Goal: Task Accomplishment & Management: Manage account settings

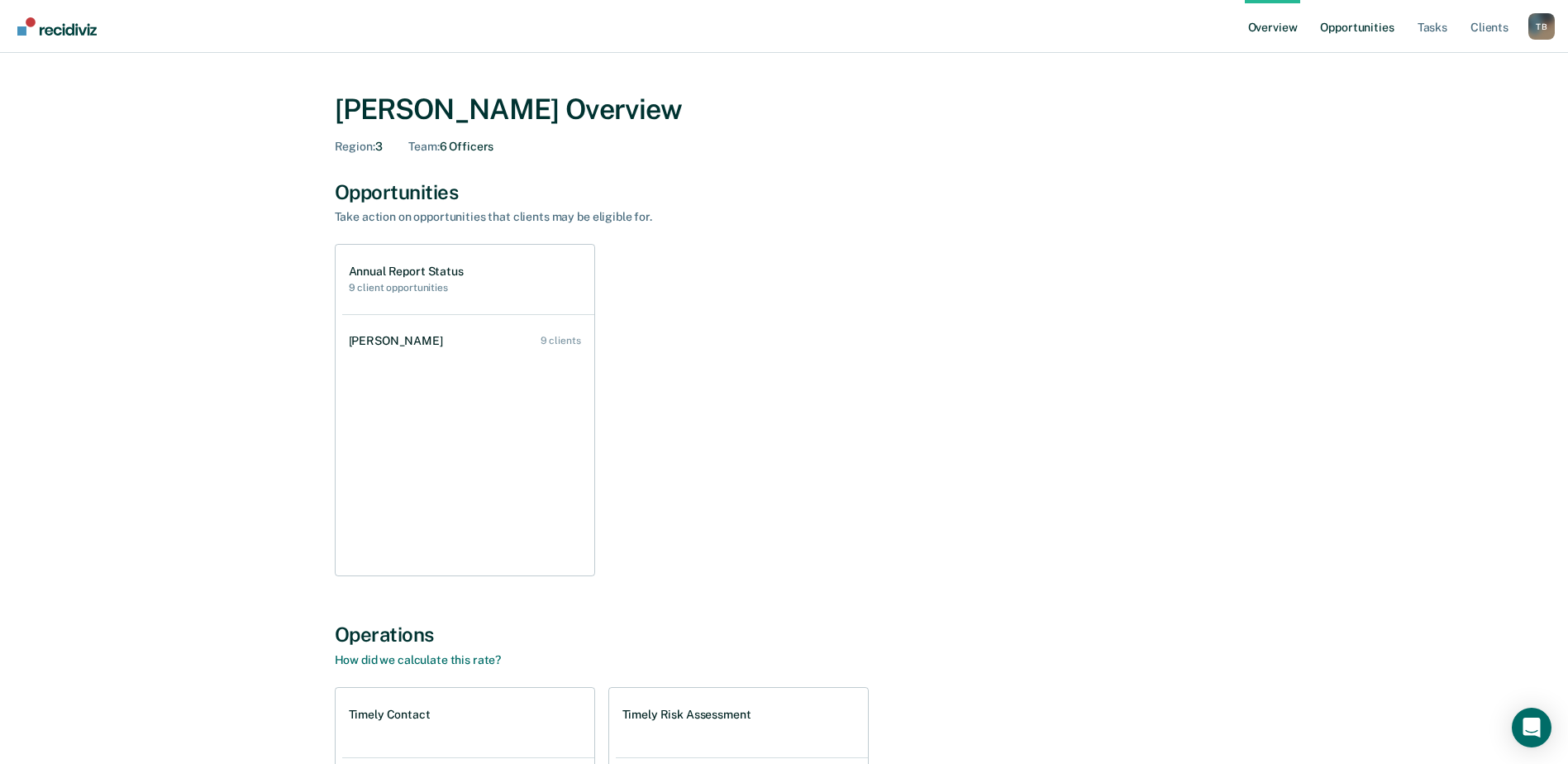
click at [1377, 22] on link "Opportunities" at bounding box center [1356, 27] width 80 height 53
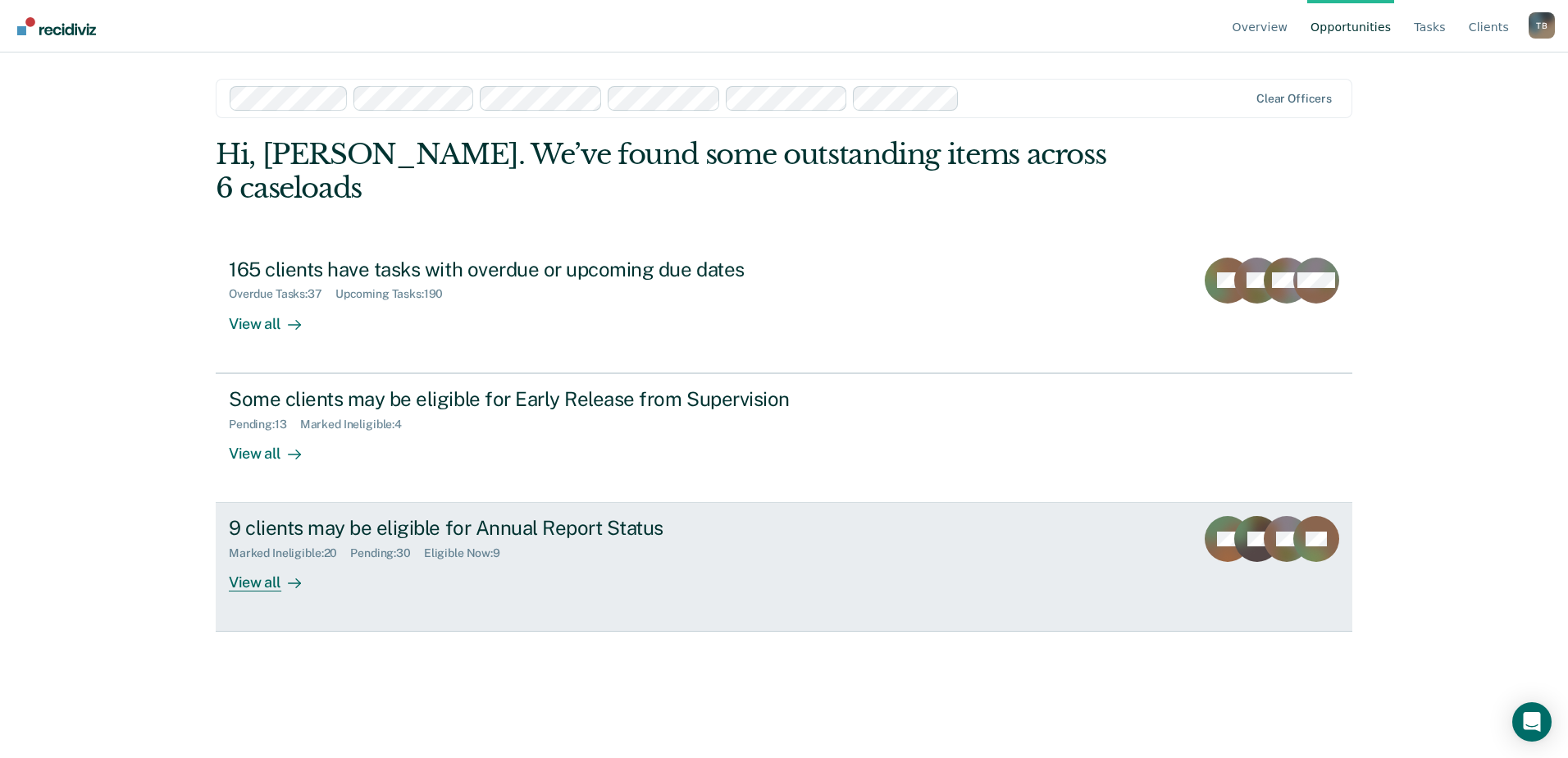
click at [483, 516] on div "9 clients may be eligible for Annual Report Status" at bounding box center [516, 527] width 575 height 23
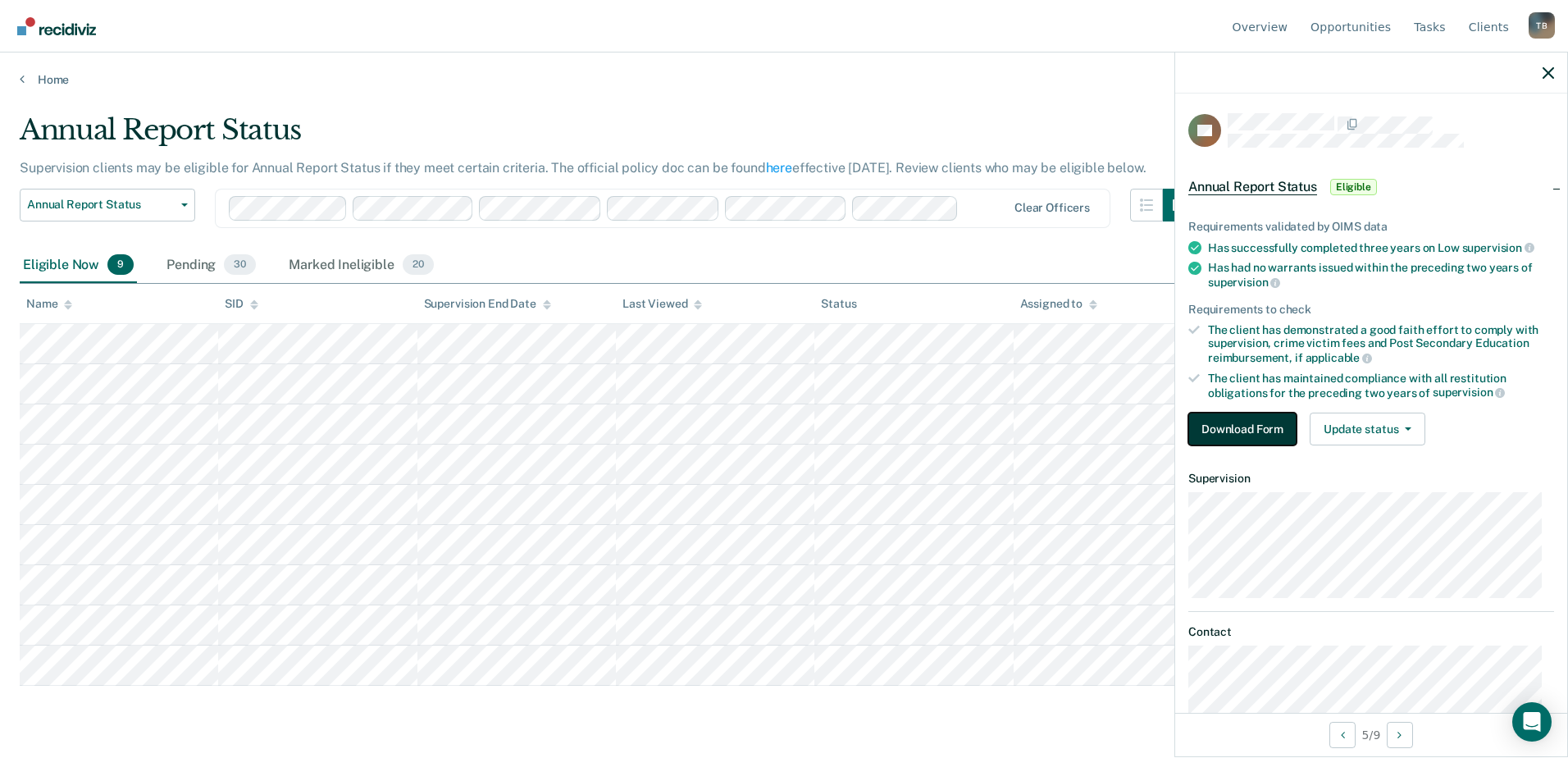
click at [1233, 421] on button "Download Form" at bounding box center [1242, 429] width 108 height 33
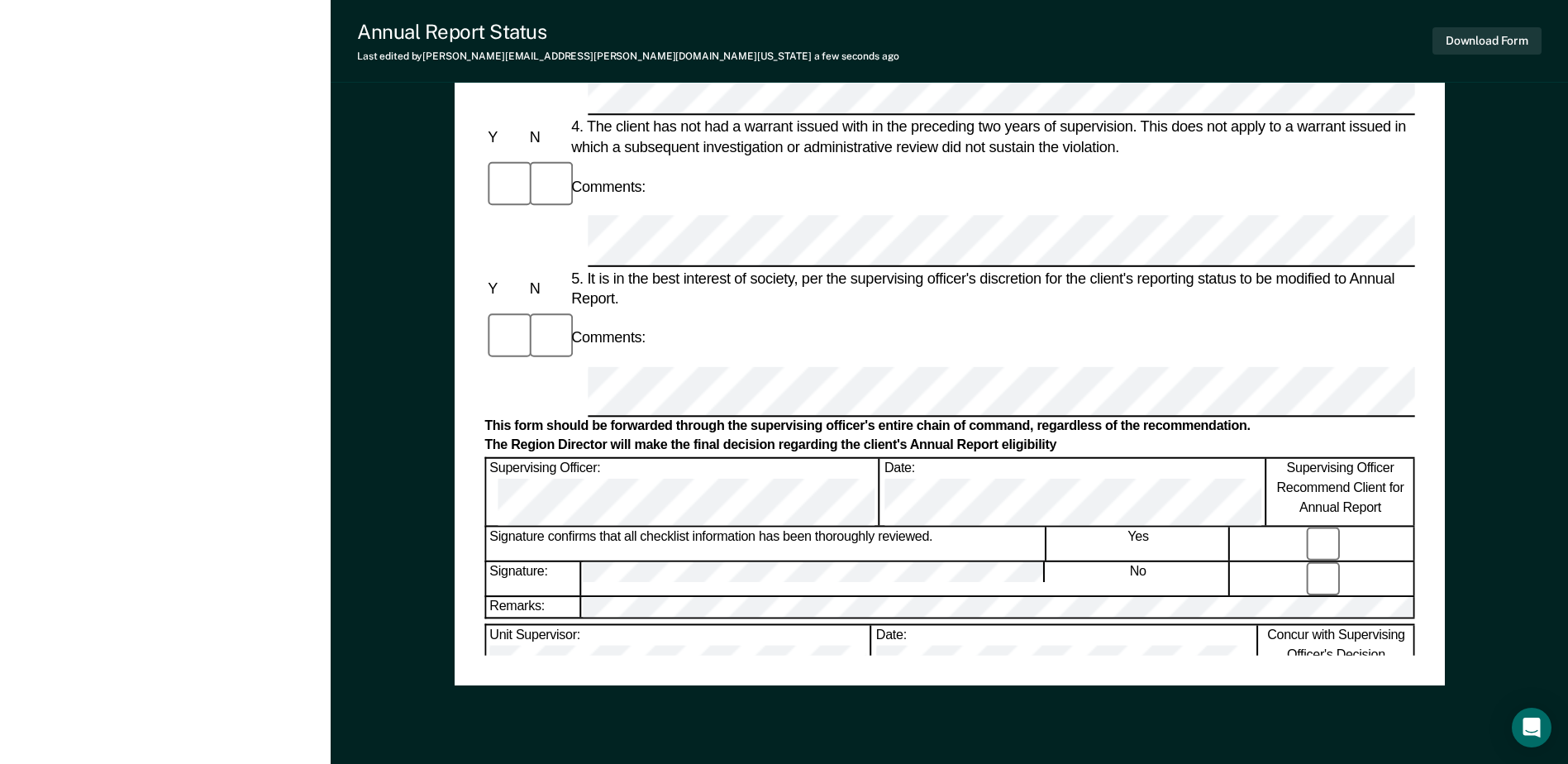
scroll to position [743, 0]
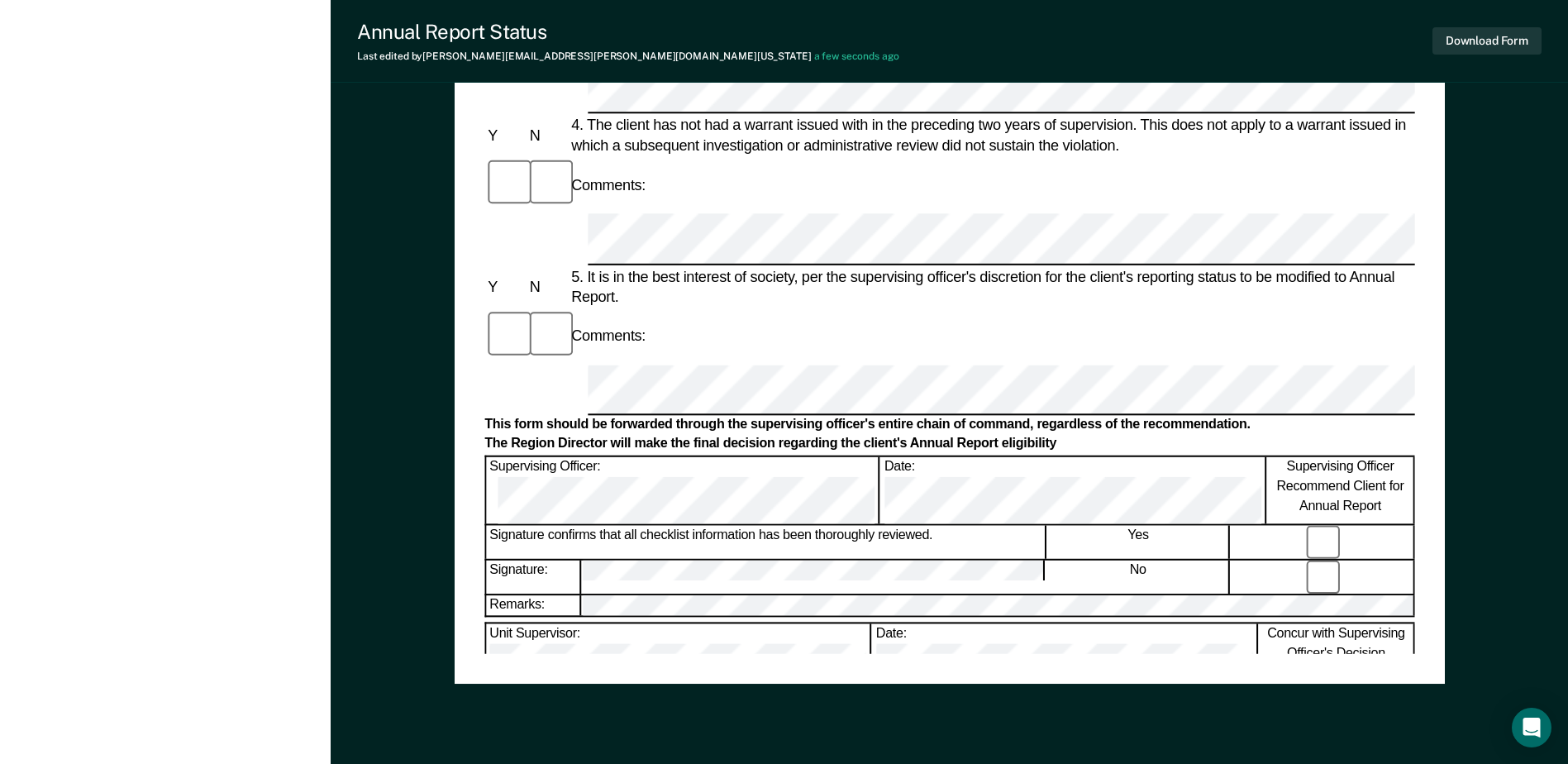
click at [812, 646] on div "Annual Reporting Checklist, Recommendation, and Determination Form Clients who …" at bounding box center [949, 37] width 930 height 1230
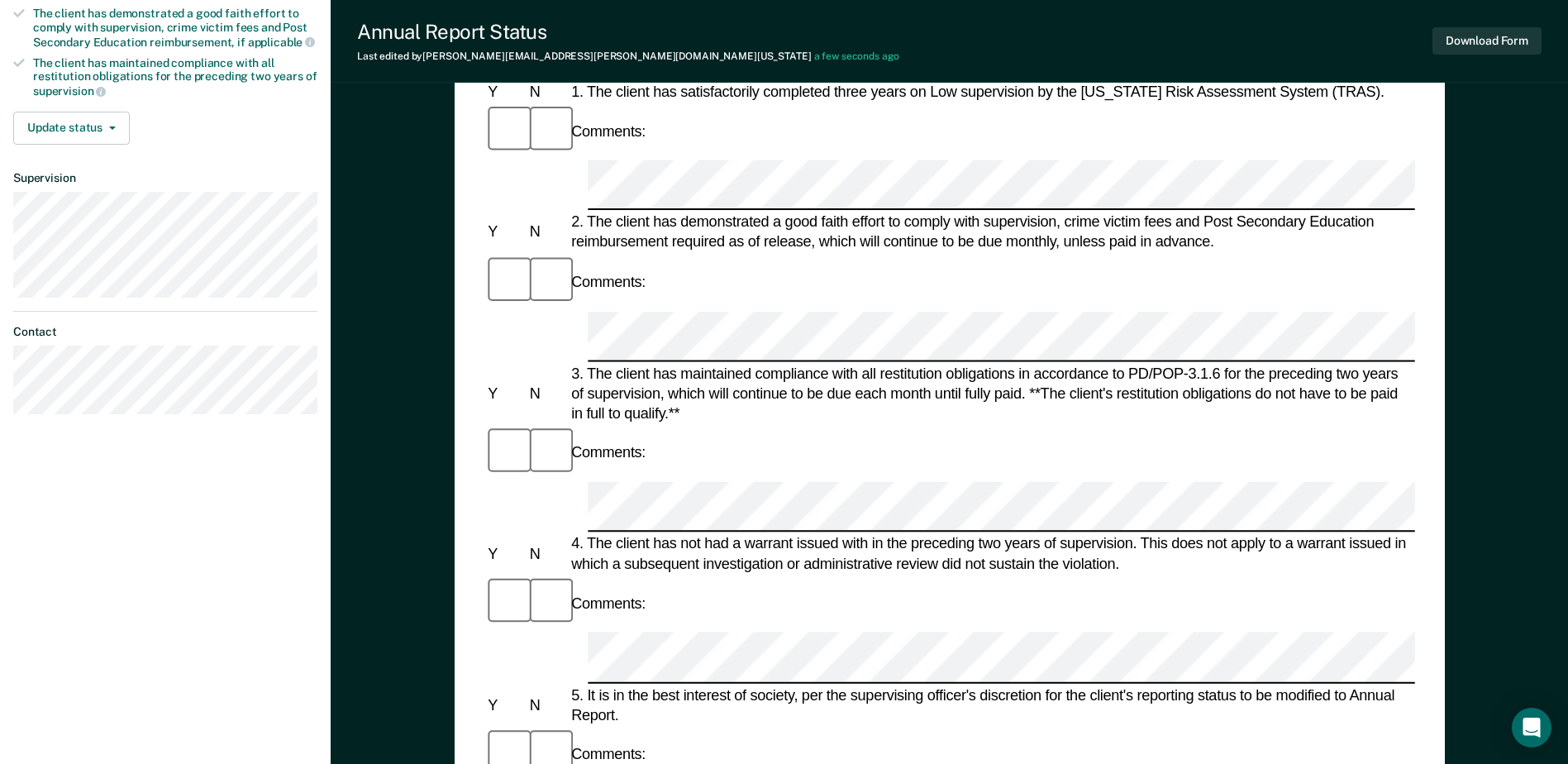
scroll to position [248, 0]
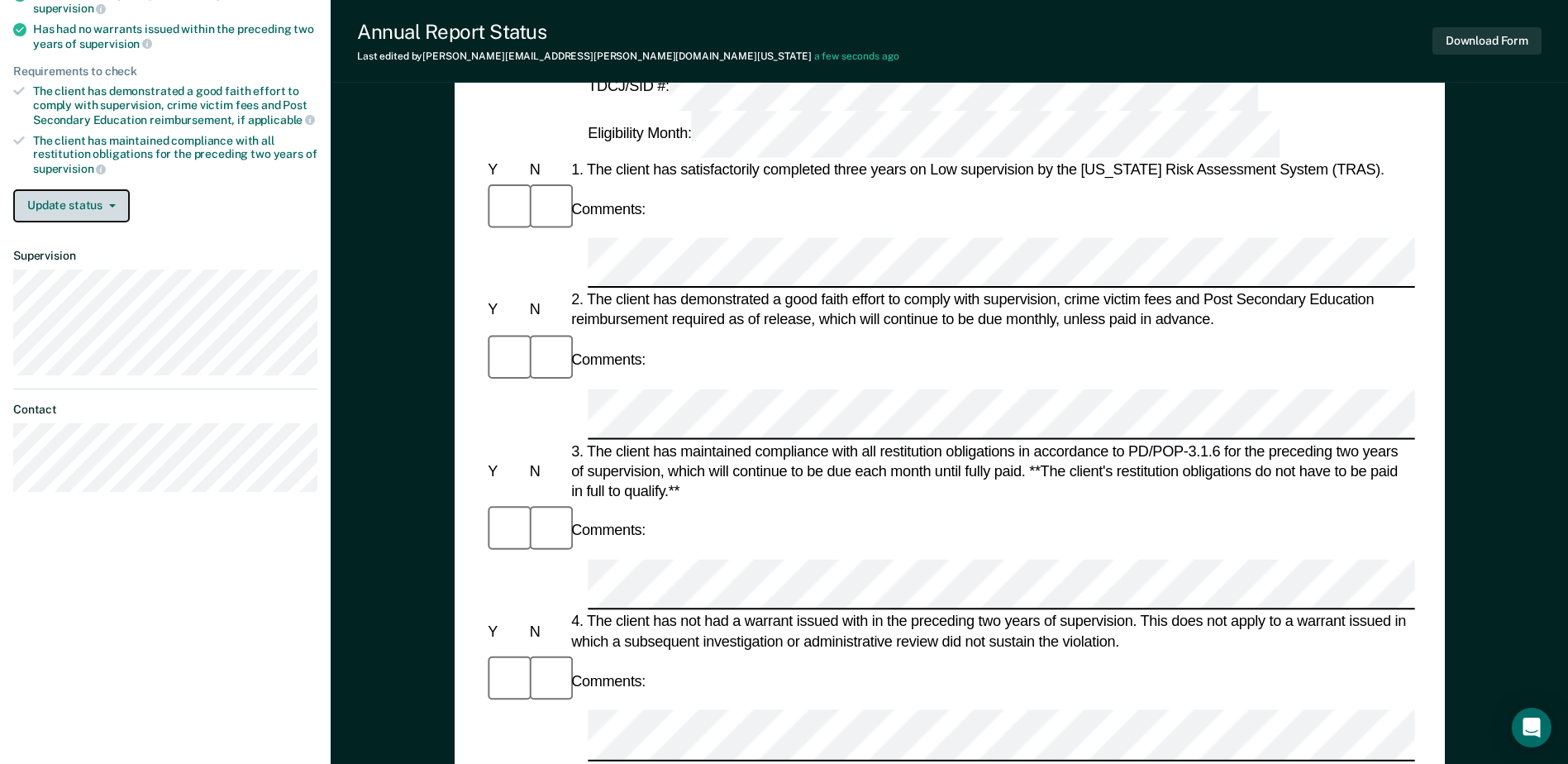
click at [77, 202] on button "Update status" at bounding box center [71, 206] width 116 height 33
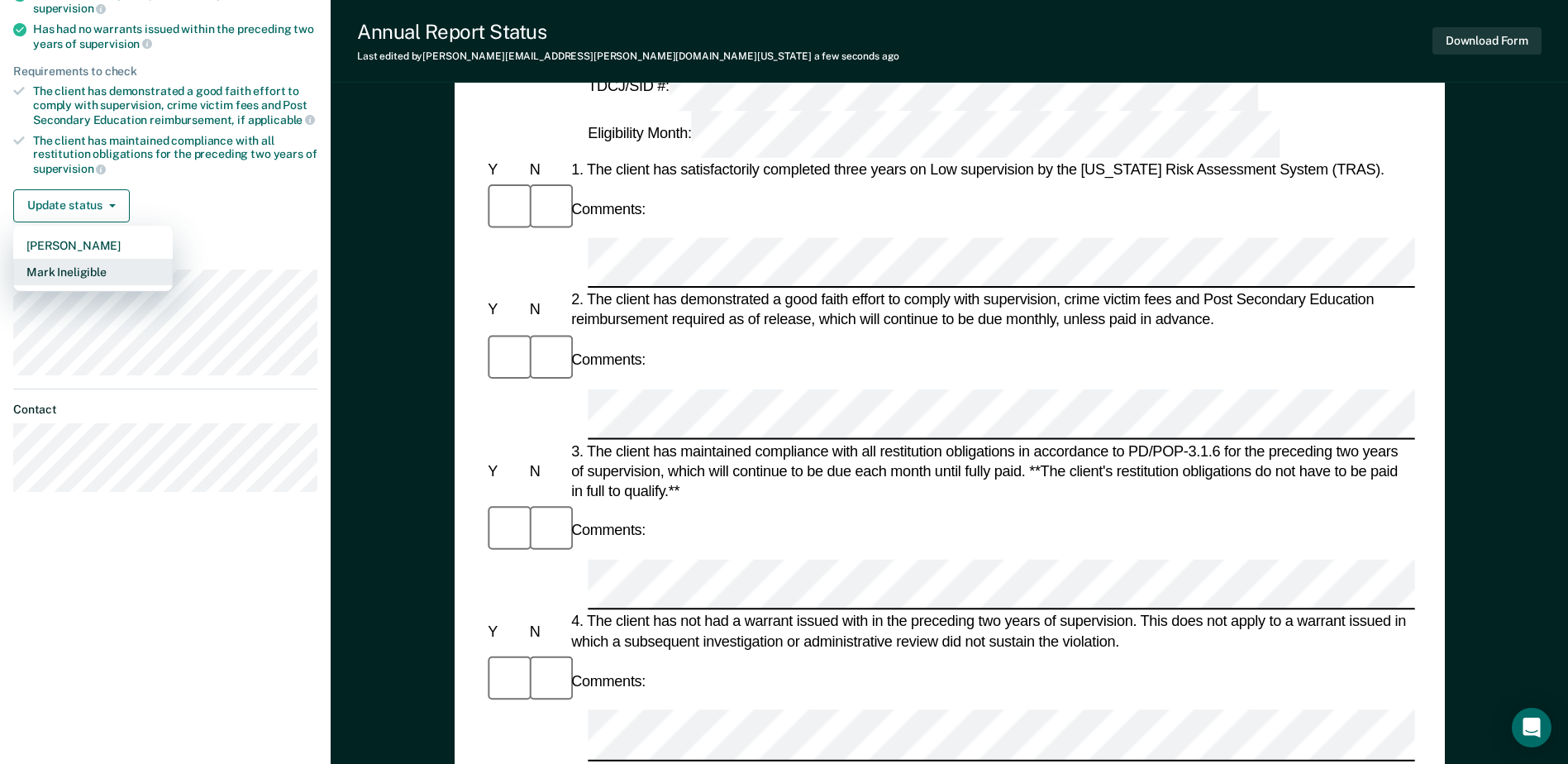
click at [74, 268] on button "Mark Ineligible" at bounding box center [93, 272] width 160 height 27
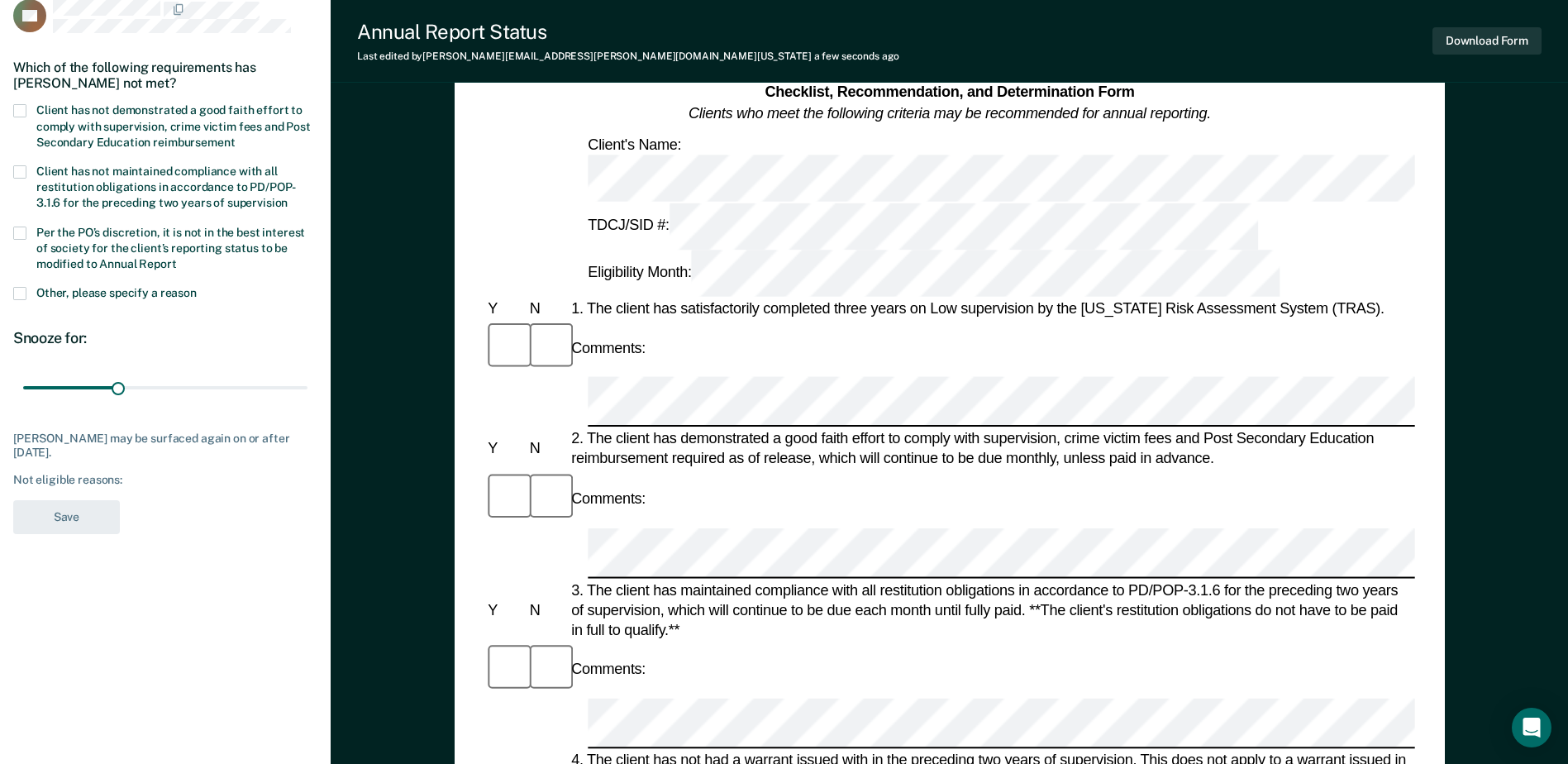
scroll to position [83, 0]
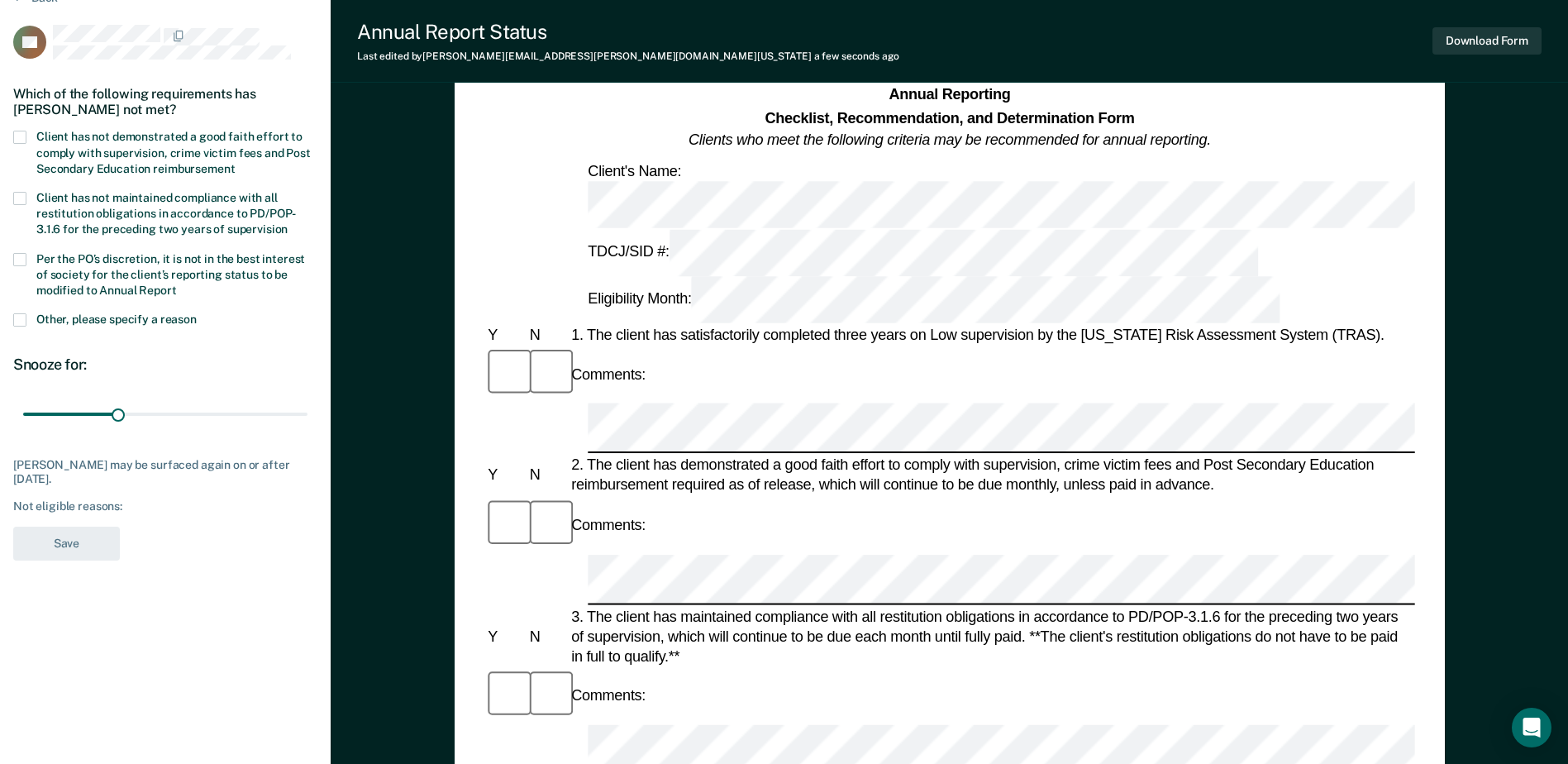
click at [22, 137] on span at bounding box center [19, 137] width 13 height 13
click at [234, 162] on input "Client has not demonstrated a good faith effort to comply with supervision, cri…" at bounding box center [234, 162] width 0 height 0
click at [19, 255] on span at bounding box center [19, 259] width 13 height 13
click at [177, 285] on input "Per the PO’s discretion, it is not in the best interest of society for the clie…" at bounding box center [177, 285] width 0 height 0
click at [54, 538] on button "Save" at bounding box center [66, 543] width 106 height 33
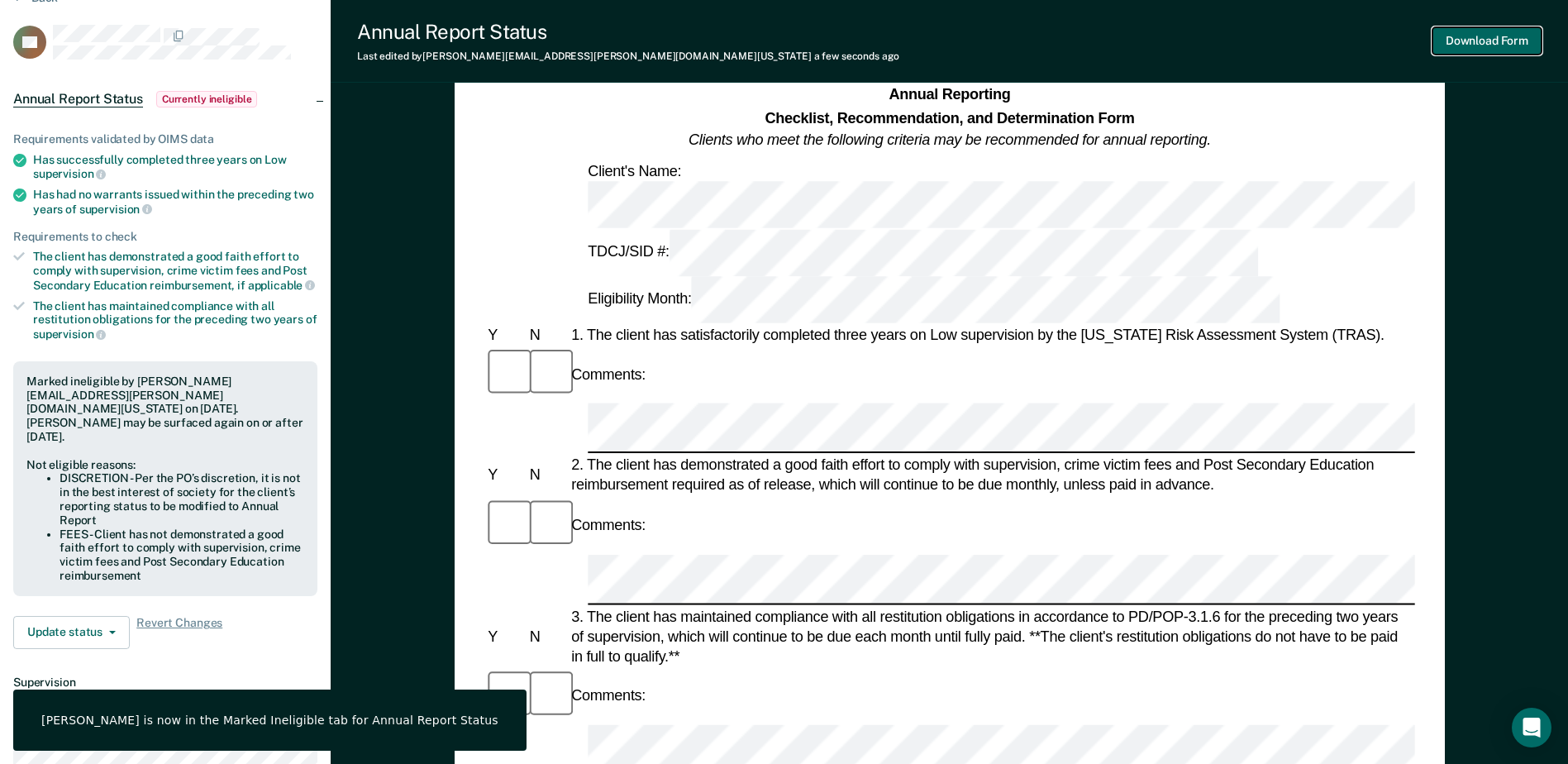
click at [1507, 43] on button "Download Form" at bounding box center [1487, 41] width 109 height 28
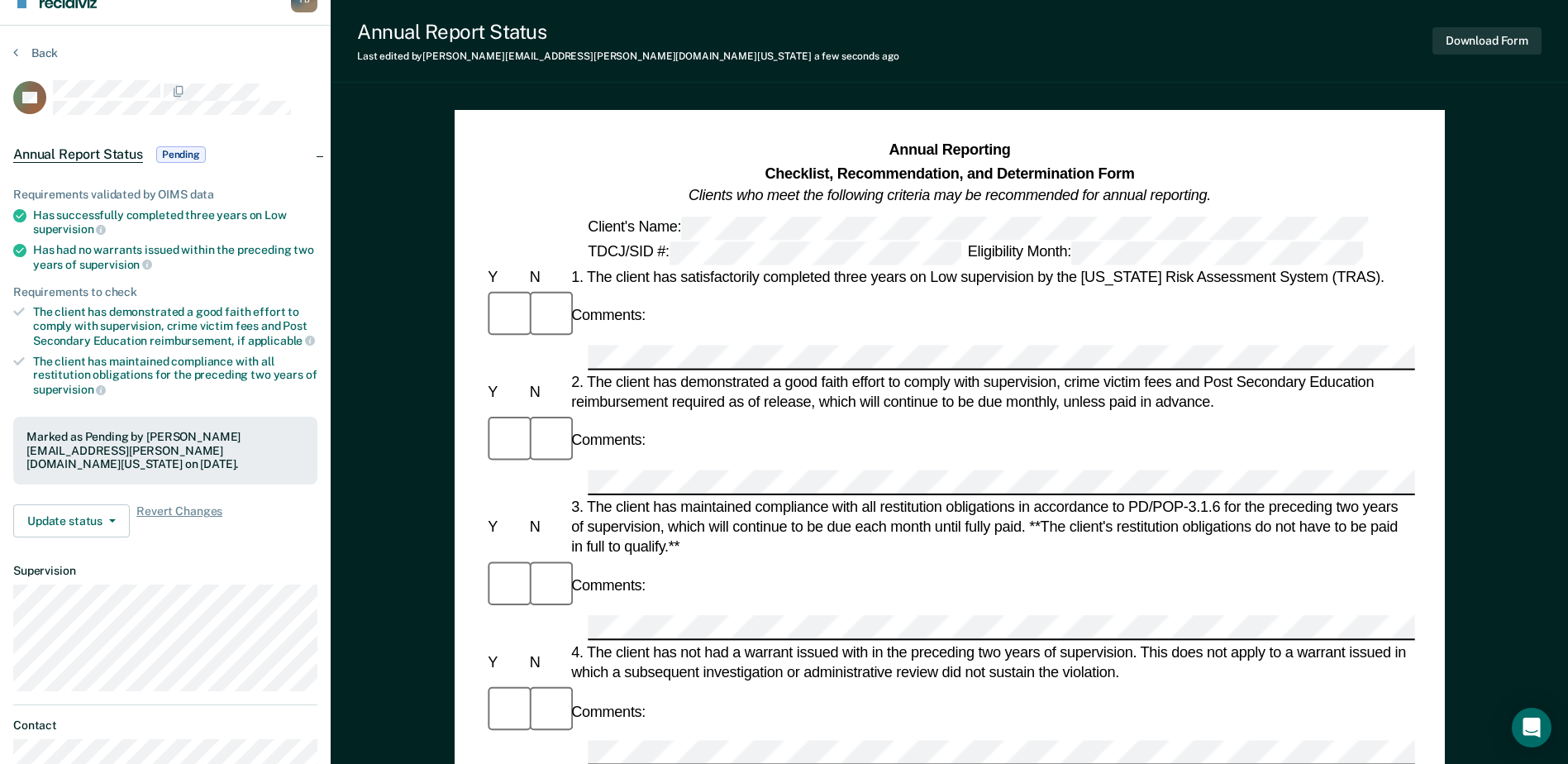
scroll to position [0, 0]
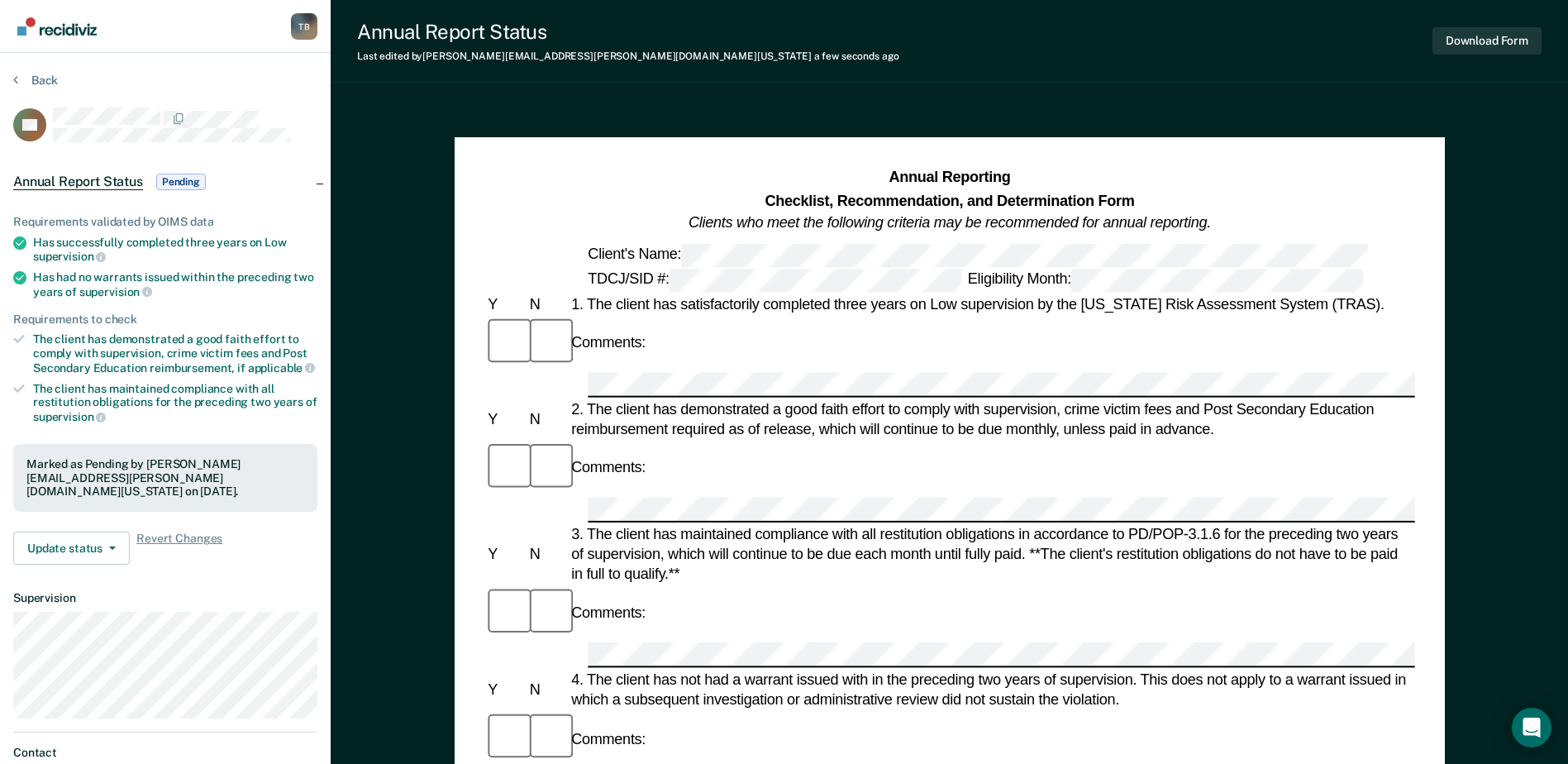
click at [47, 70] on section "Back RS Annual Report Status Pending Requirements validated by OIMS data Has su…" at bounding box center [165, 461] width 331 height 815
click at [47, 80] on button "Back" at bounding box center [34, 80] width 44 height 15
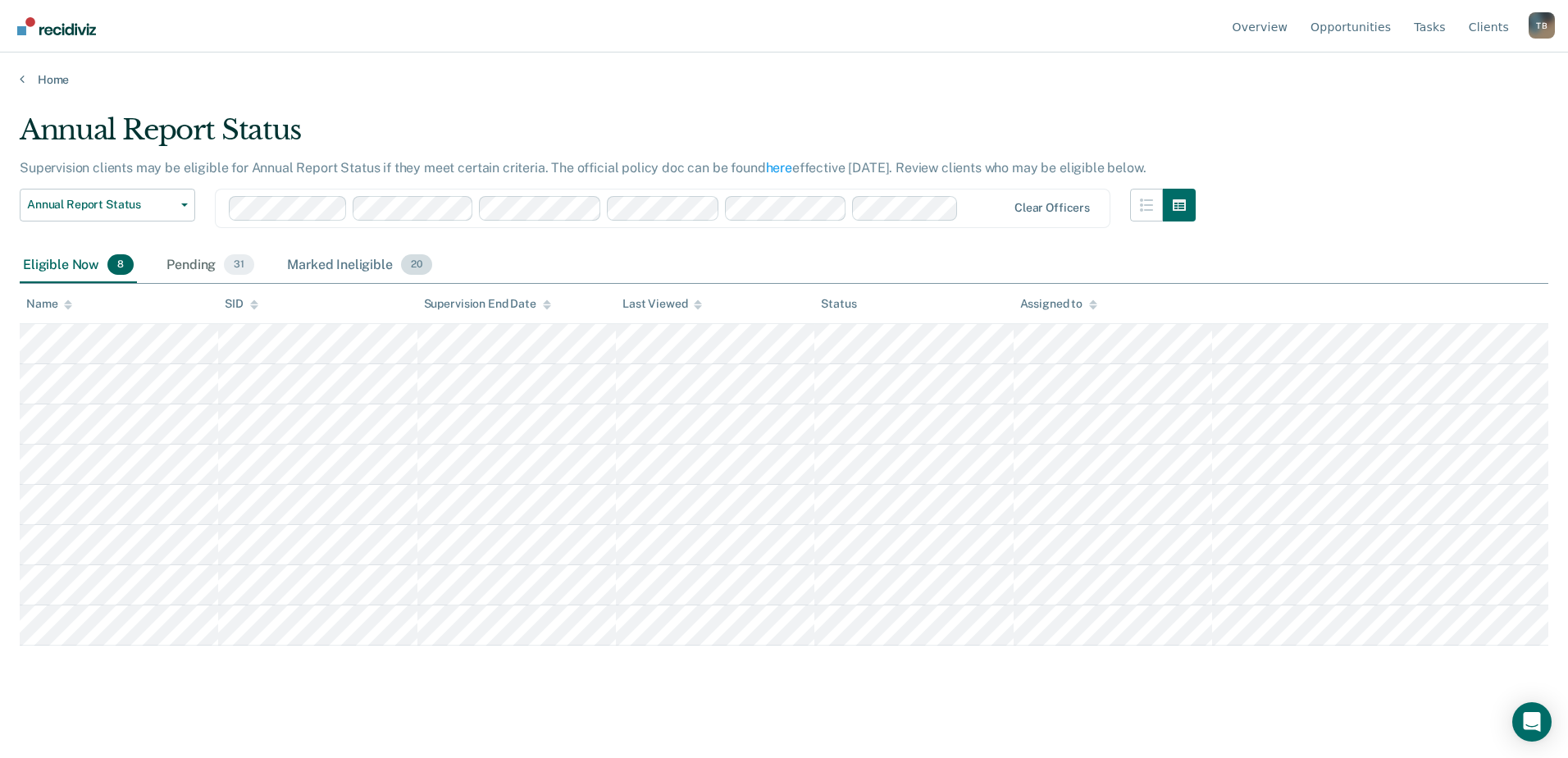
click at [359, 254] on div "Marked Ineligible 20" at bounding box center [359, 266] width 150 height 36
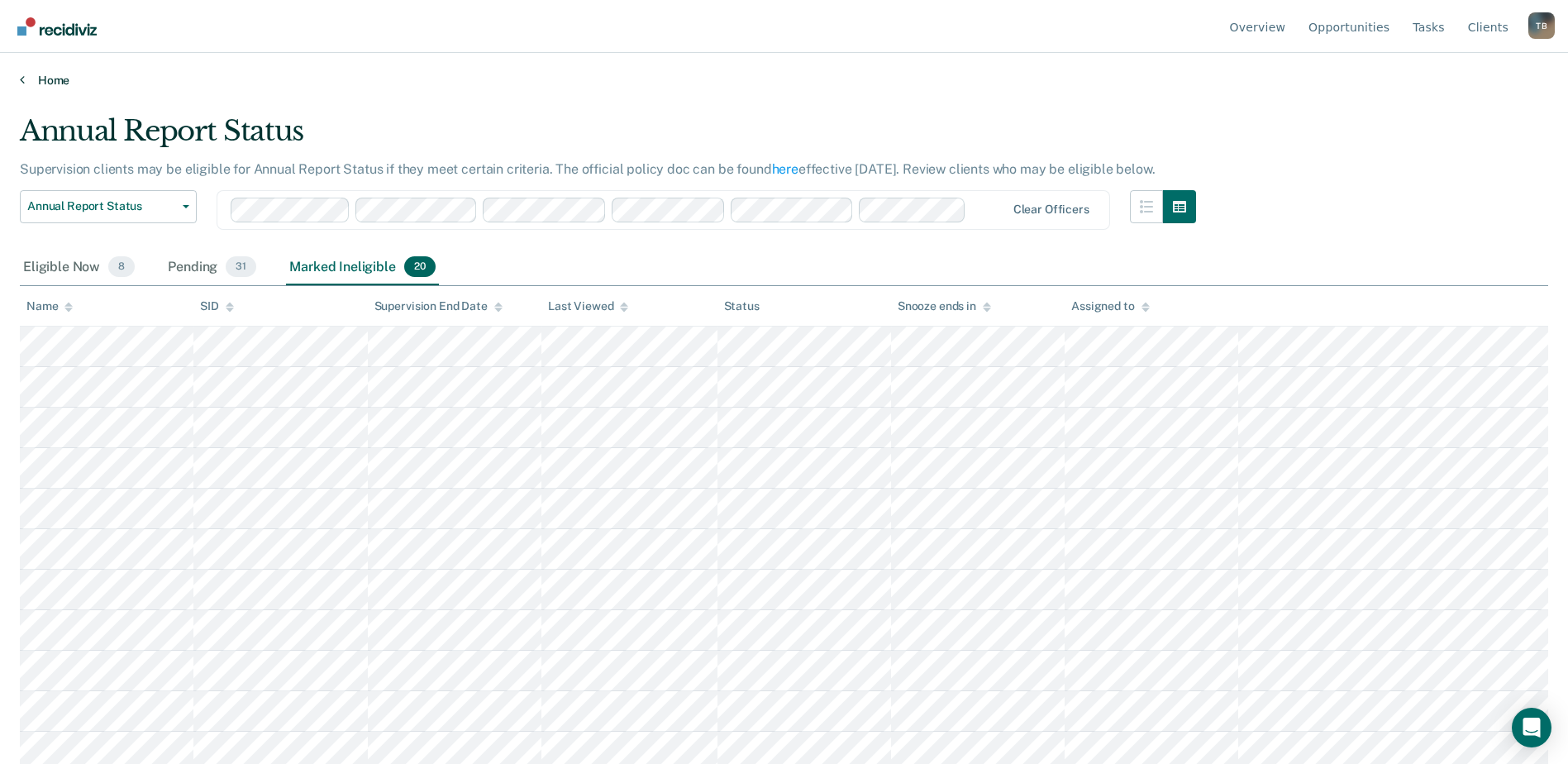
click at [54, 79] on link "Home" at bounding box center [784, 80] width 1529 height 15
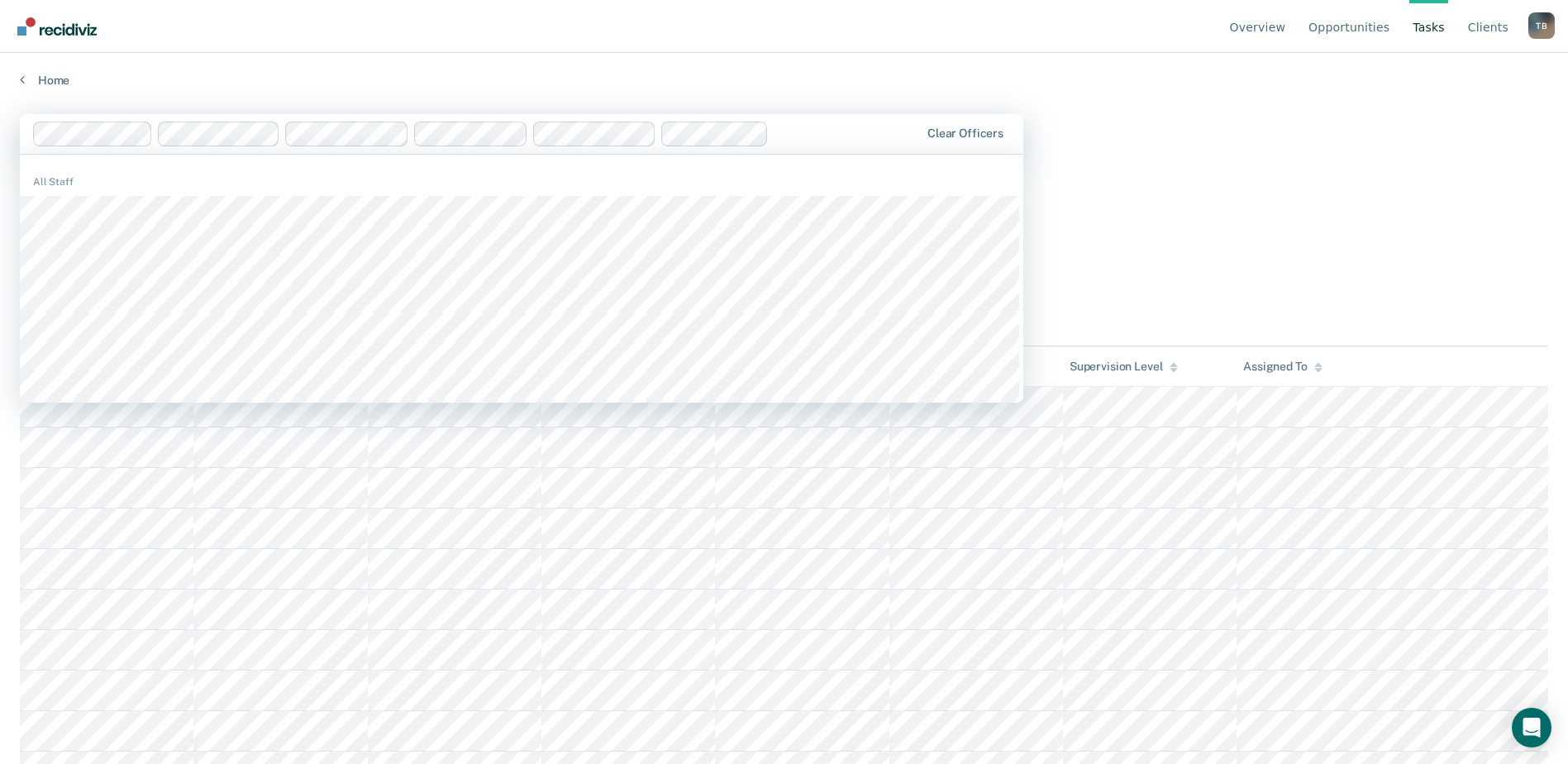
click at [1505, 305] on main "1211 results available. Use Up and Down to choose options, press Enter to selec…" at bounding box center [784, 423] width 1568 height 671
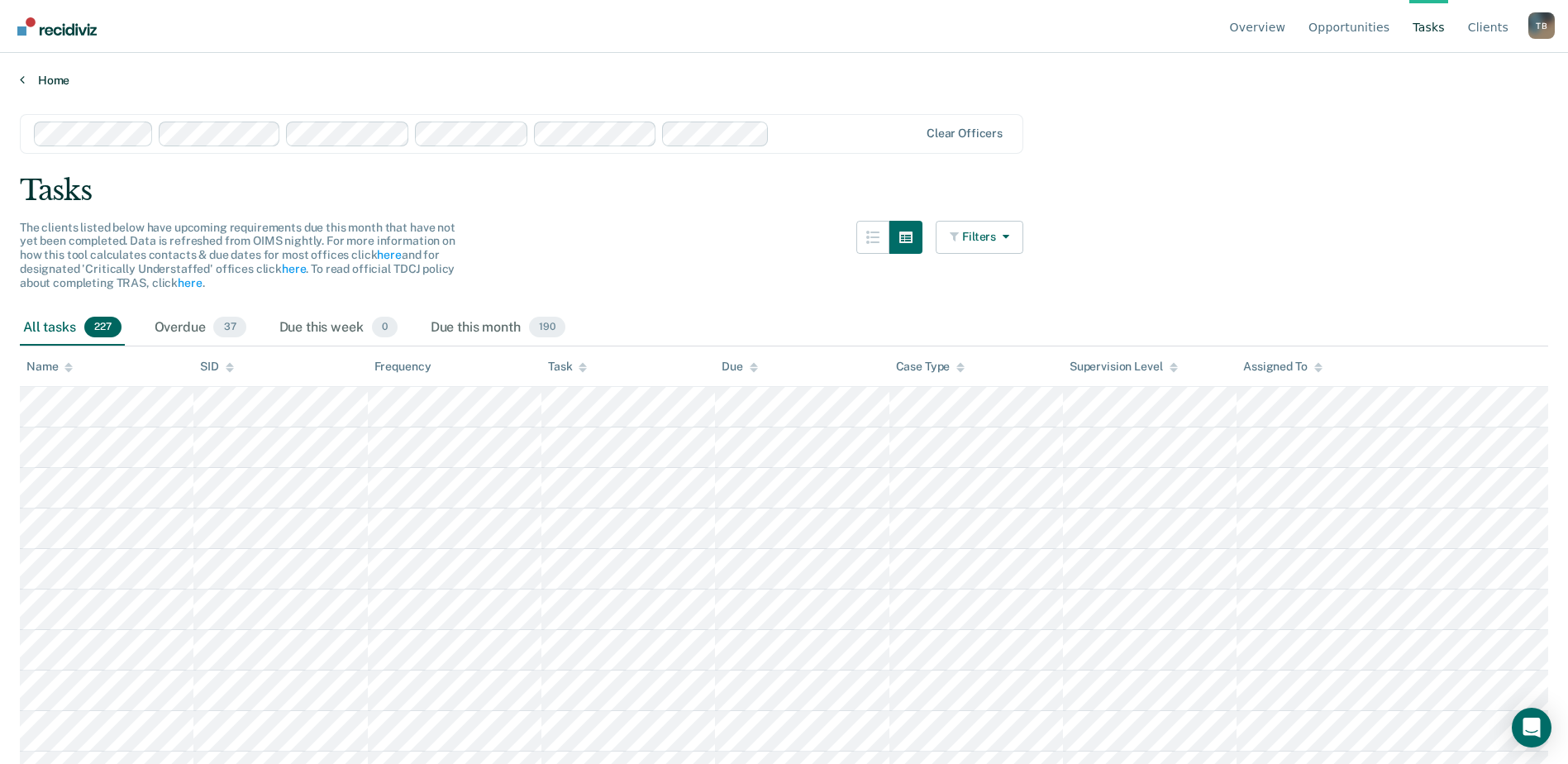
click at [54, 80] on link "Home" at bounding box center [784, 80] width 1529 height 15
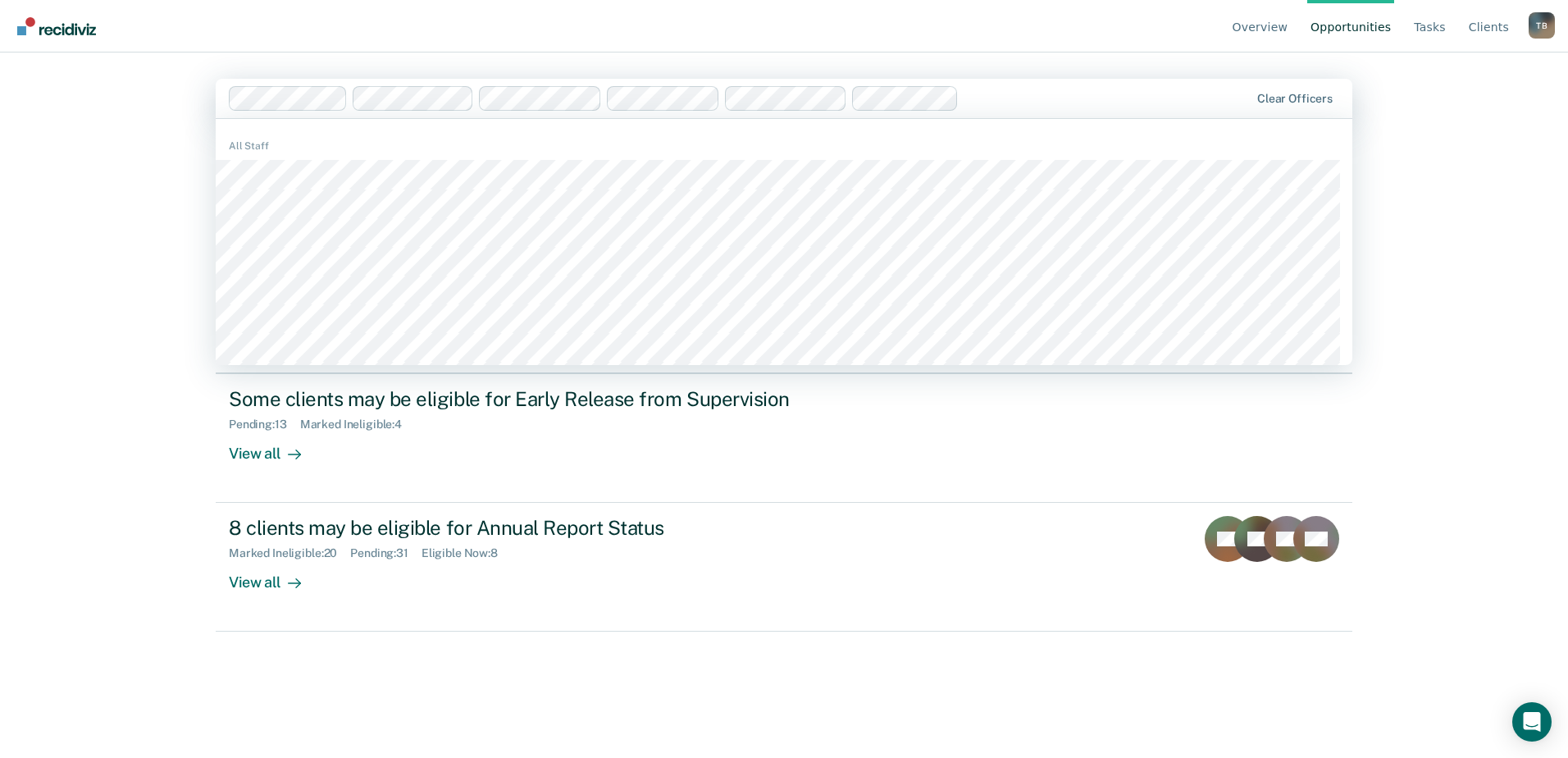
click at [125, 177] on div "Overview Opportunities Tasks Client s [PERSON_NAME] T B Profile How it works Lo…" at bounding box center [784, 379] width 1568 height 758
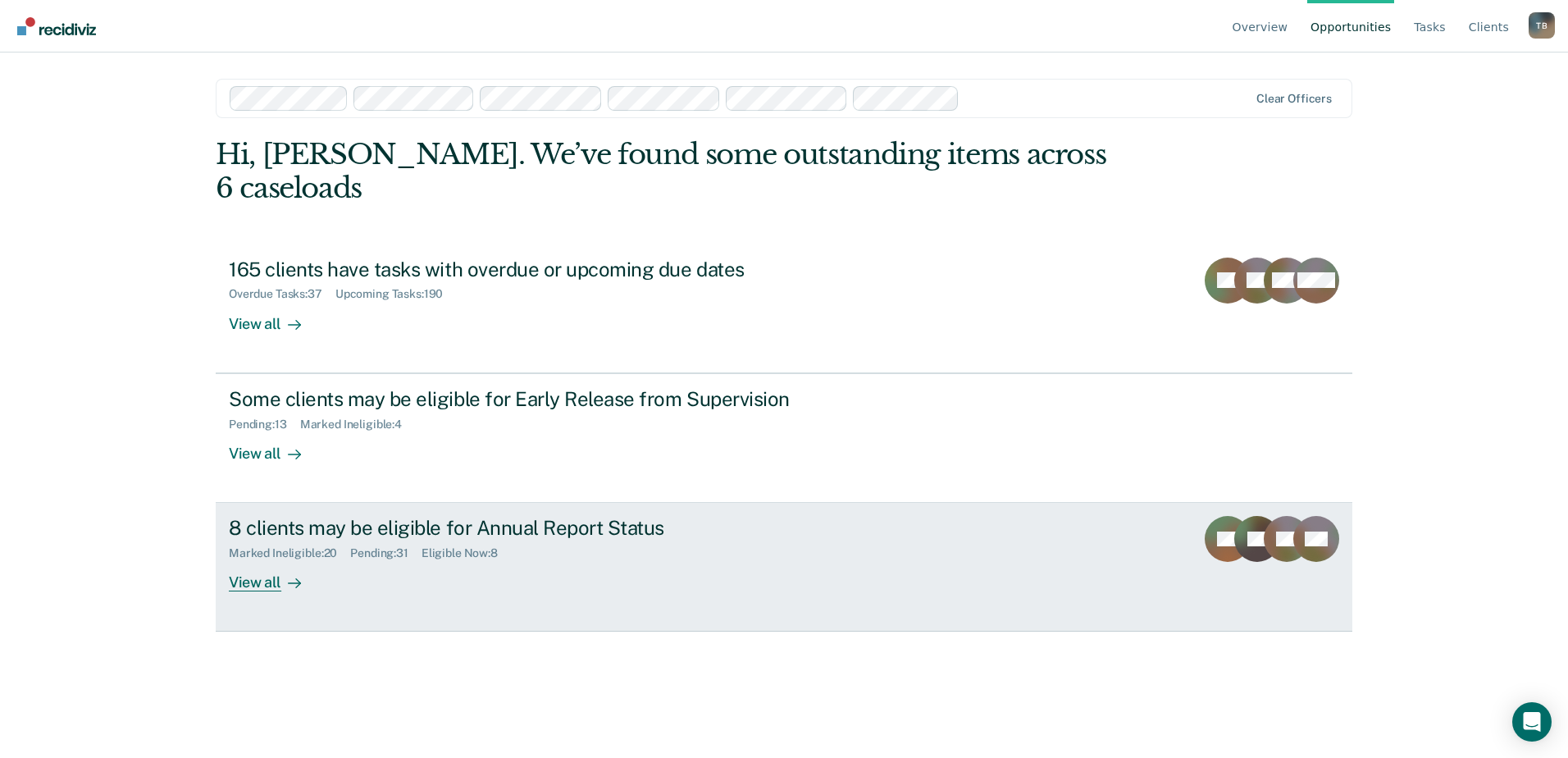
click at [1270, 514] on icon at bounding box center [1276, 543] width 51 height 59
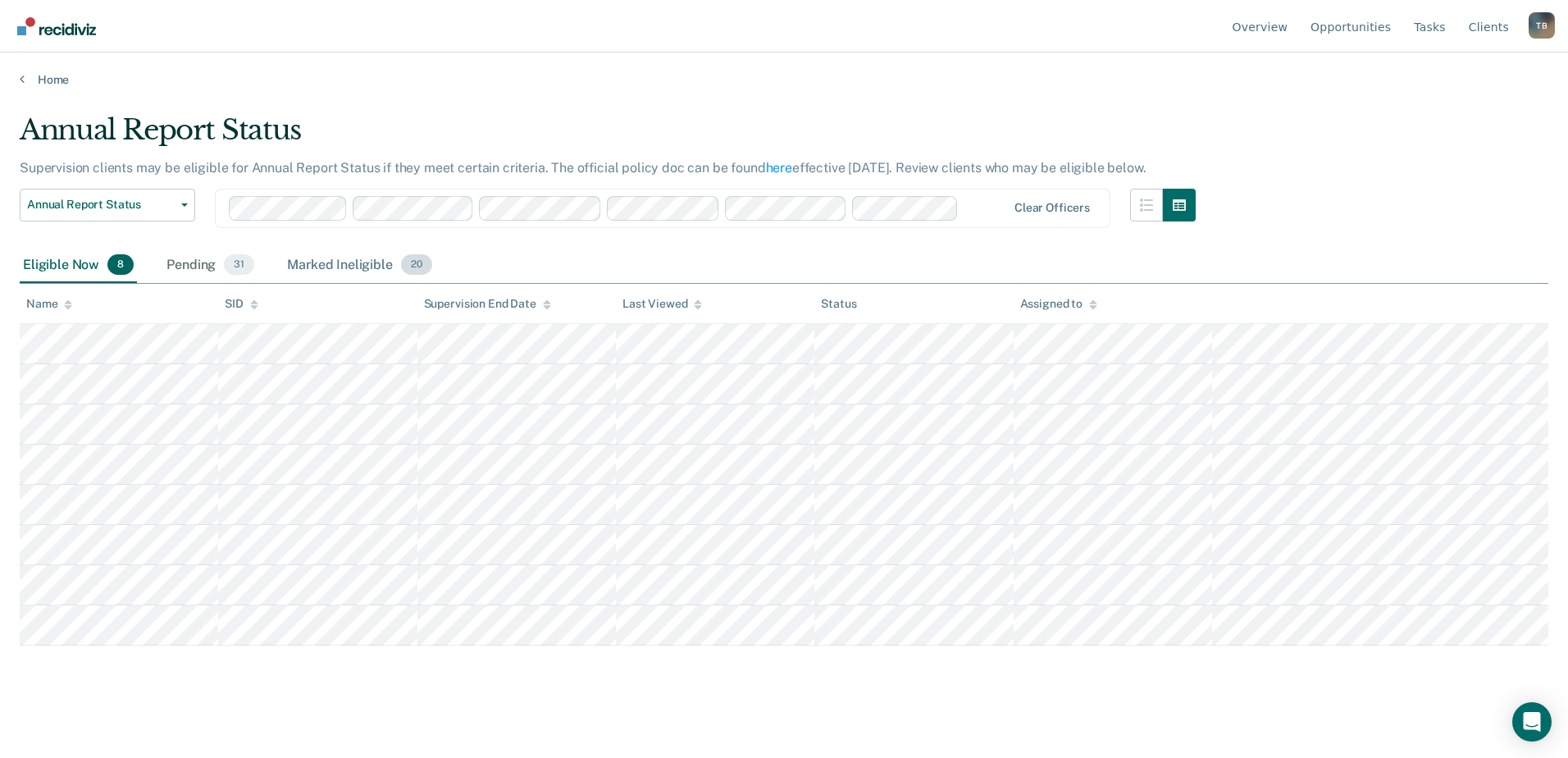
click at [360, 261] on div "Marked Ineligible 20" at bounding box center [359, 266] width 150 height 36
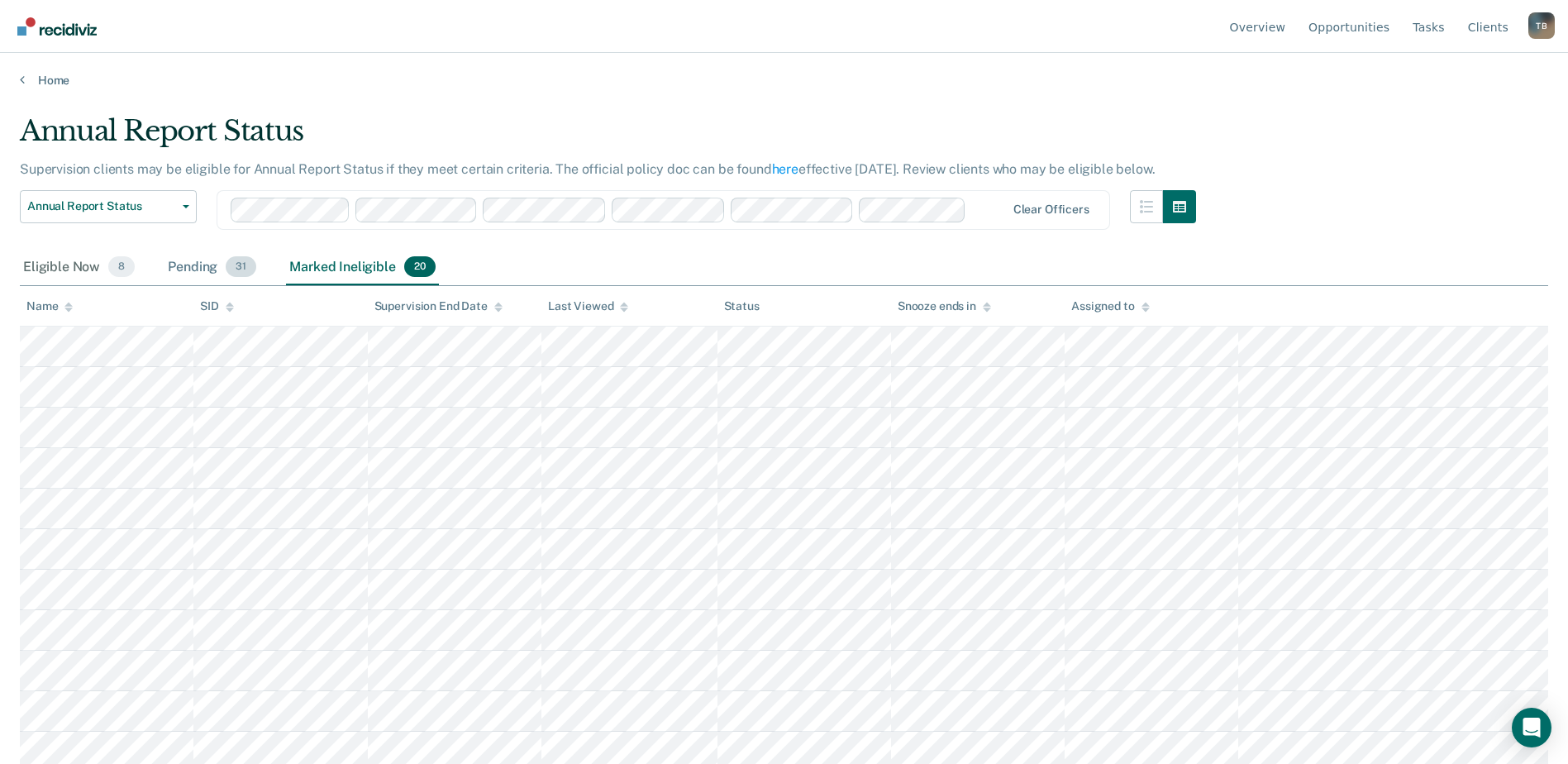
click at [196, 270] on div "Pending 31" at bounding box center [212, 268] width 96 height 36
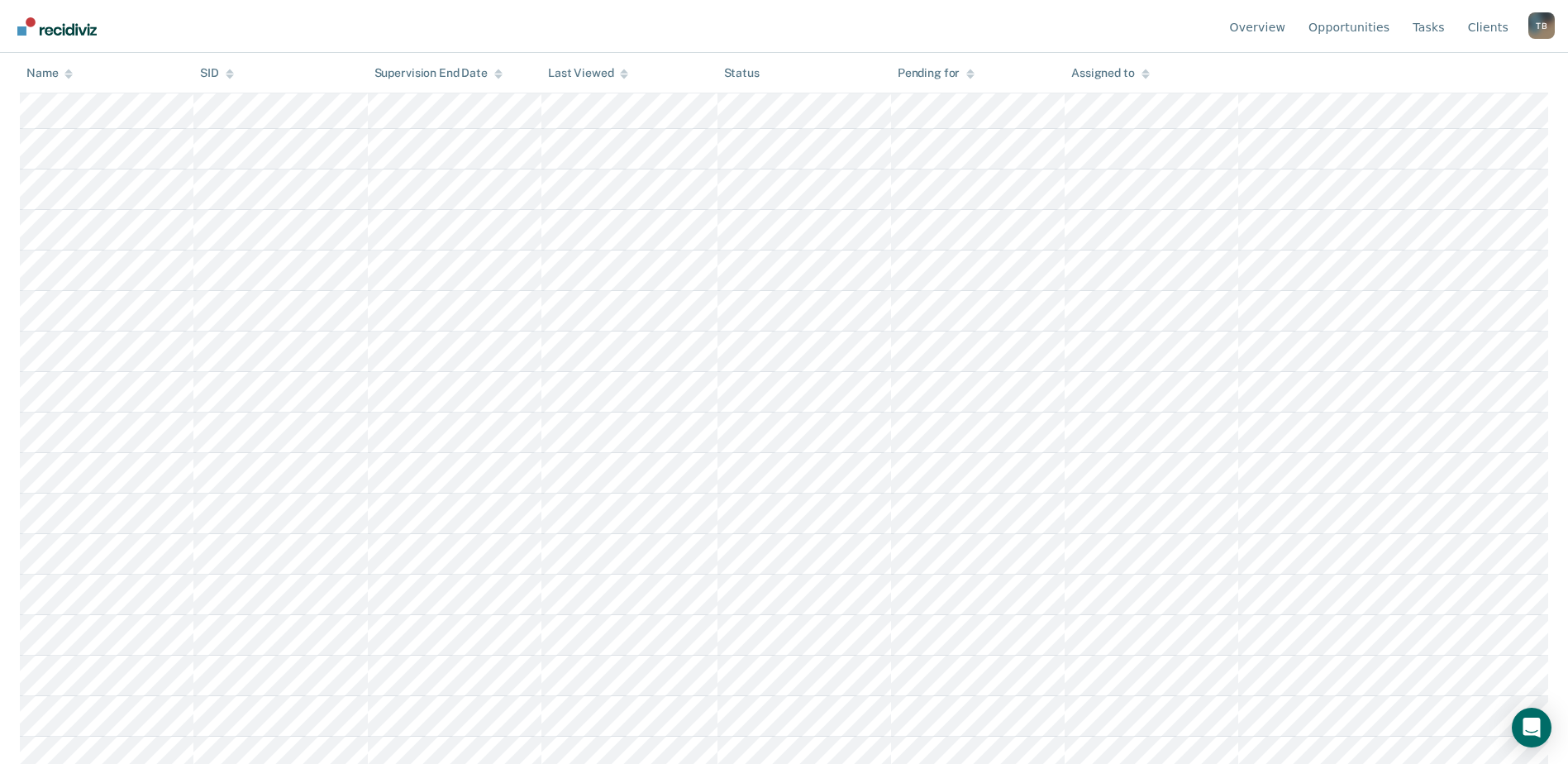
scroll to position [818, 0]
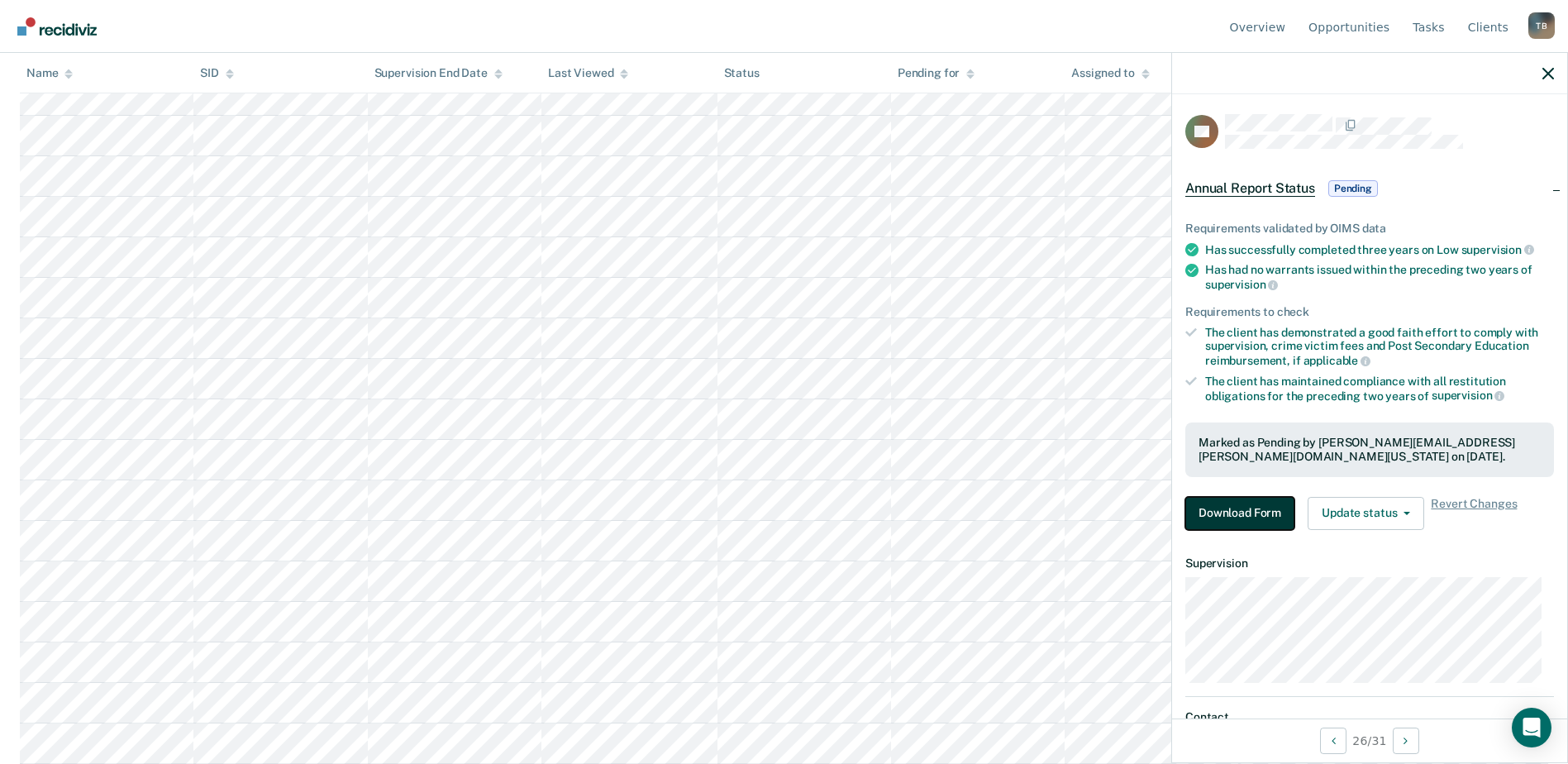
click at [1230, 505] on button "Download Form" at bounding box center [1240, 513] width 109 height 33
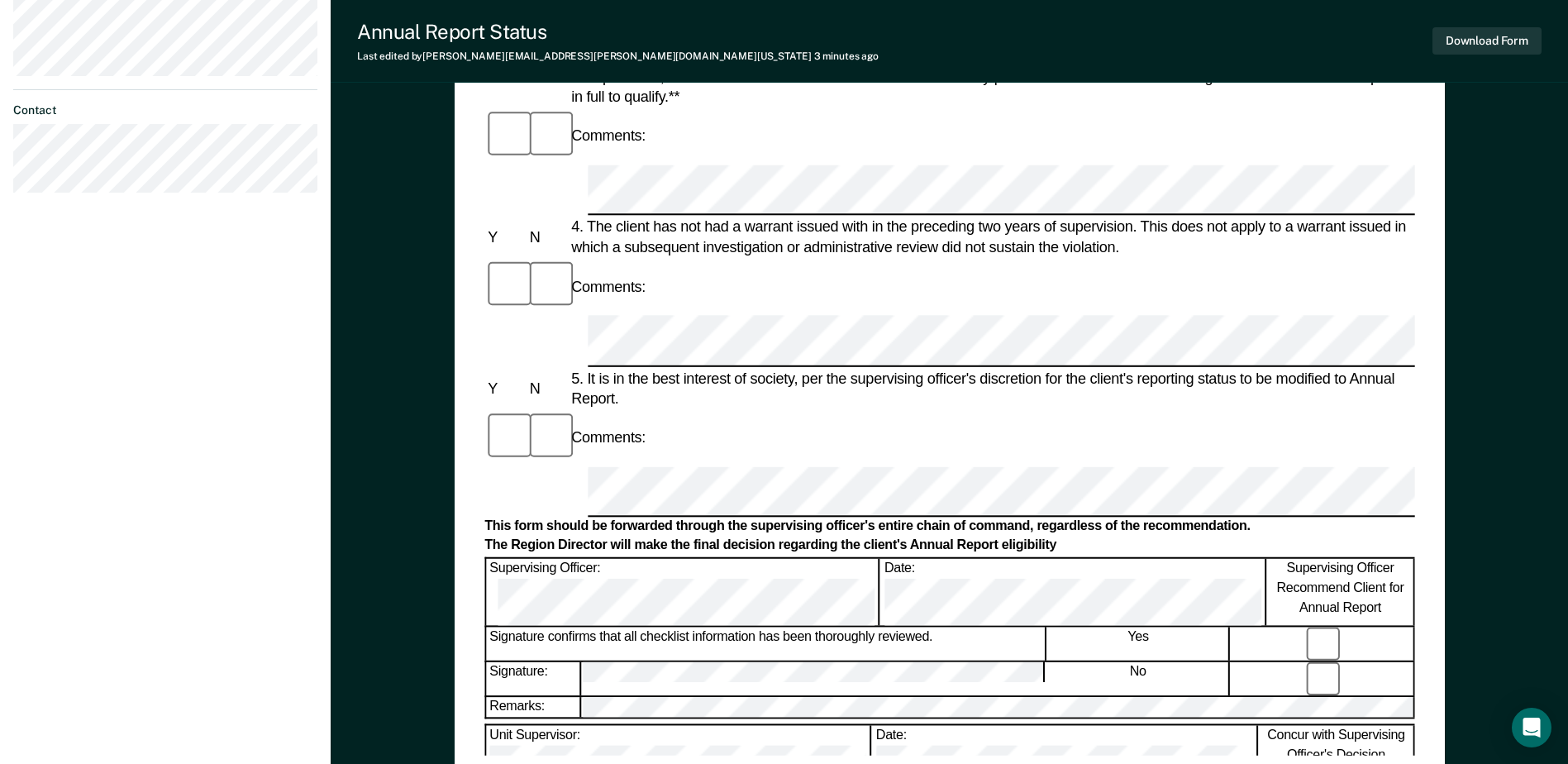
scroll to position [662, 0]
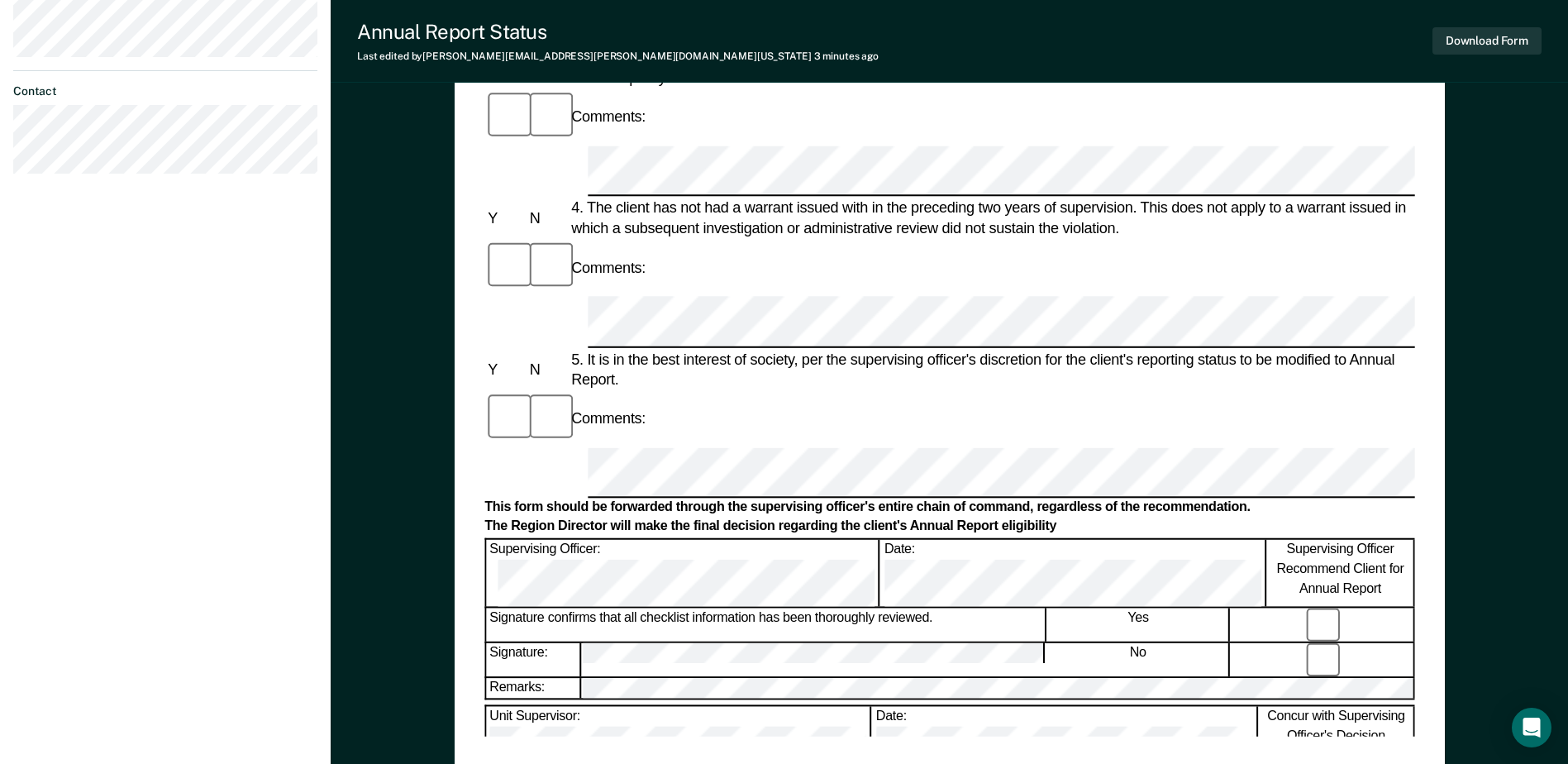
click at [594, 342] on form "Annual Reporting Checklist, Recommendation, and Determination Form Clients who …" at bounding box center [949, 448] width 930 height 1885
click at [1512, 243] on div "Annual Reporting Checklist, Recommendation, and Determination Form Clients who …" at bounding box center [949, 168] width 1238 height 1454
click at [1506, 43] on button "Download Form" at bounding box center [1487, 41] width 109 height 28
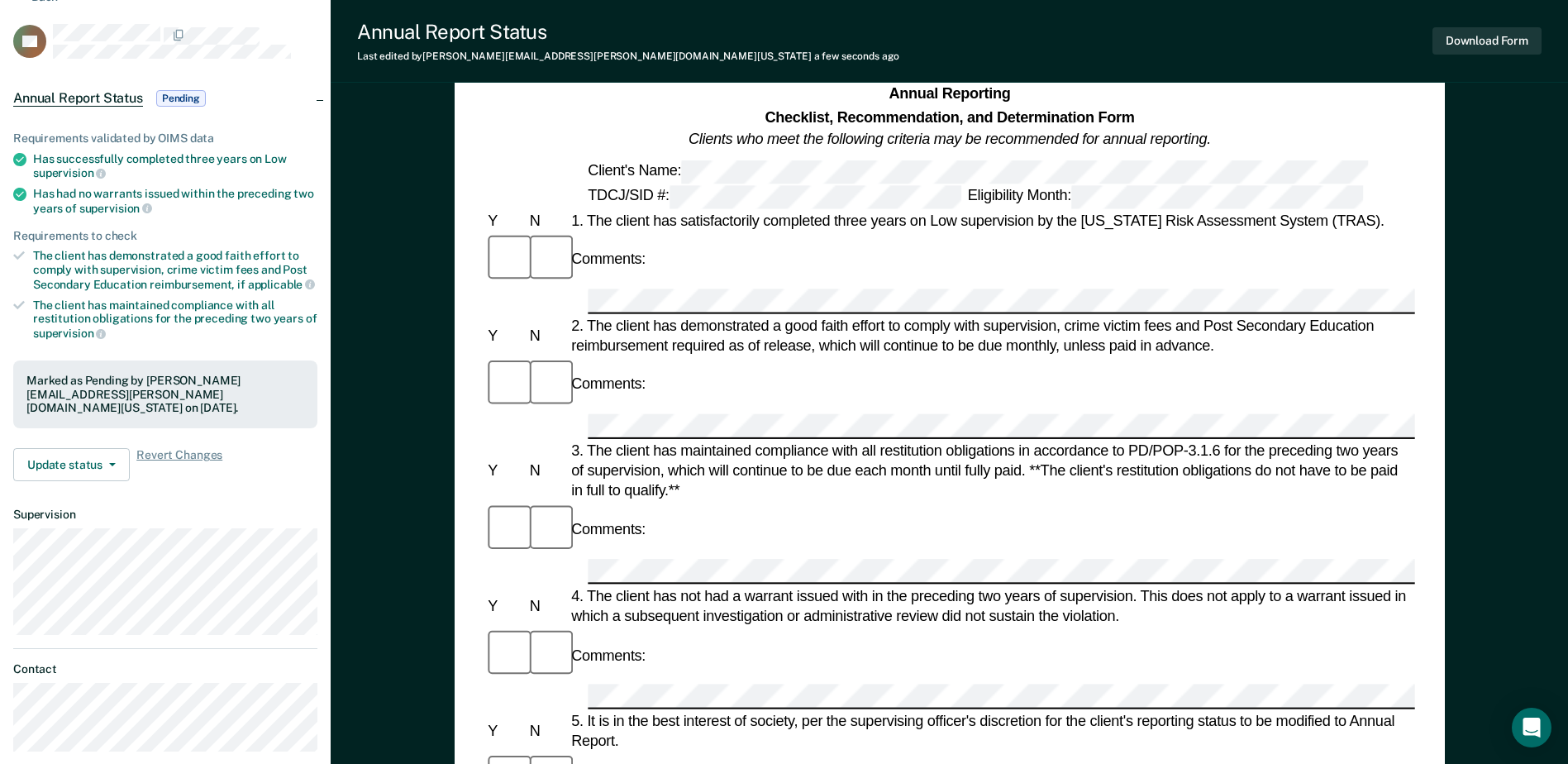
scroll to position [0, 0]
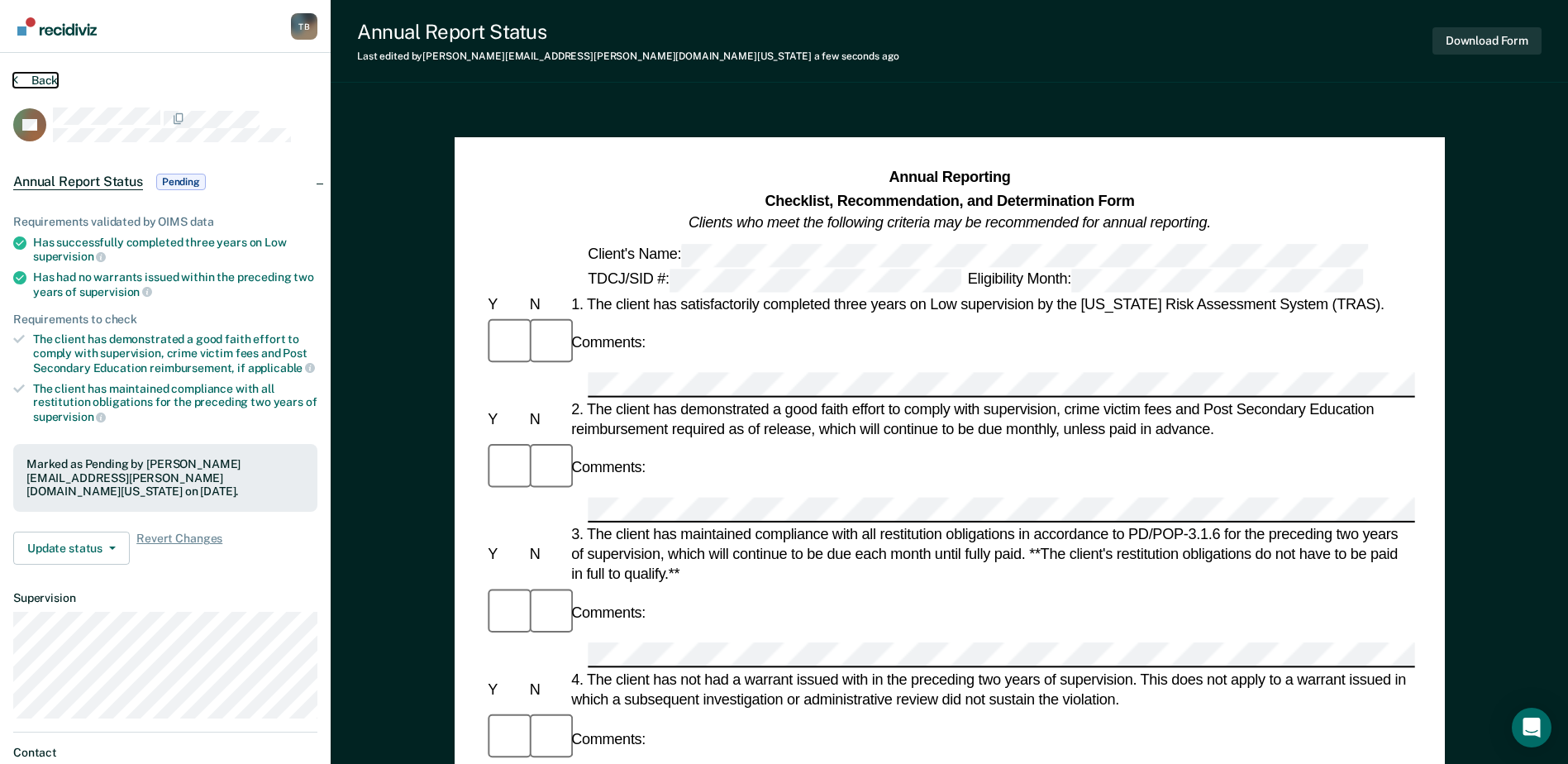
click at [35, 78] on button "Back" at bounding box center [34, 80] width 44 height 15
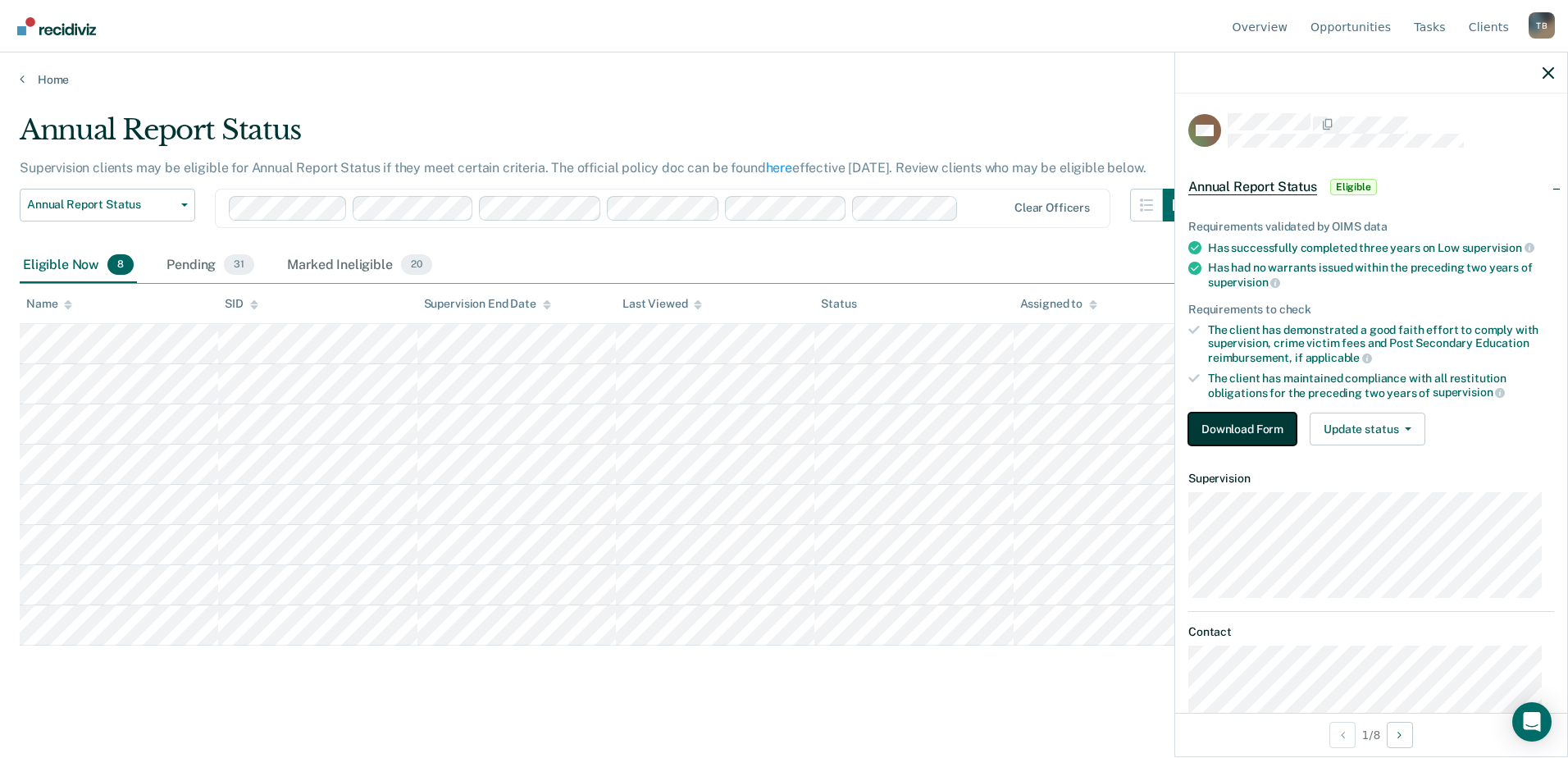
click at [1256, 425] on button "Download Form" at bounding box center [1242, 429] width 108 height 33
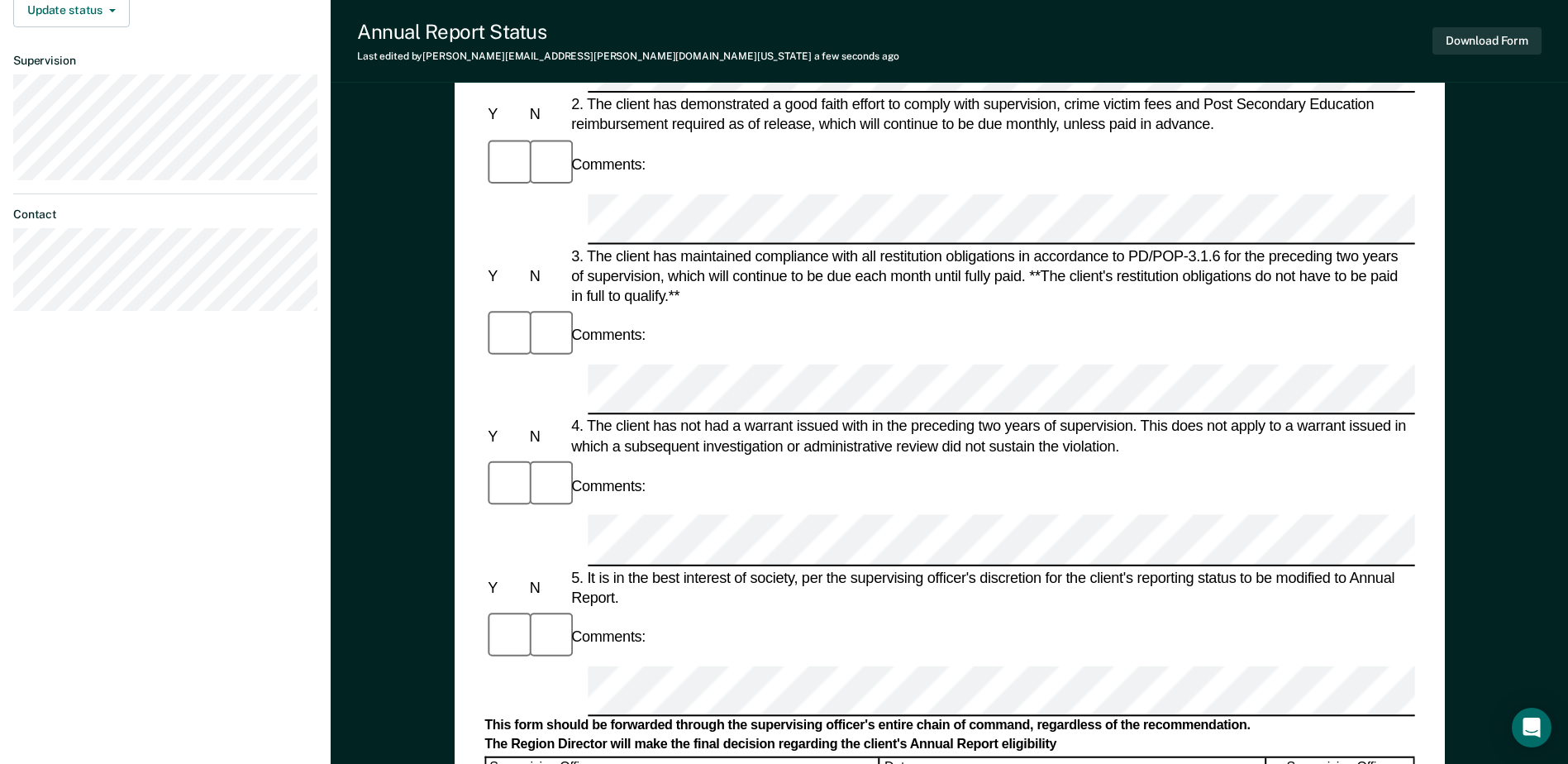
scroll to position [414, 0]
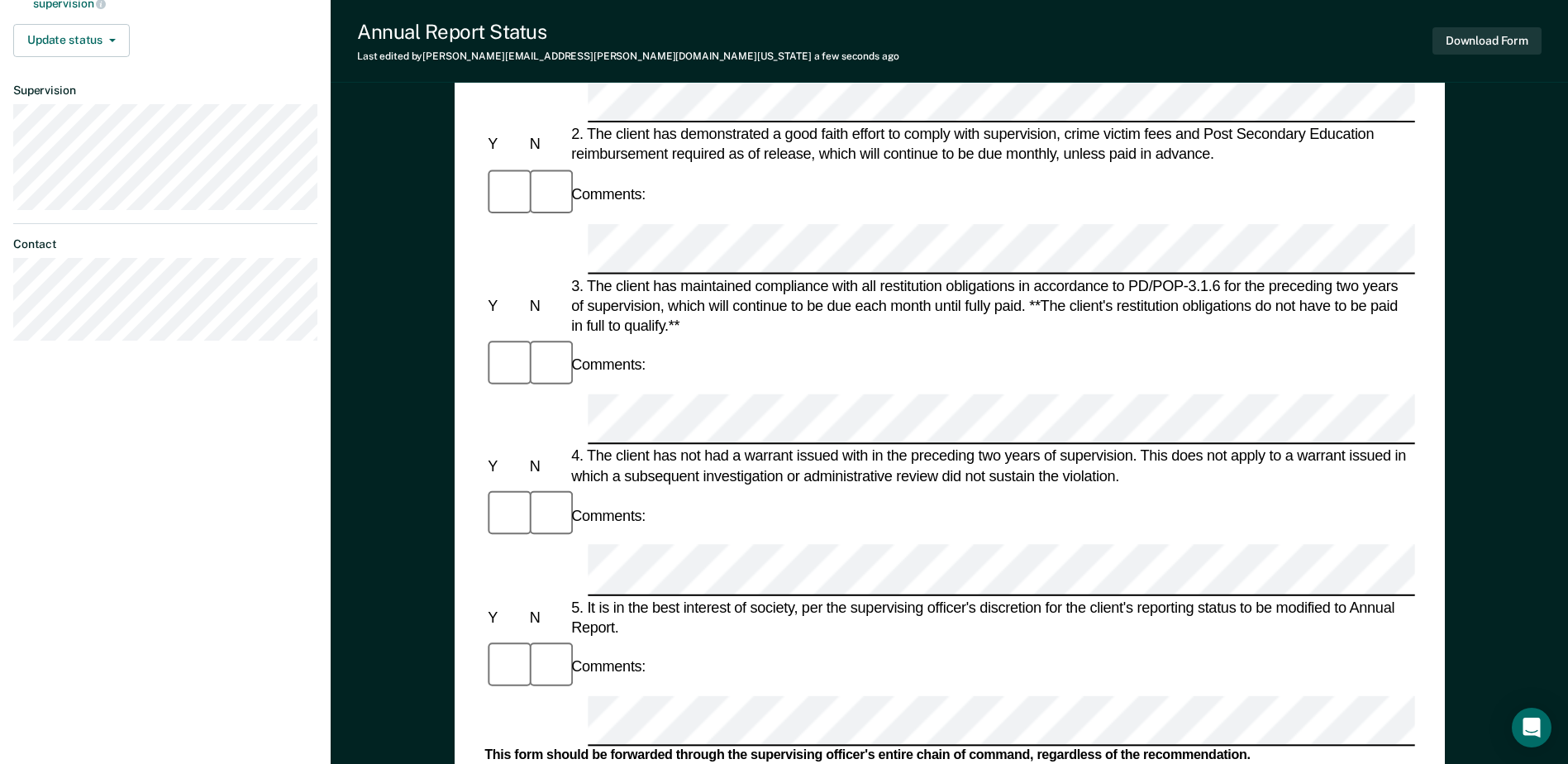
click at [661, 352] on form "Annual Reporting Checklist, Recommendation, and Determination Form Clients who …" at bounding box center [949, 696] width 930 height 1885
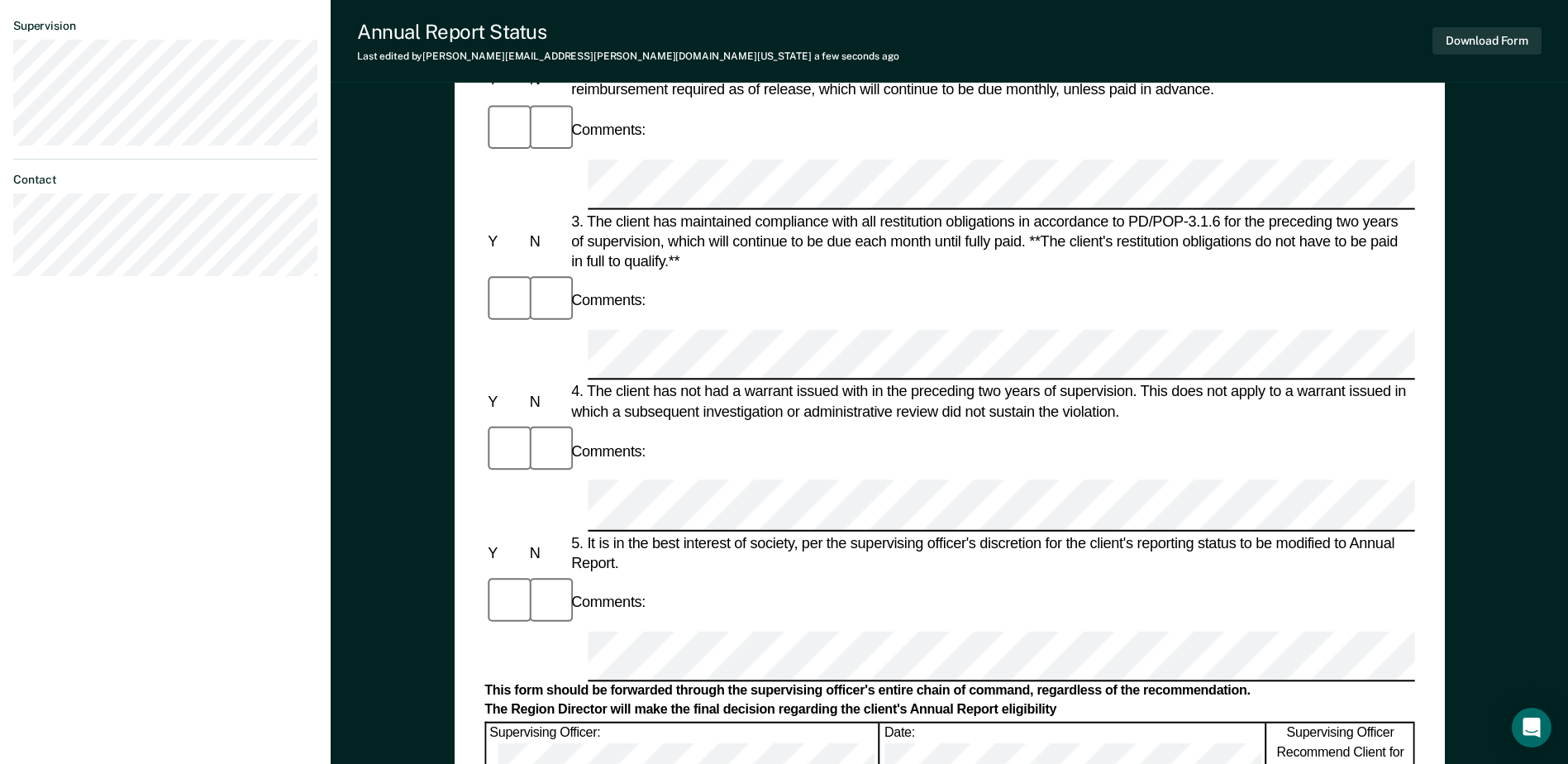
scroll to position [496, 0]
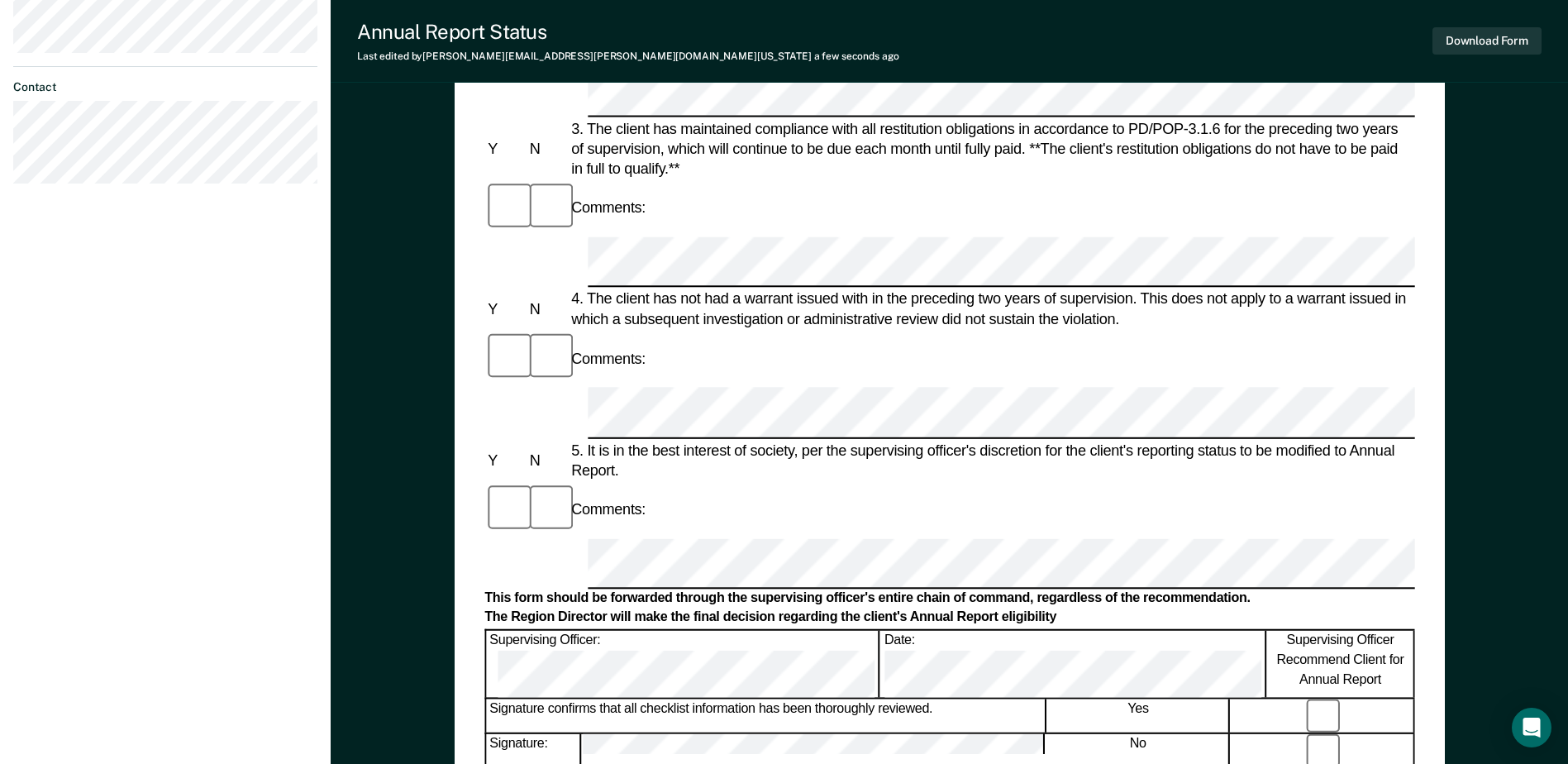
scroll to position [662, 0]
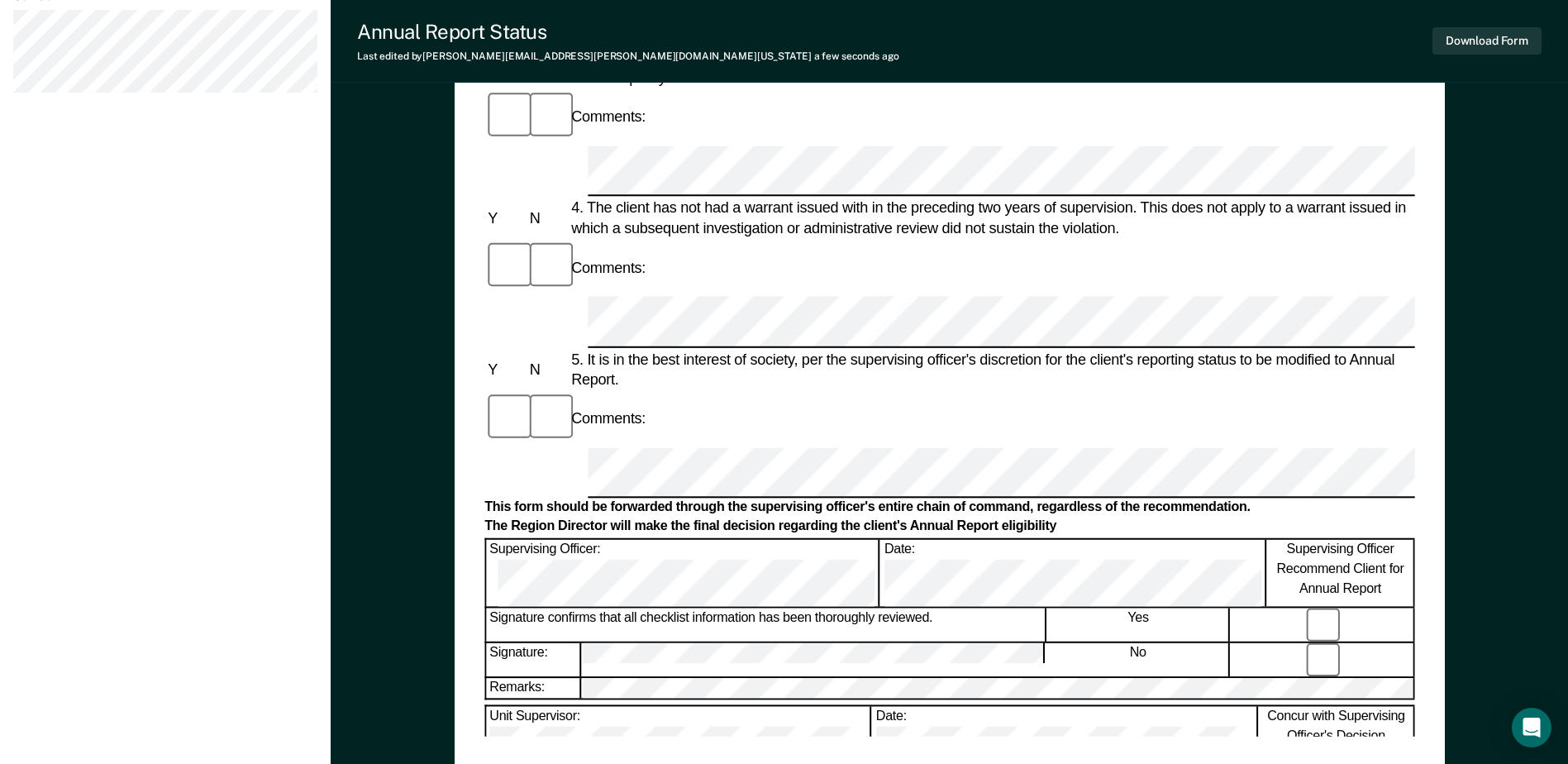
click at [847, 699] on div "Annual Reporting Checklist, Recommendation, and Determination Form Clients who …" at bounding box center [949, 120] width 930 height 1230
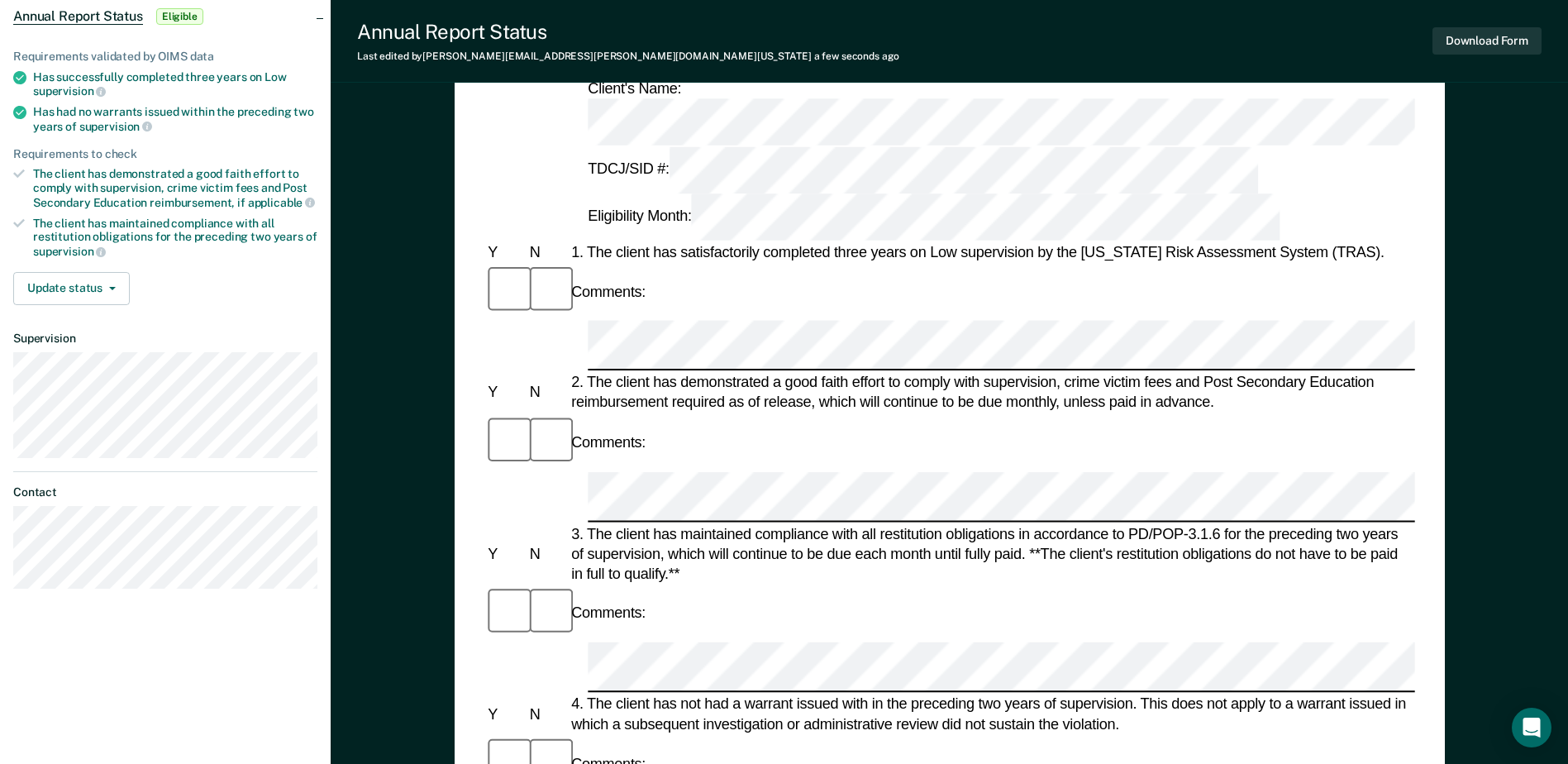
scroll to position [83, 0]
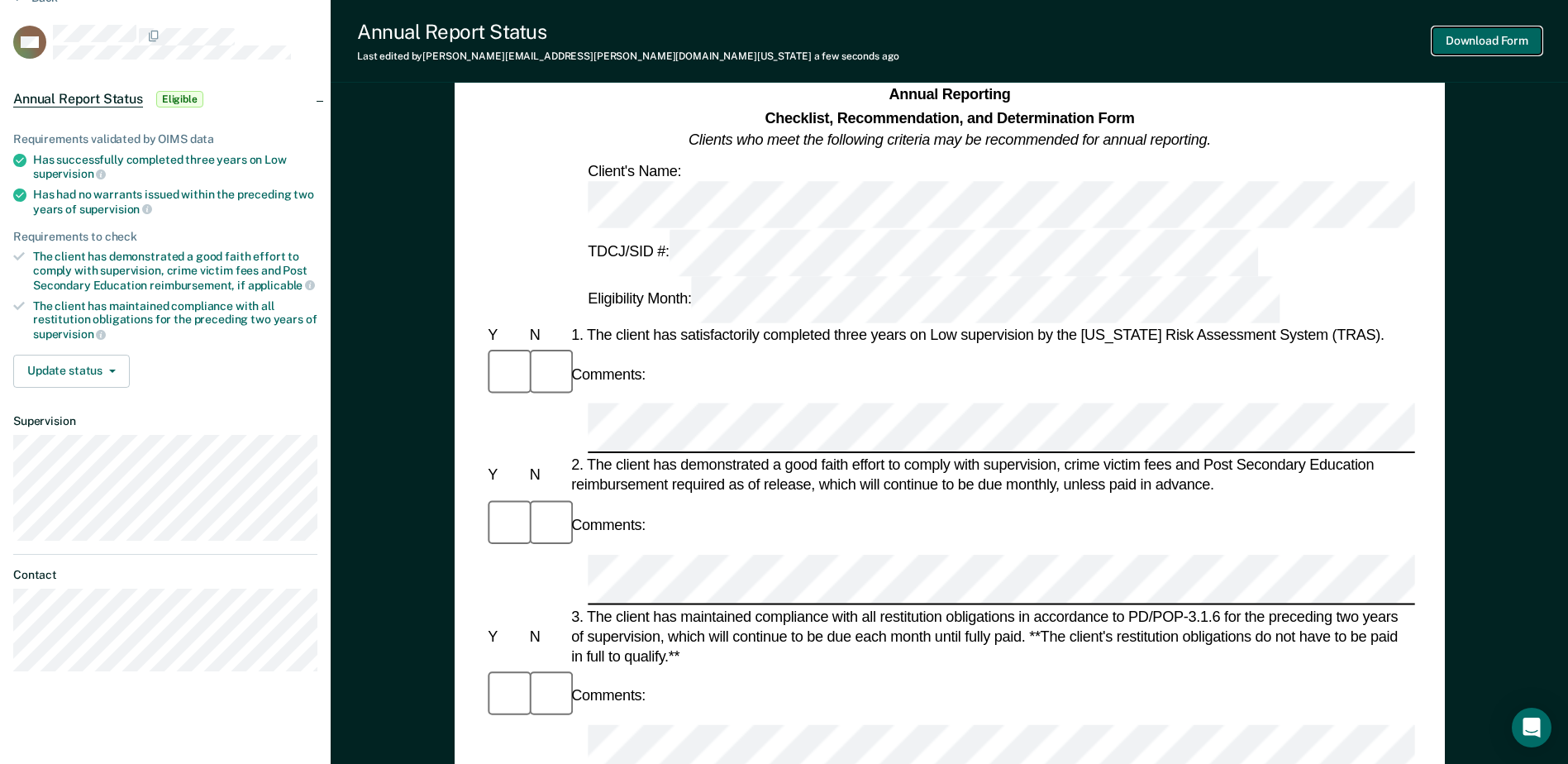
click at [1493, 36] on button "Download Form" at bounding box center [1487, 41] width 109 height 28
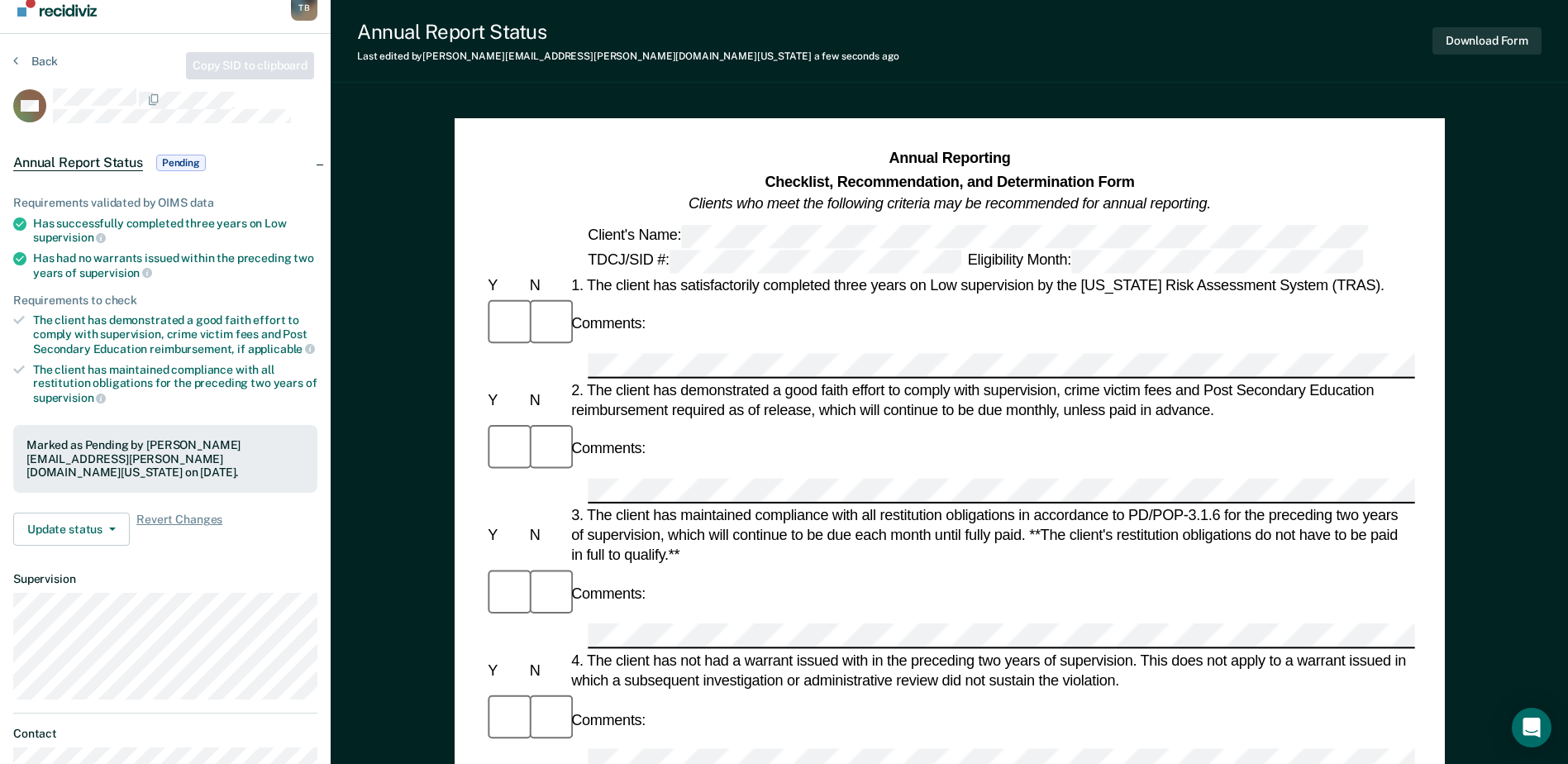
scroll to position [0, 0]
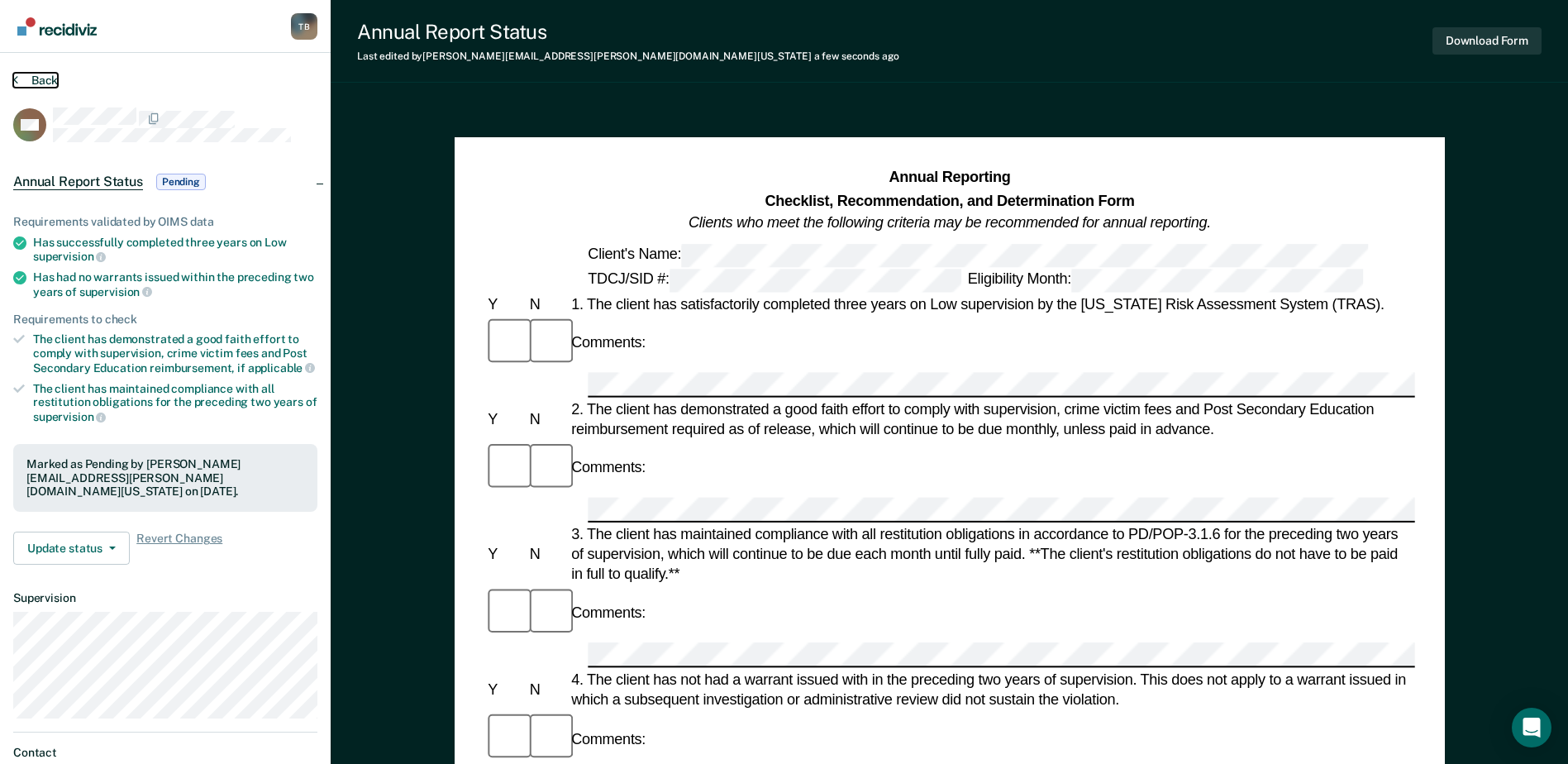
click at [45, 84] on button "Back" at bounding box center [34, 80] width 44 height 15
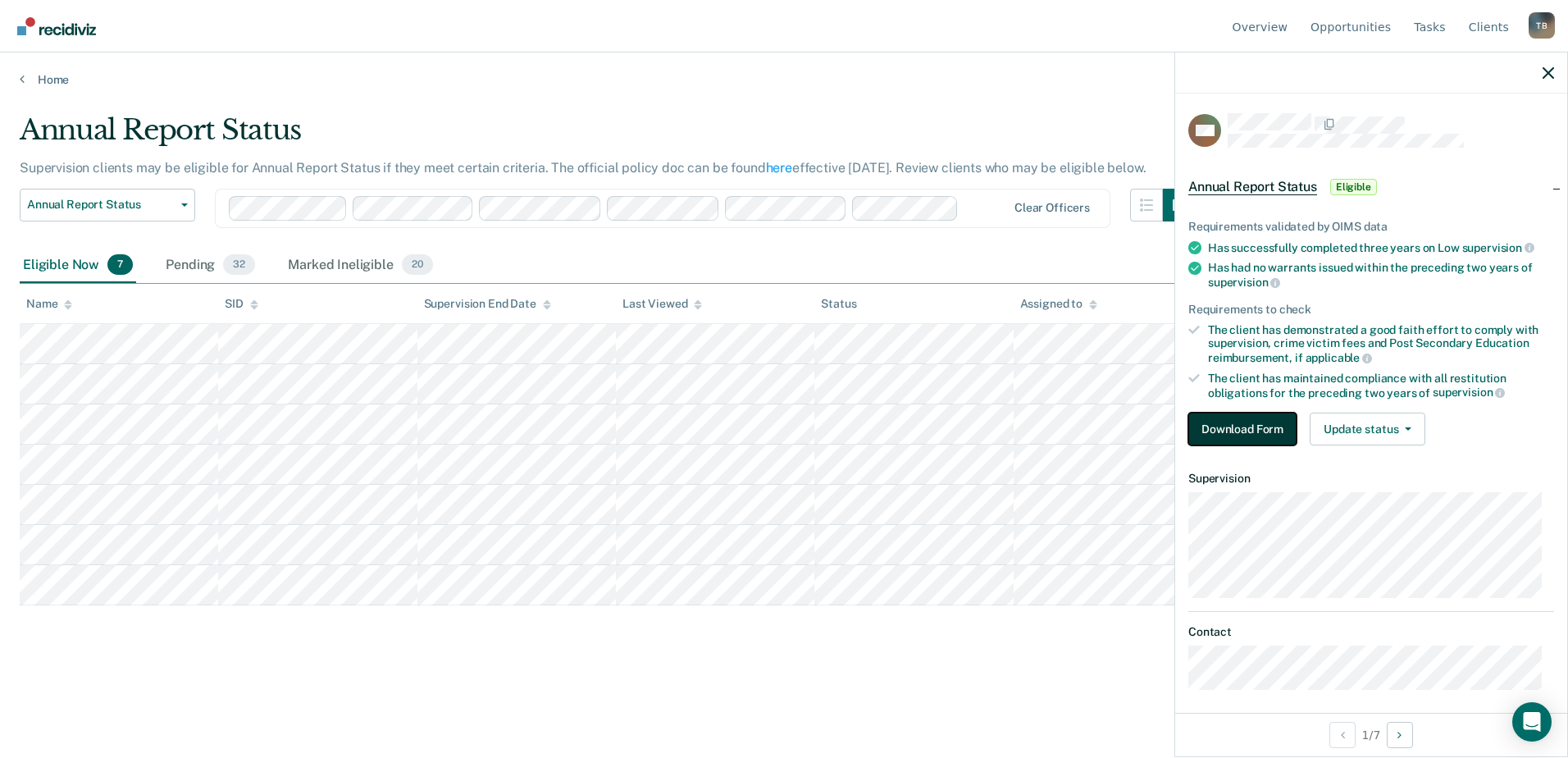
click at [1227, 421] on button "Download Form" at bounding box center [1242, 429] width 108 height 33
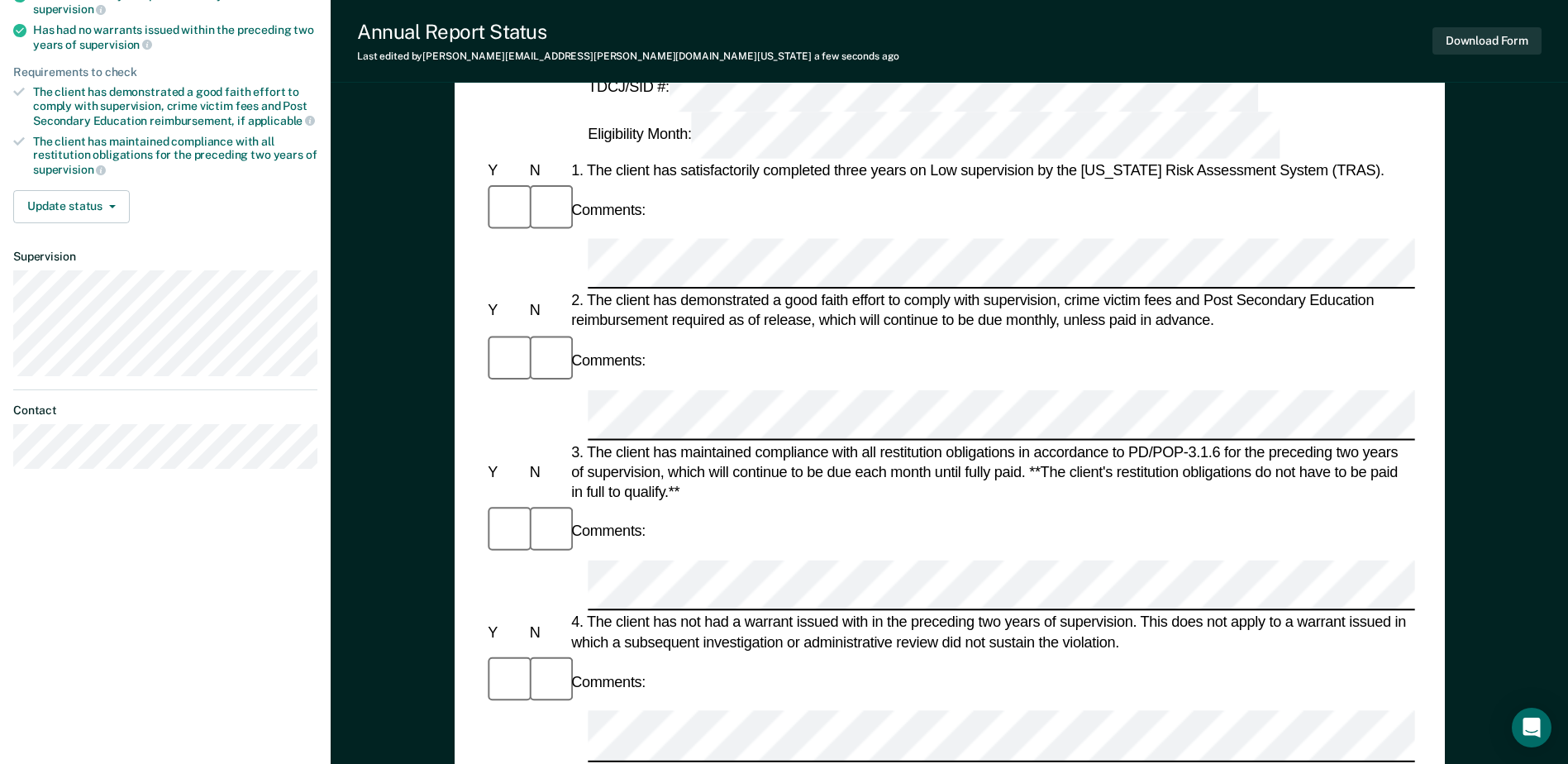
scroll to position [248, 0]
click at [677, 502] on div "Comments:" at bounding box center [949, 530] width 930 height 55
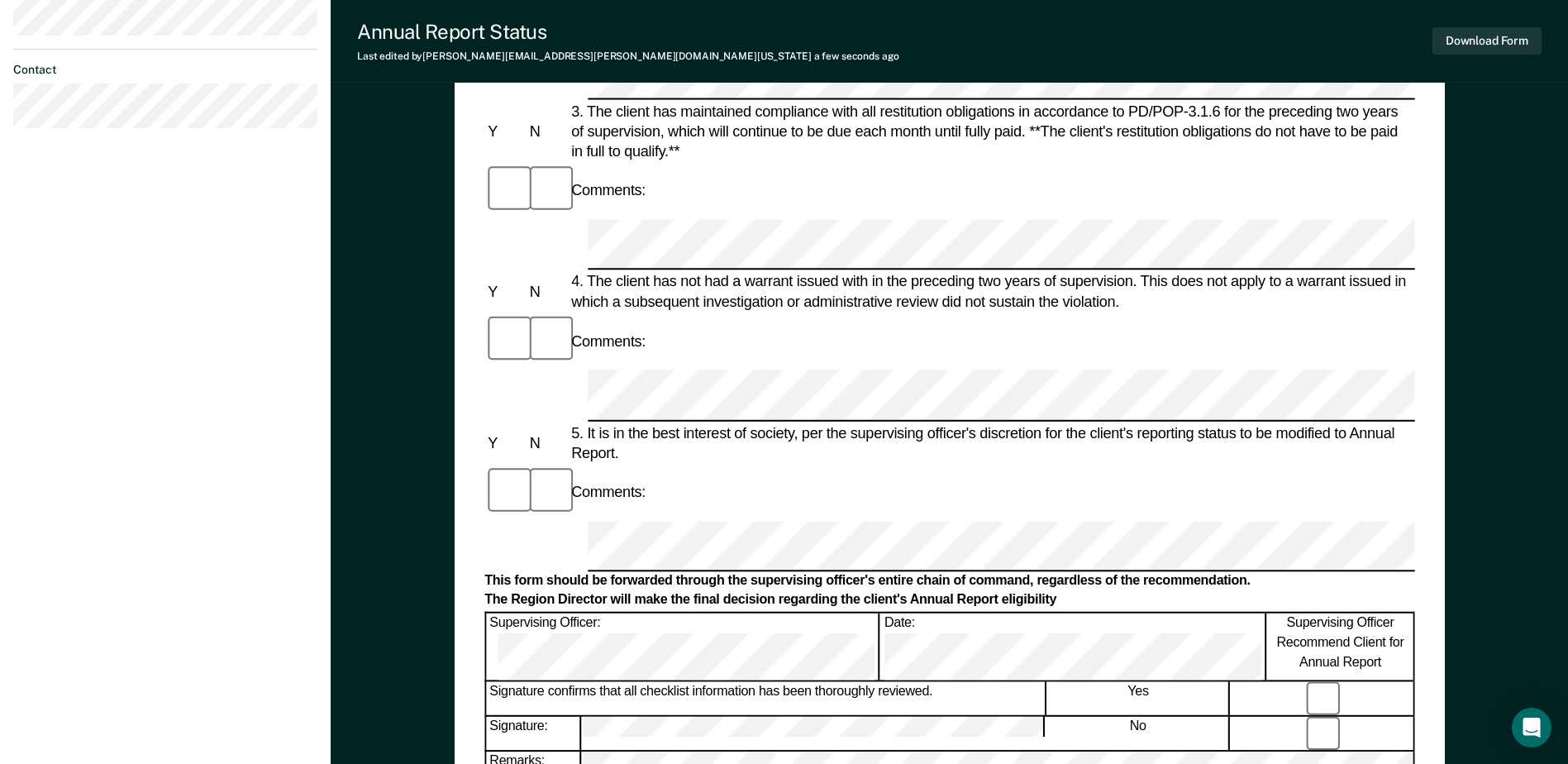
scroll to position [662, 0]
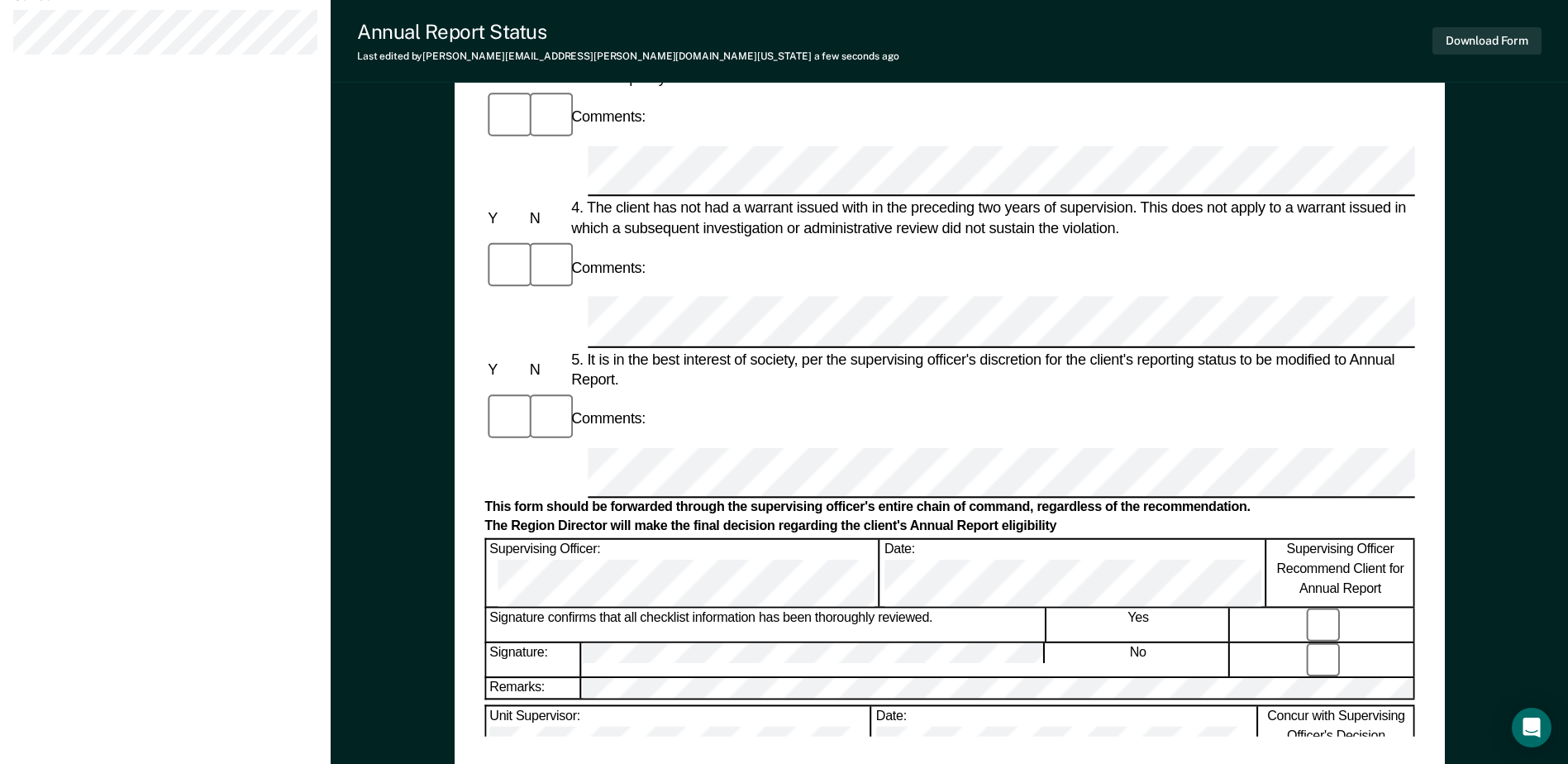
click at [1506, 208] on div "Annual Reporting Checklist, Recommendation, and Determination Form Clients who …" at bounding box center [949, 168] width 1238 height 1454
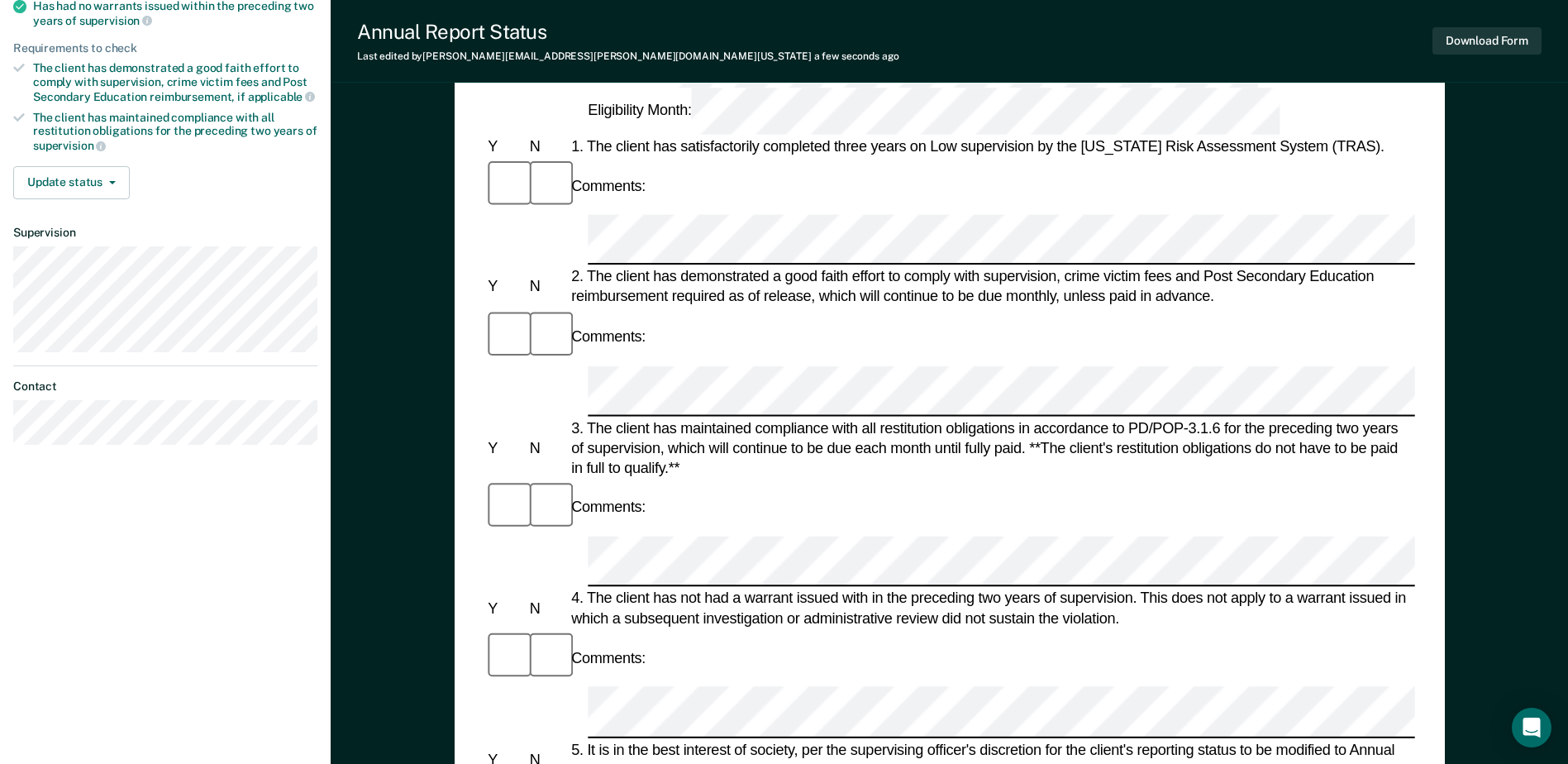
scroll to position [248, 0]
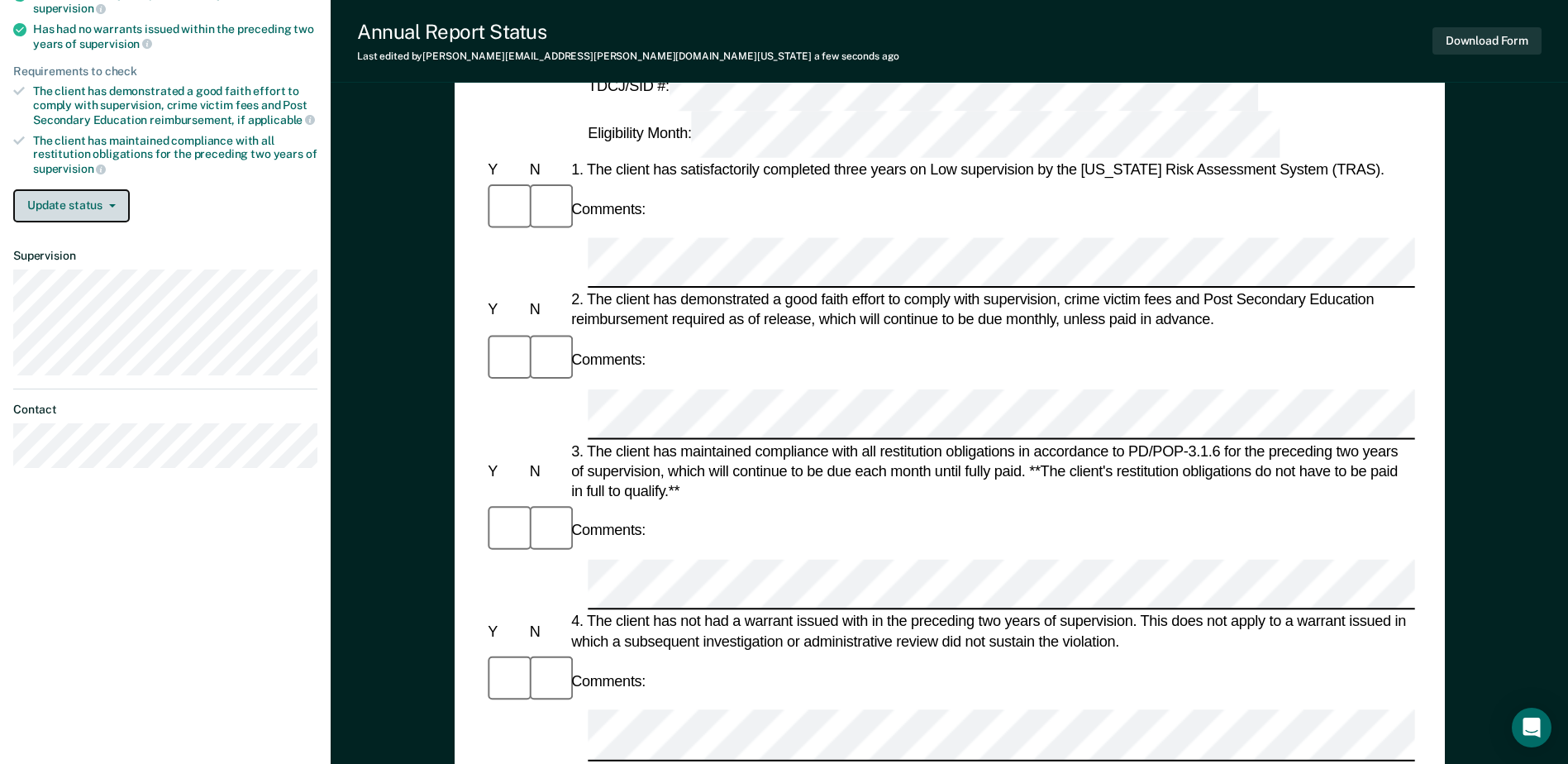
click at [92, 206] on button "Update status" at bounding box center [71, 206] width 116 height 33
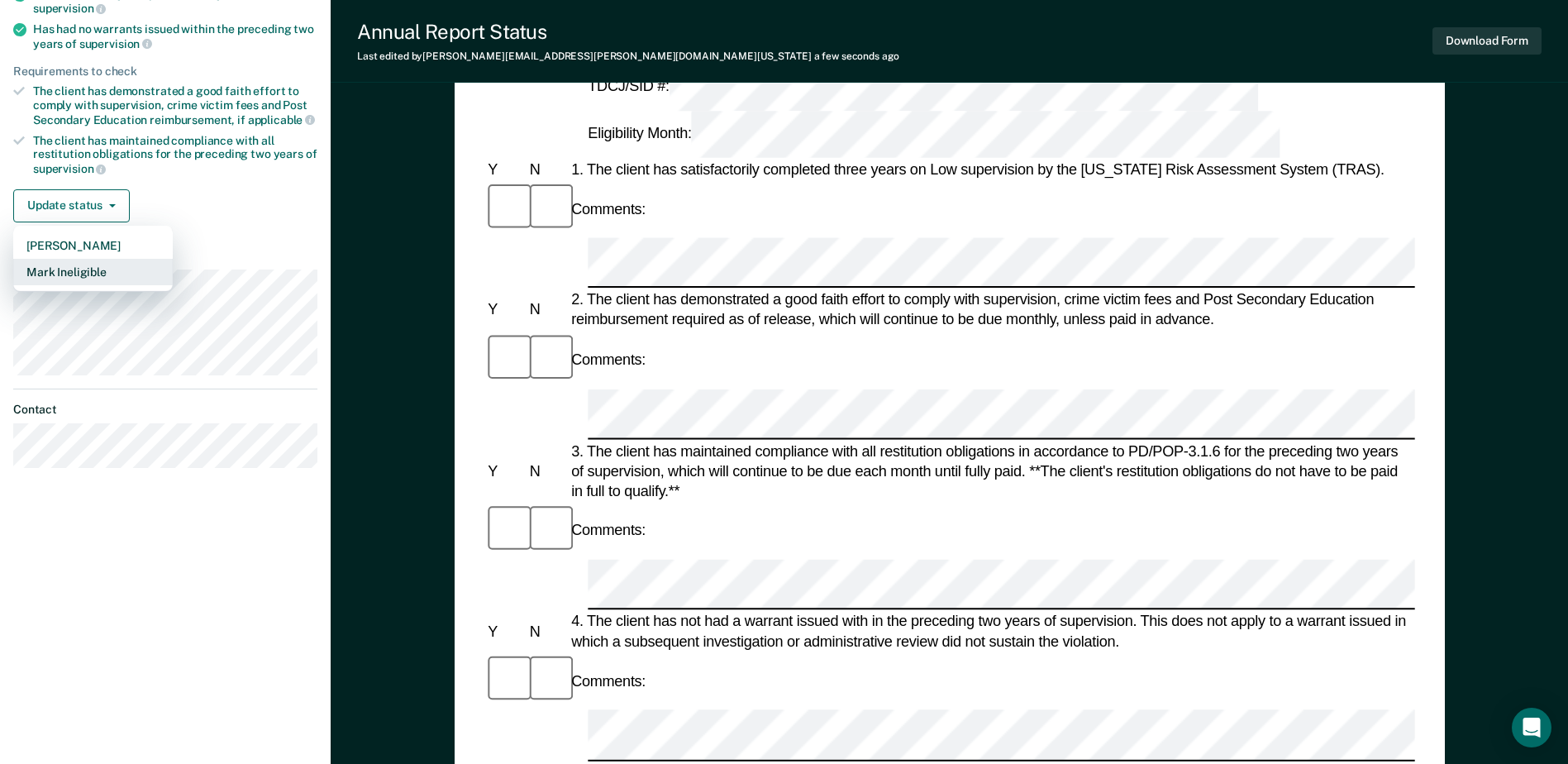
click at [88, 269] on button "Mark Ineligible" at bounding box center [93, 272] width 160 height 27
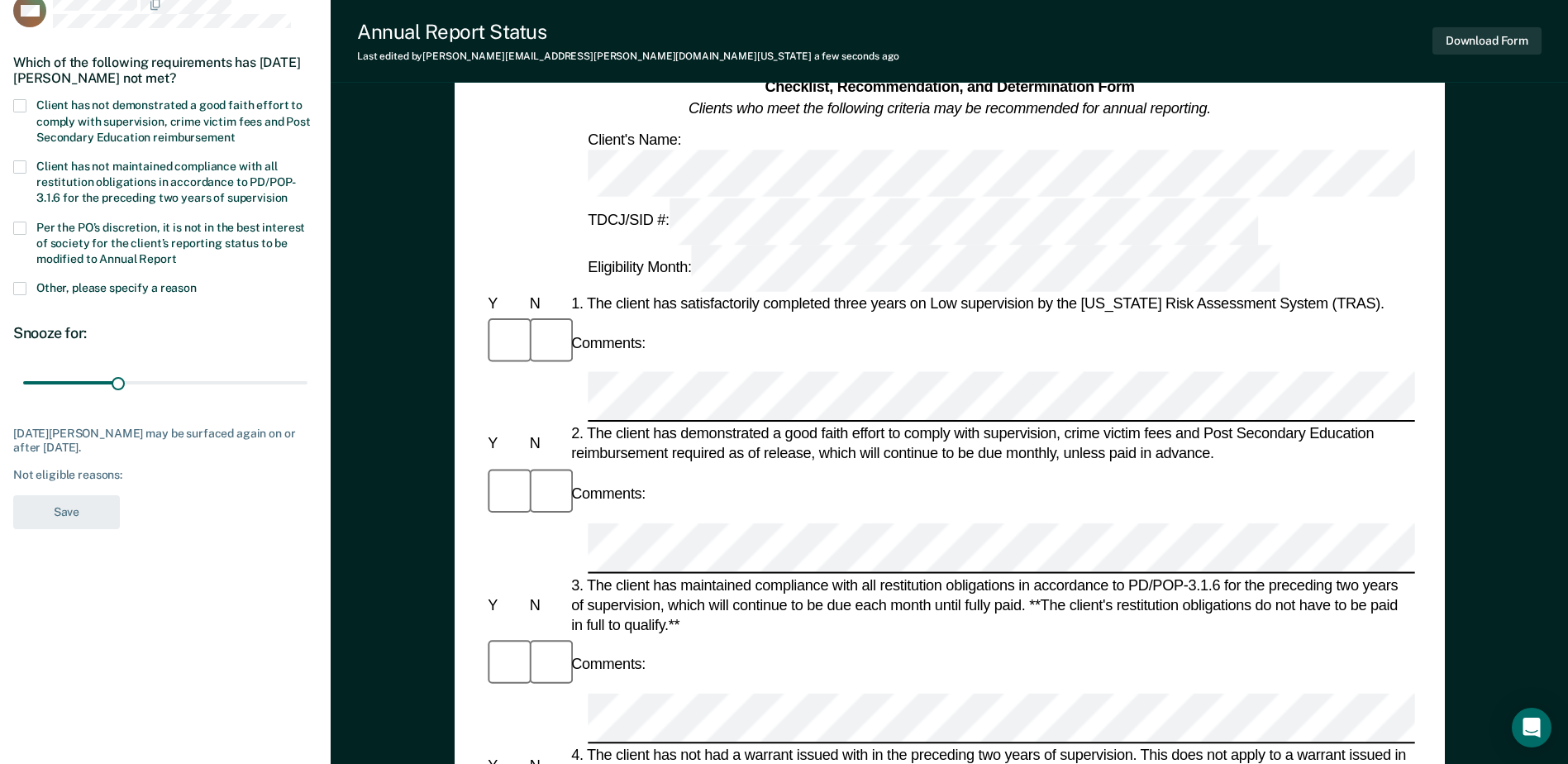
scroll to position [83, 0]
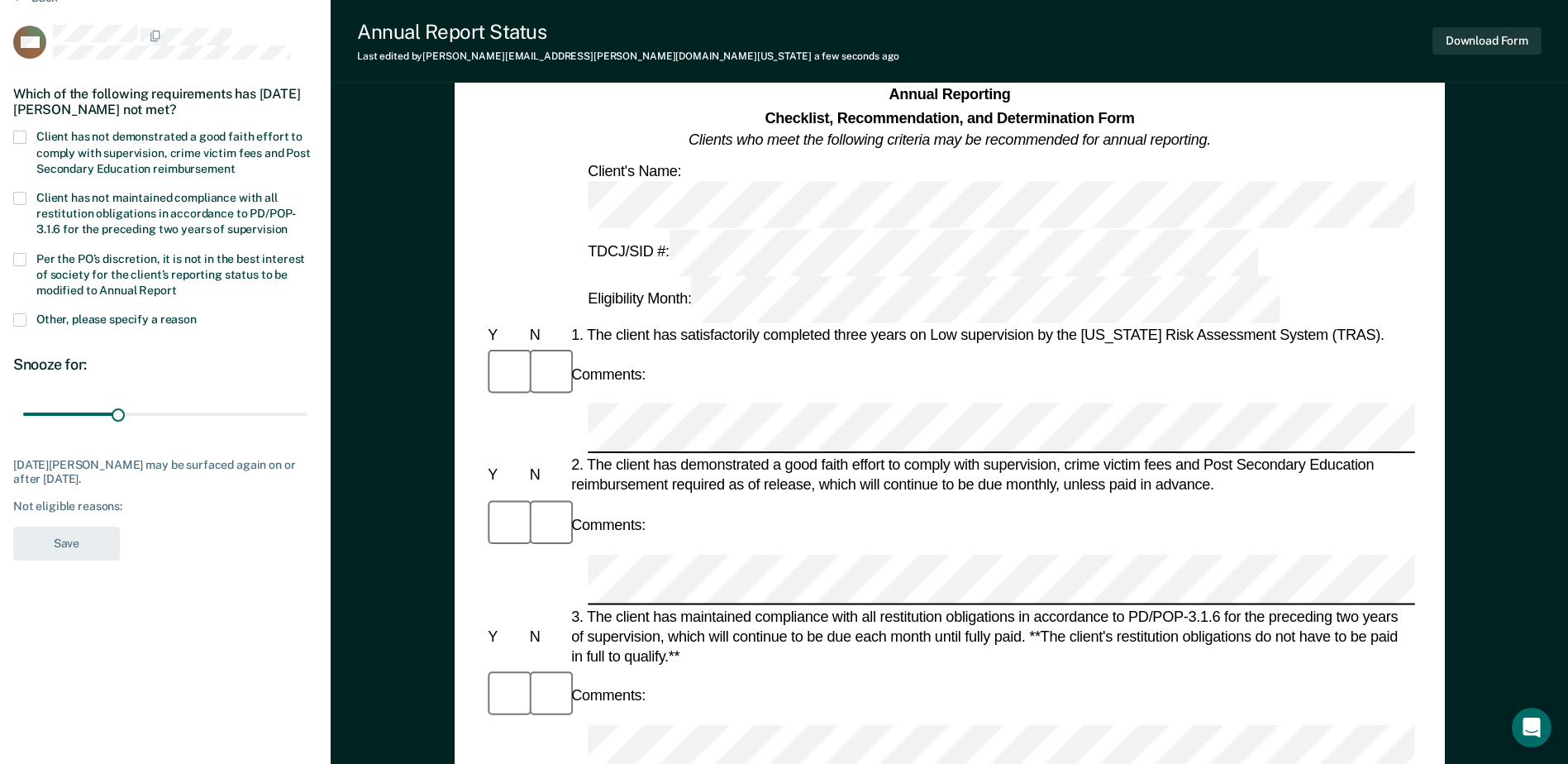
click at [22, 131] on span at bounding box center [19, 137] width 13 height 13
click at [234, 162] on input "Client has not demonstrated a good faith effort to comply with supervision, cri…" at bounding box center [234, 162] width 0 height 0
click at [19, 253] on span at bounding box center [19, 259] width 13 height 13
click at [177, 285] on input "Per the PO’s discretion, it is not in the best interest of society for the clie…" at bounding box center [177, 285] width 0 height 0
click at [38, 545] on button "Save" at bounding box center [66, 543] width 106 height 33
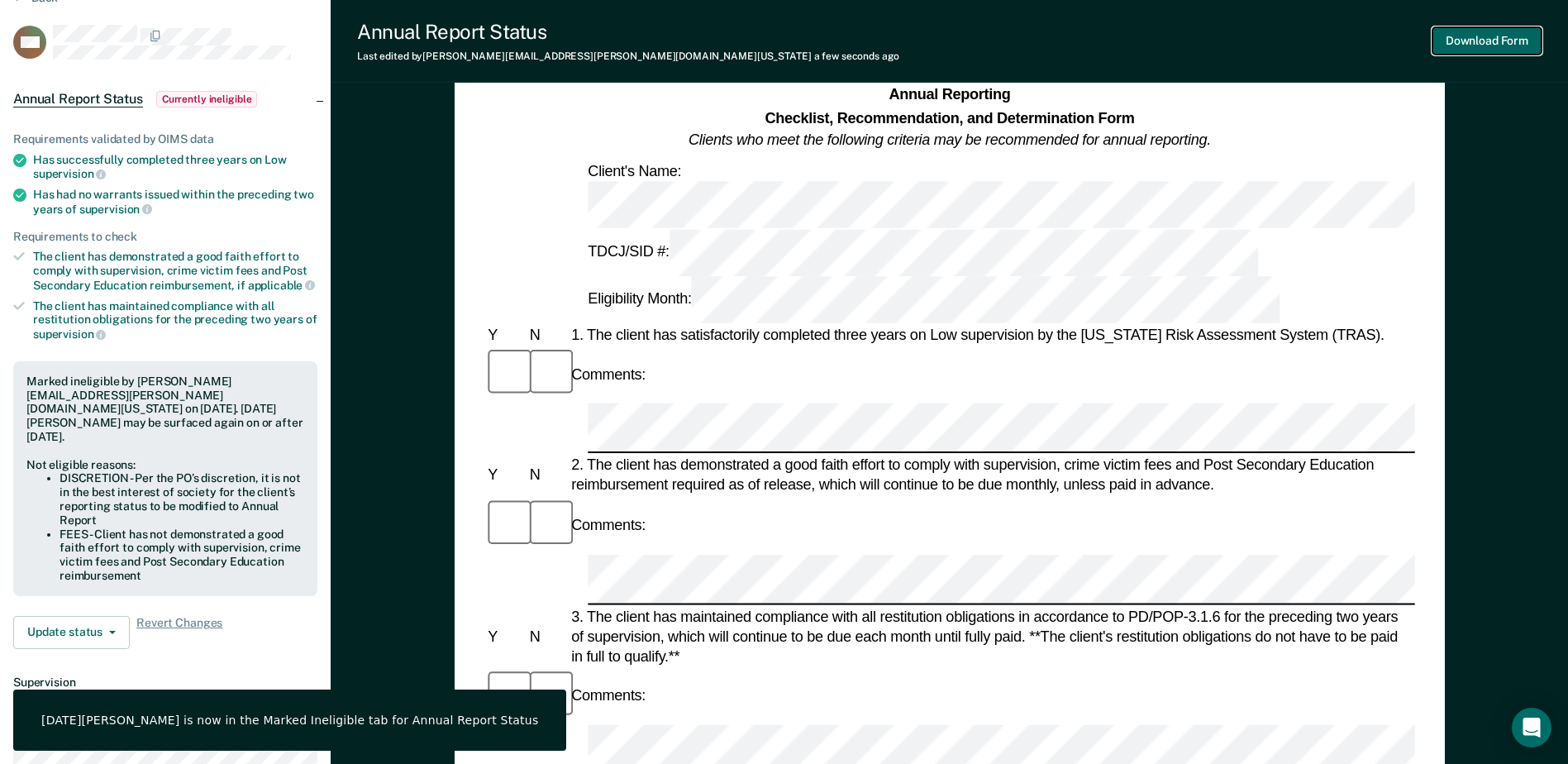
click at [1516, 43] on button "Download Form" at bounding box center [1487, 41] width 109 height 28
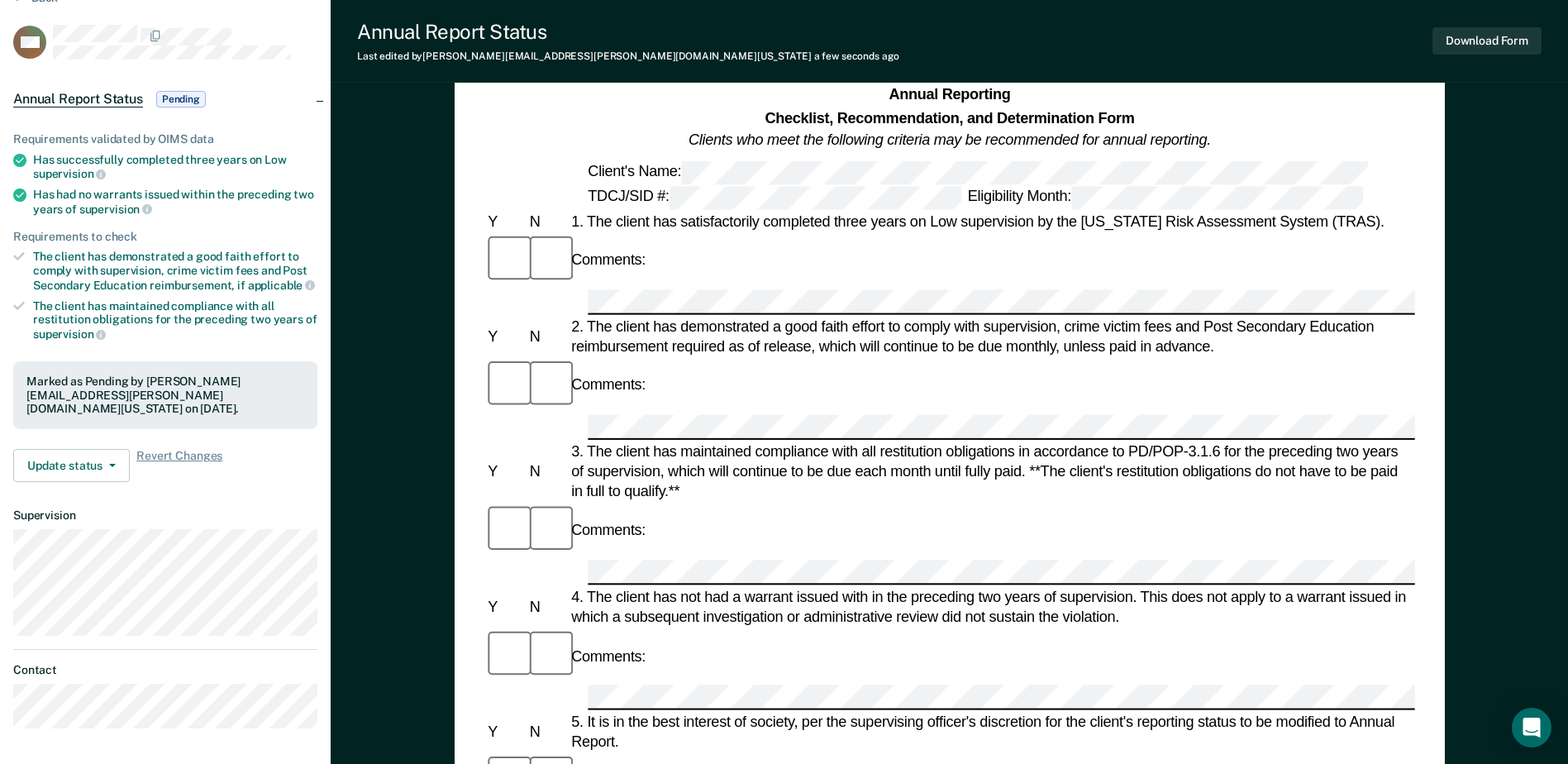
scroll to position [0, 0]
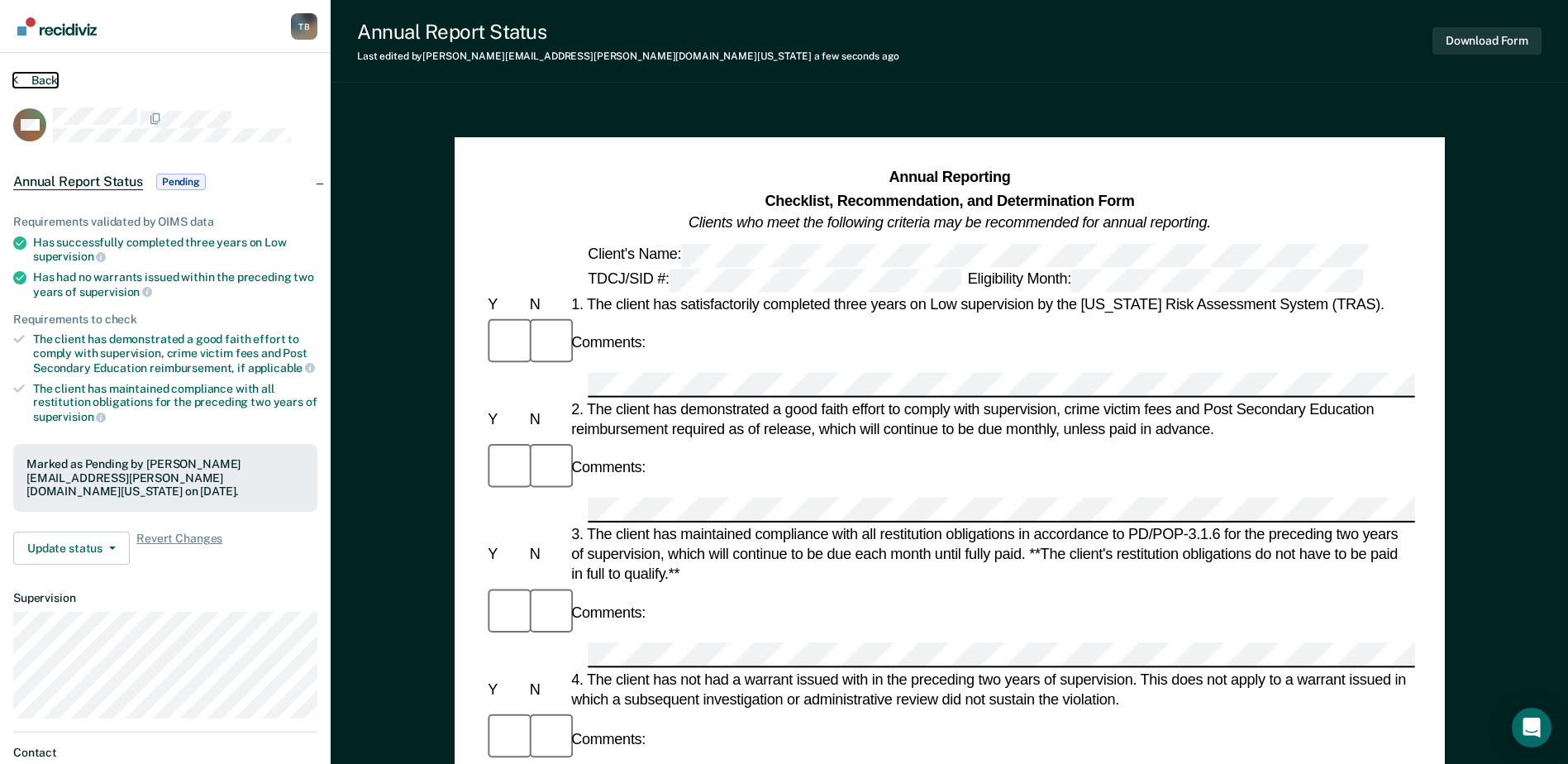
click at [43, 75] on button "Back" at bounding box center [34, 80] width 44 height 15
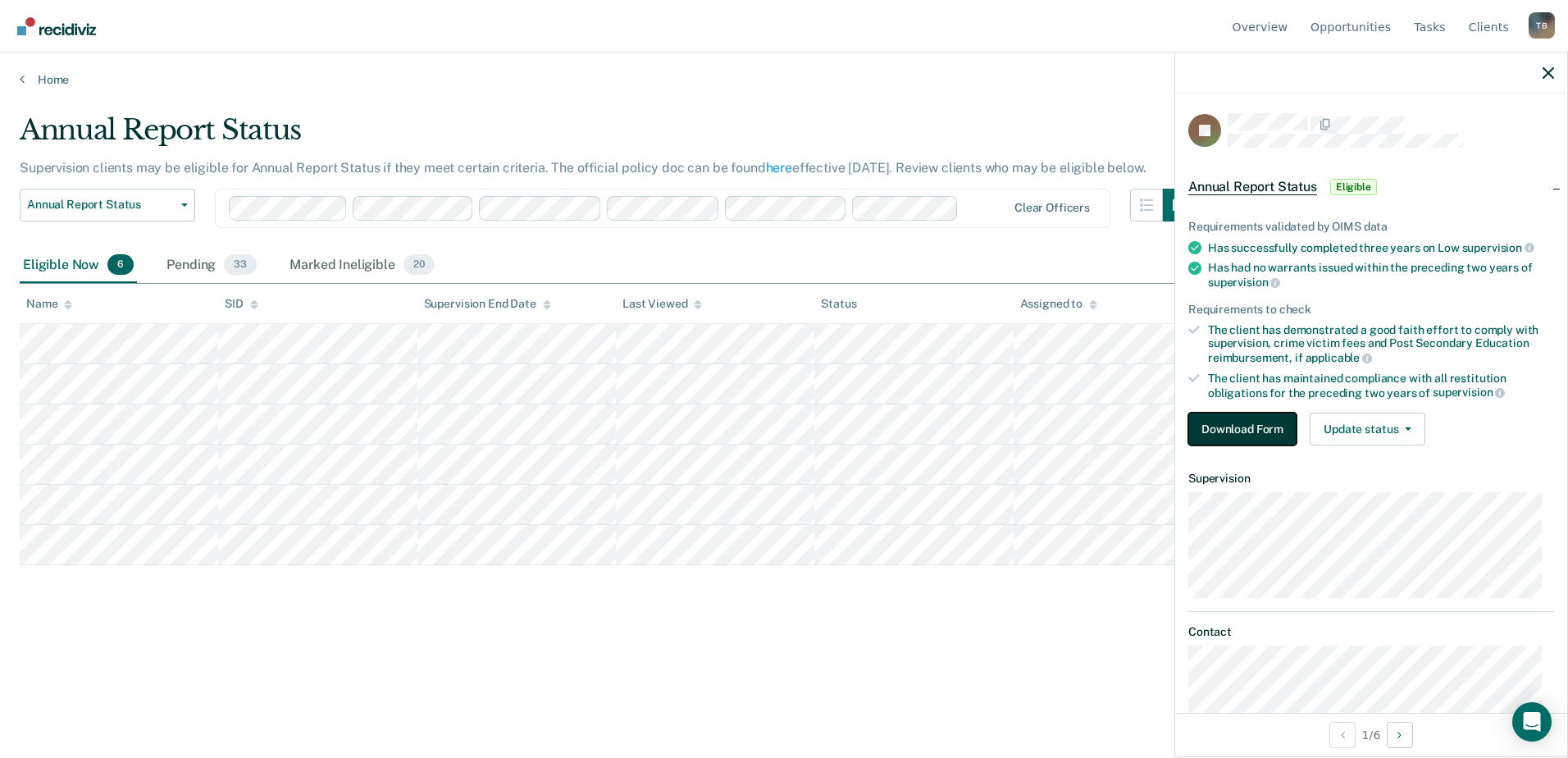
click at [1232, 423] on button "Download Form" at bounding box center [1242, 429] width 108 height 33
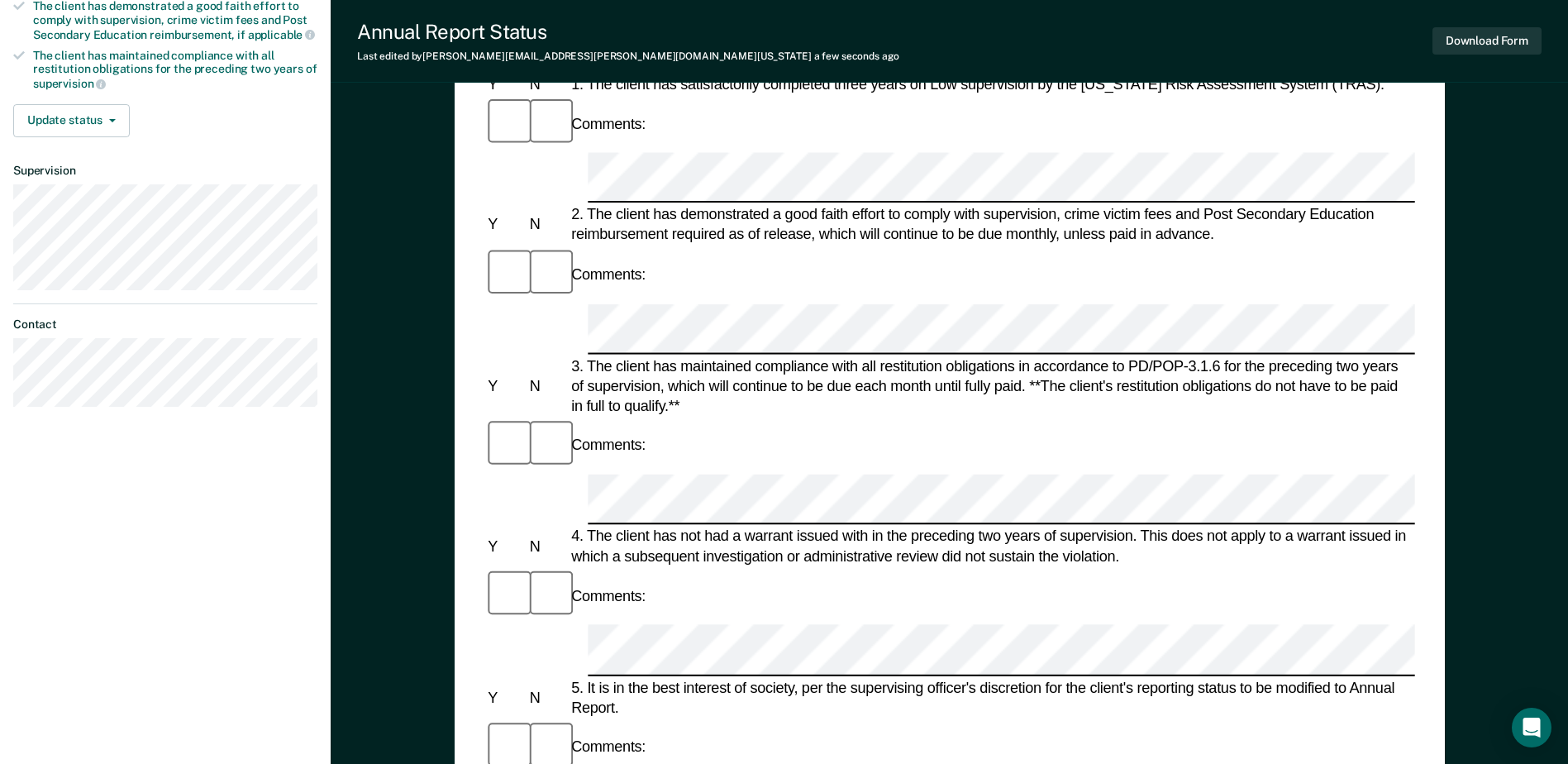
scroll to position [414, 0]
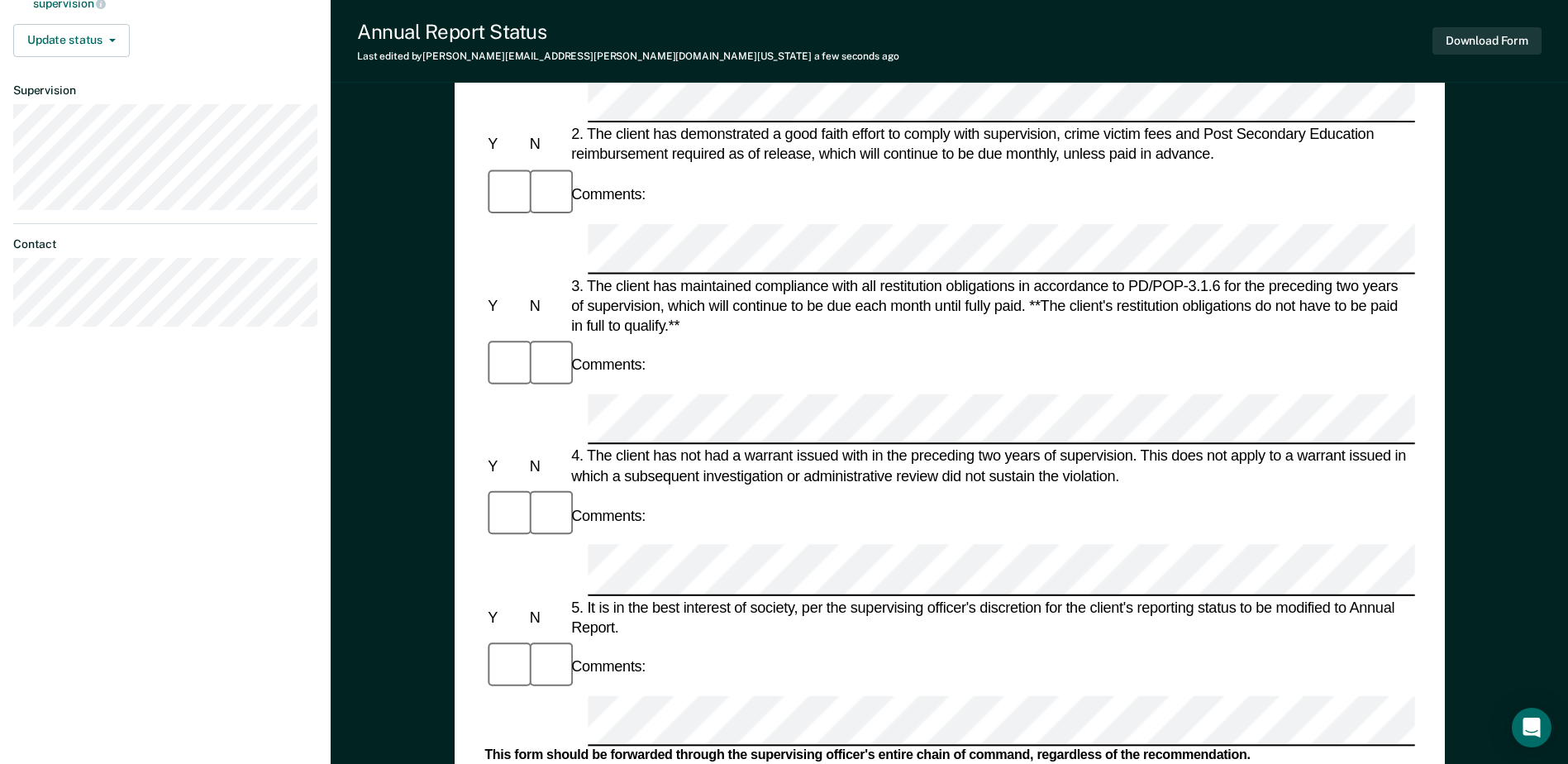
click at [636, 639] on div "Comments:" at bounding box center [949, 667] width 930 height 55
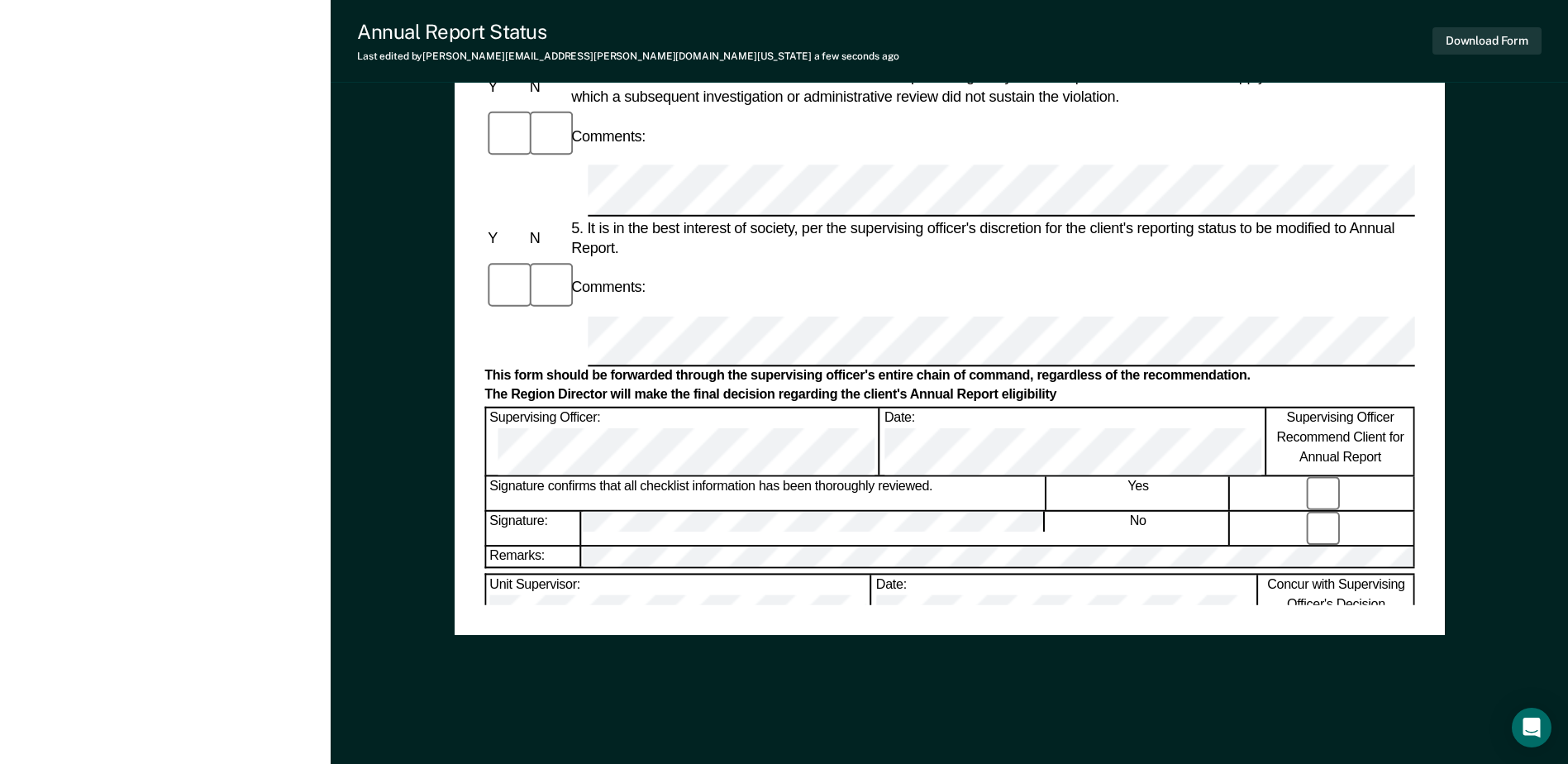
scroll to position [0, 1]
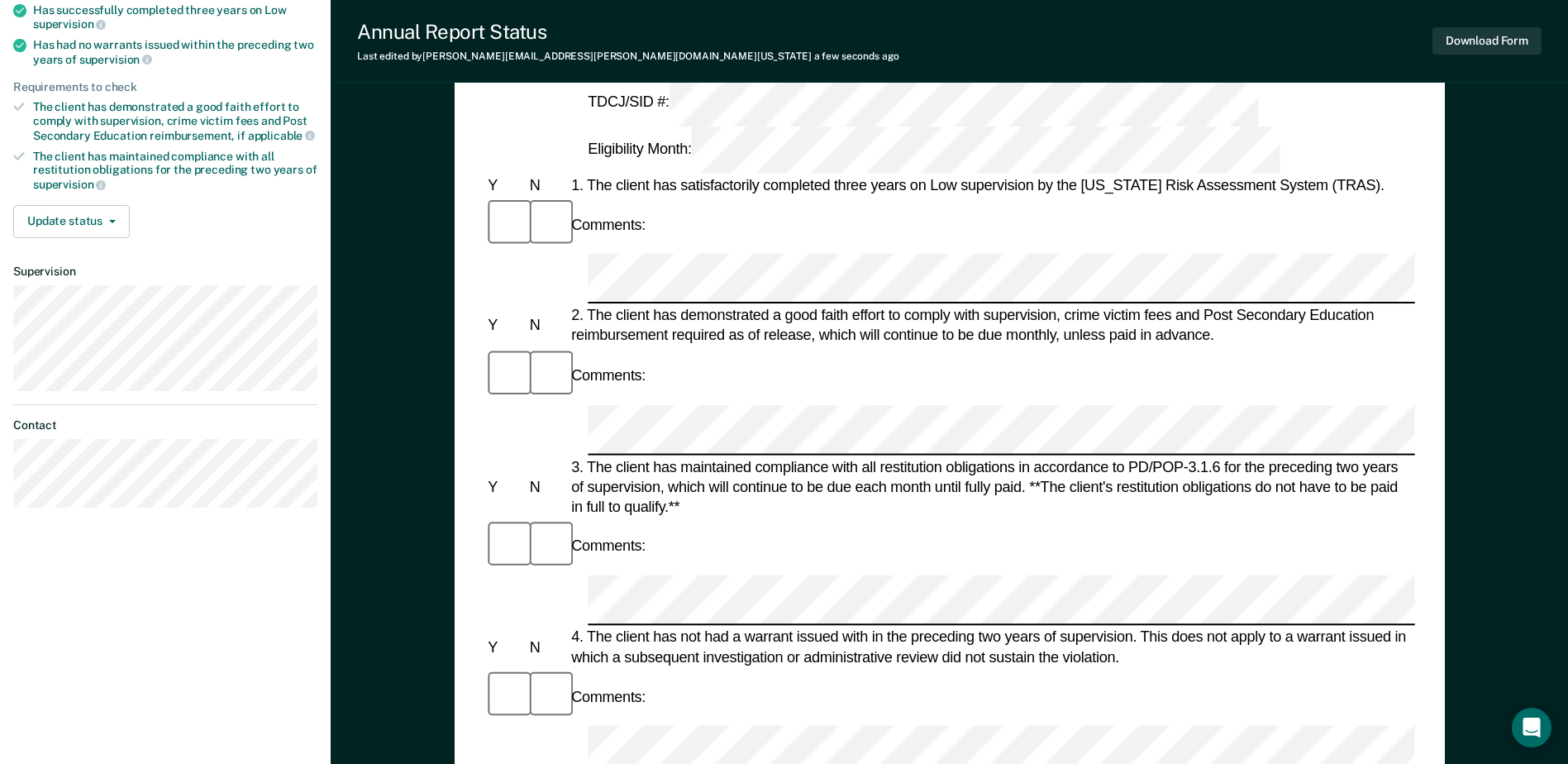
scroll to position [214, 0]
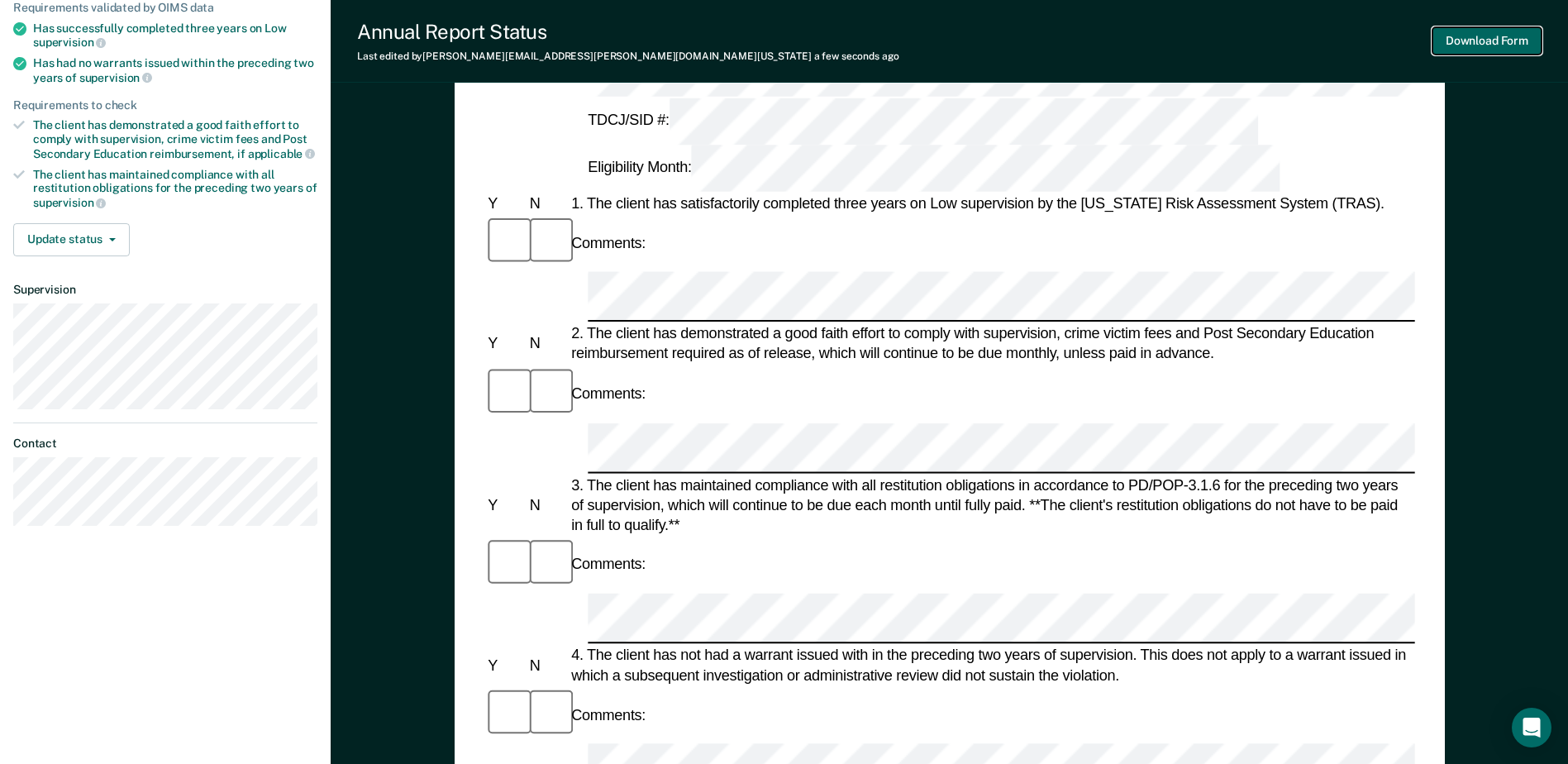
click at [1494, 38] on button "Download Form" at bounding box center [1487, 41] width 109 height 28
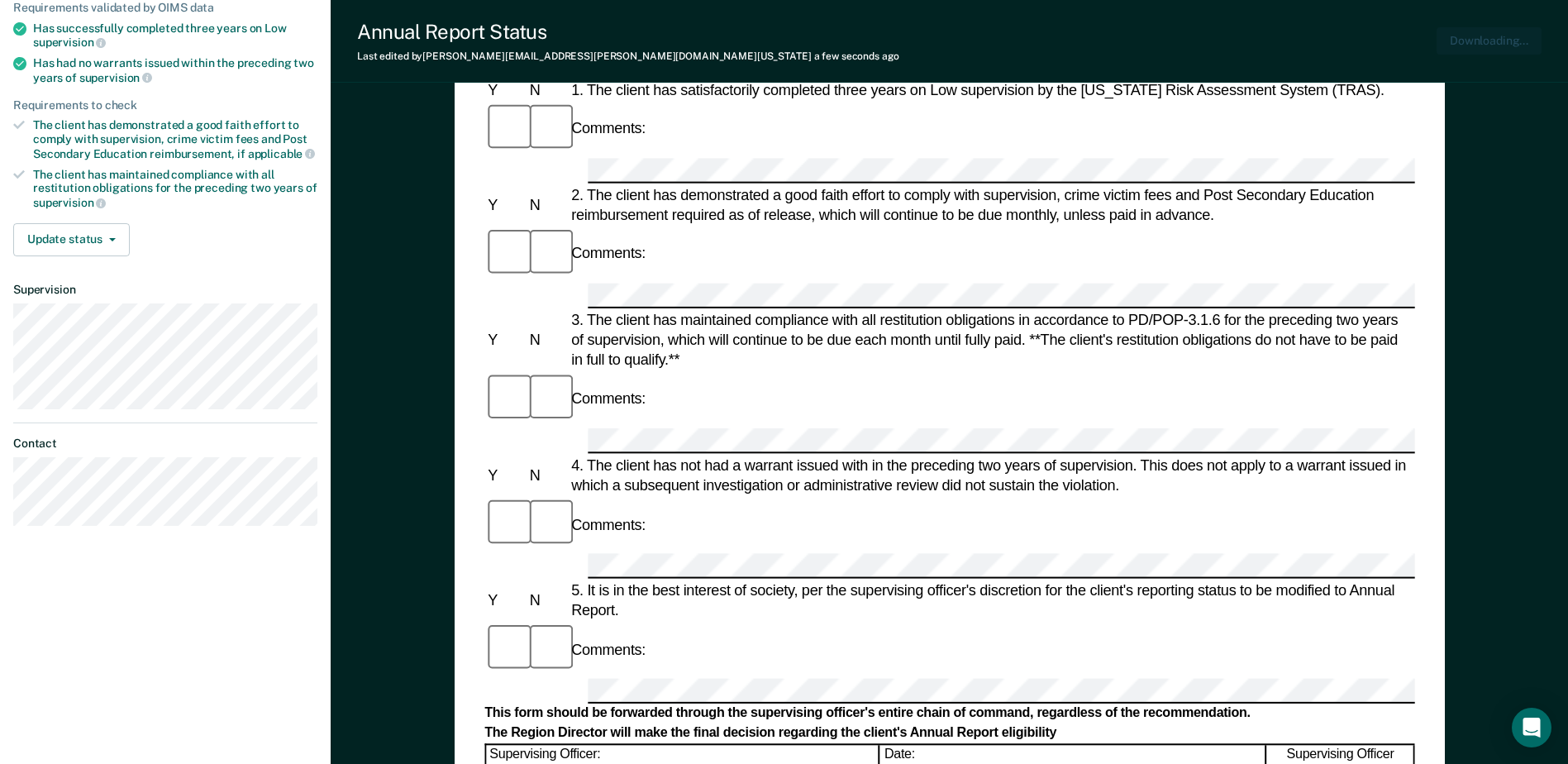
scroll to position [0, 0]
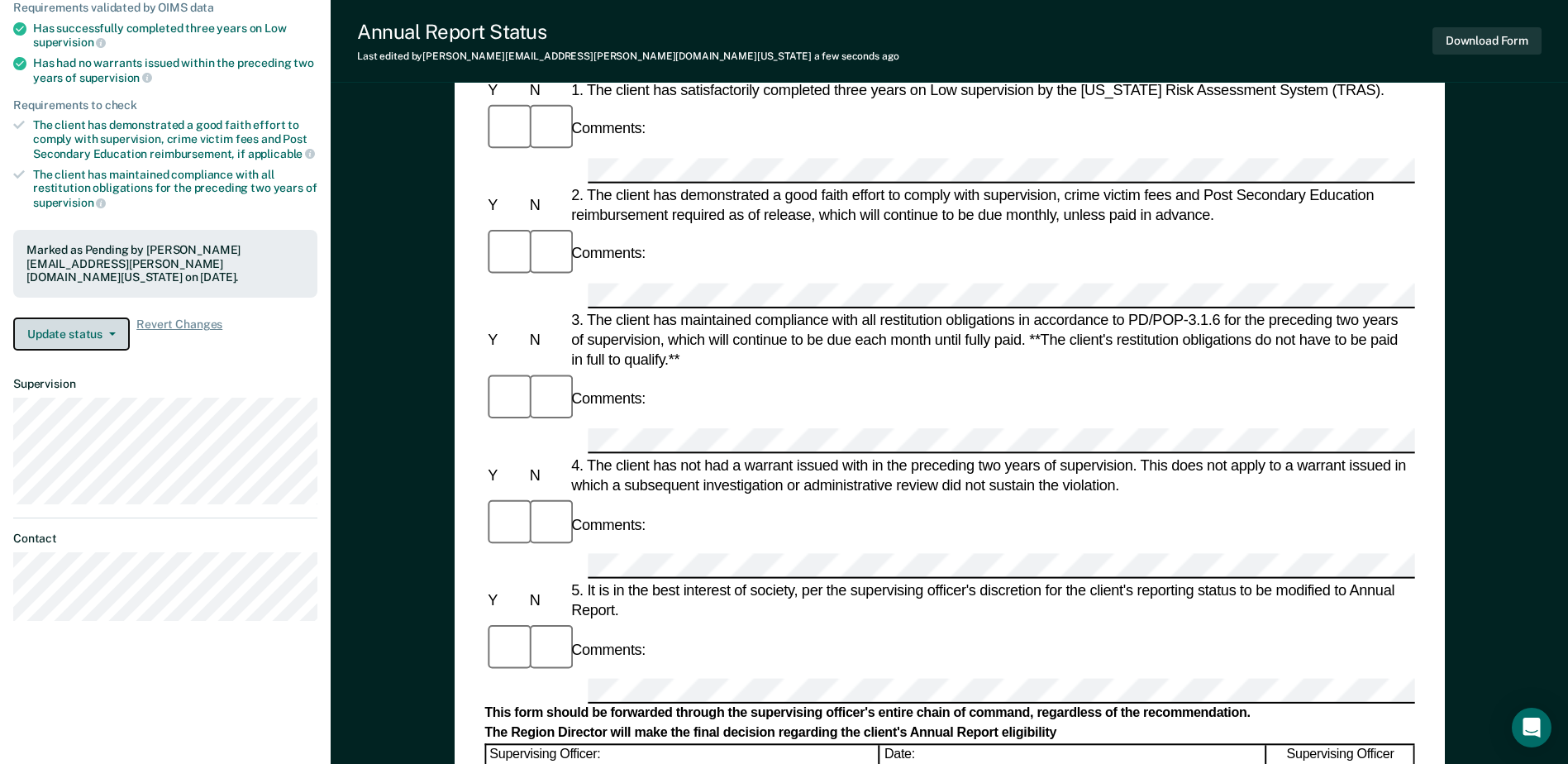
click at [96, 318] on button "Update status" at bounding box center [71, 334] width 116 height 33
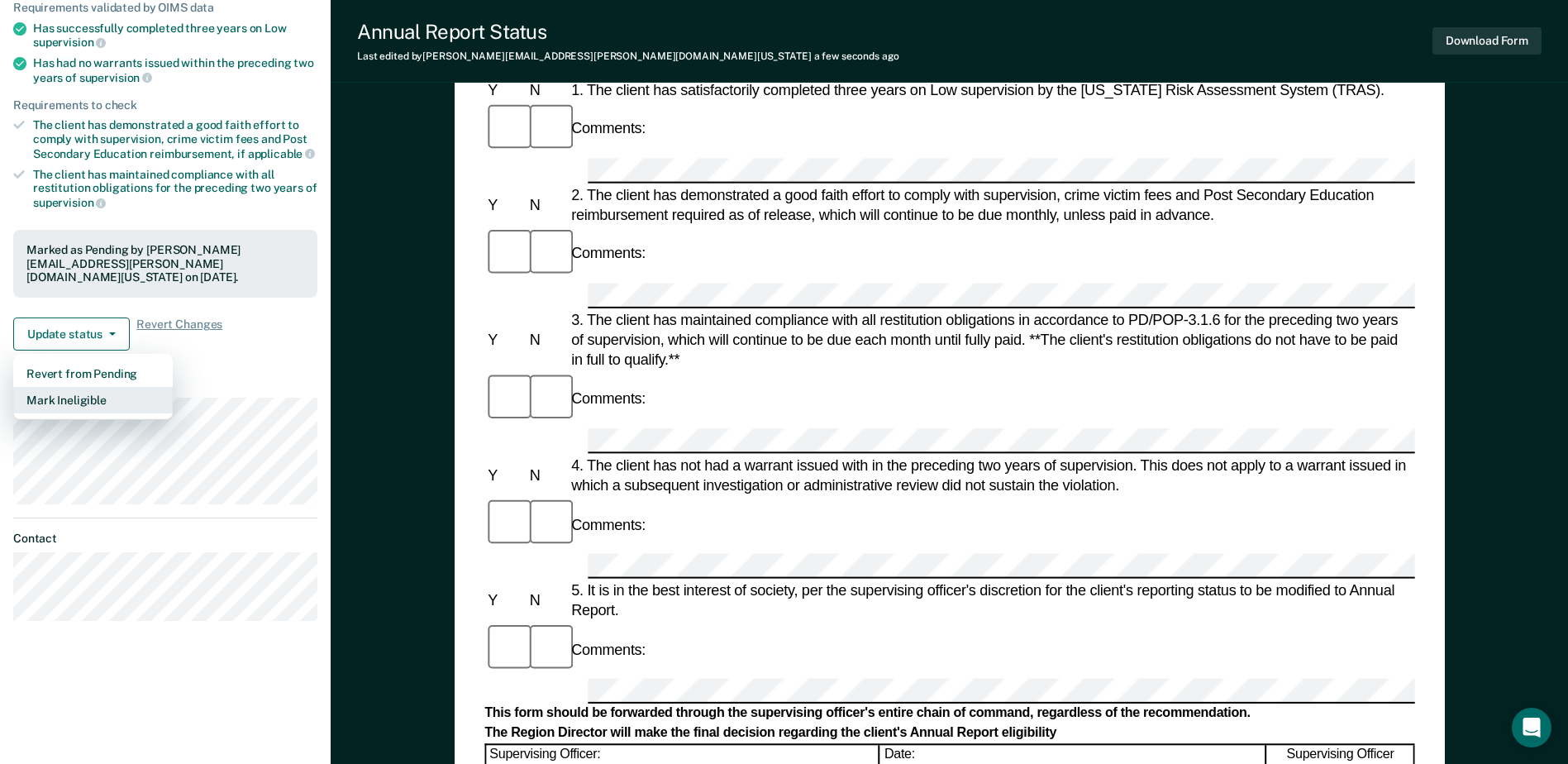
click at [94, 387] on button "Mark Ineligible" at bounding box center [93, 400] width 160 height 27
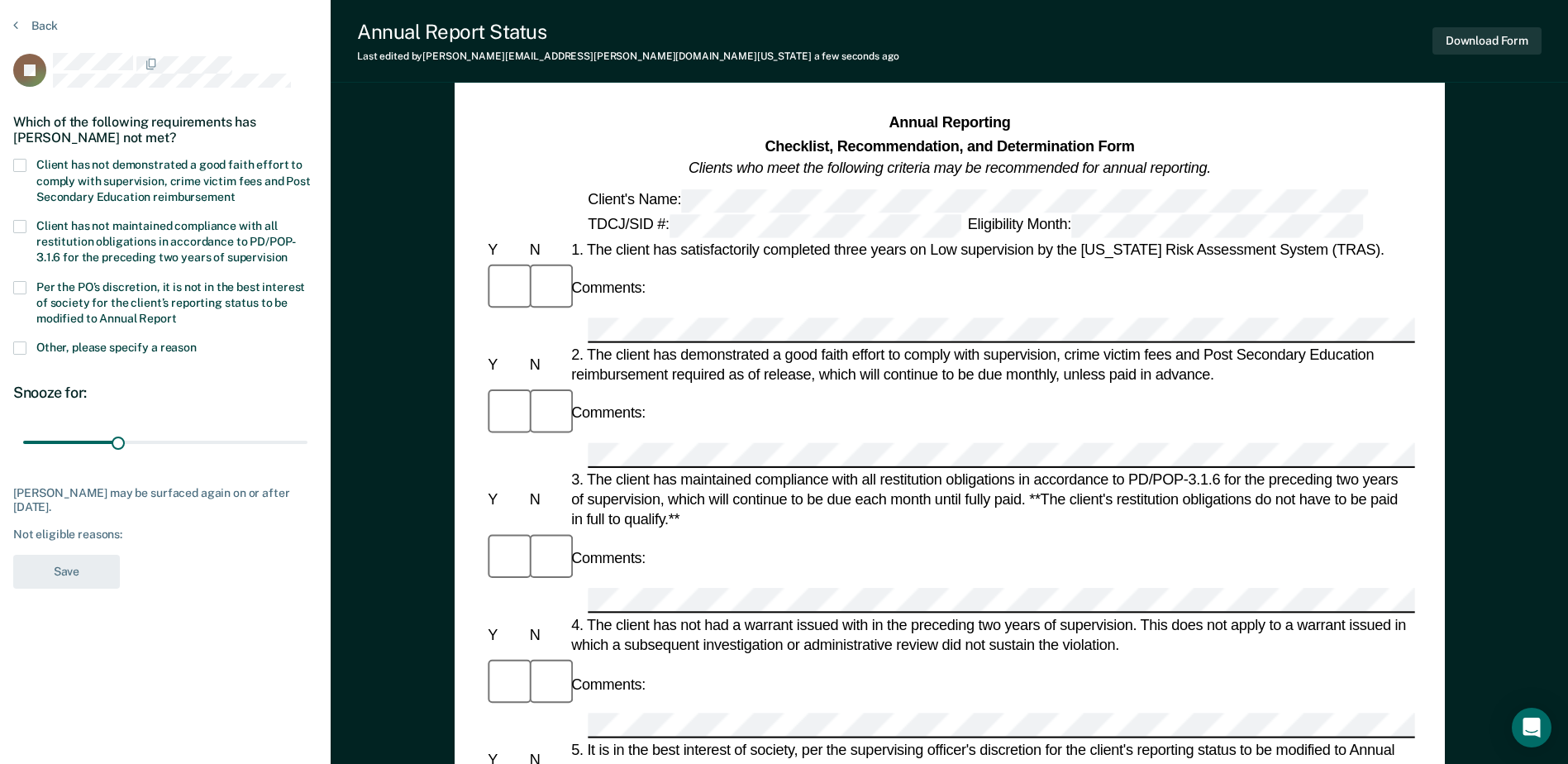
scroll to position [49, 0]
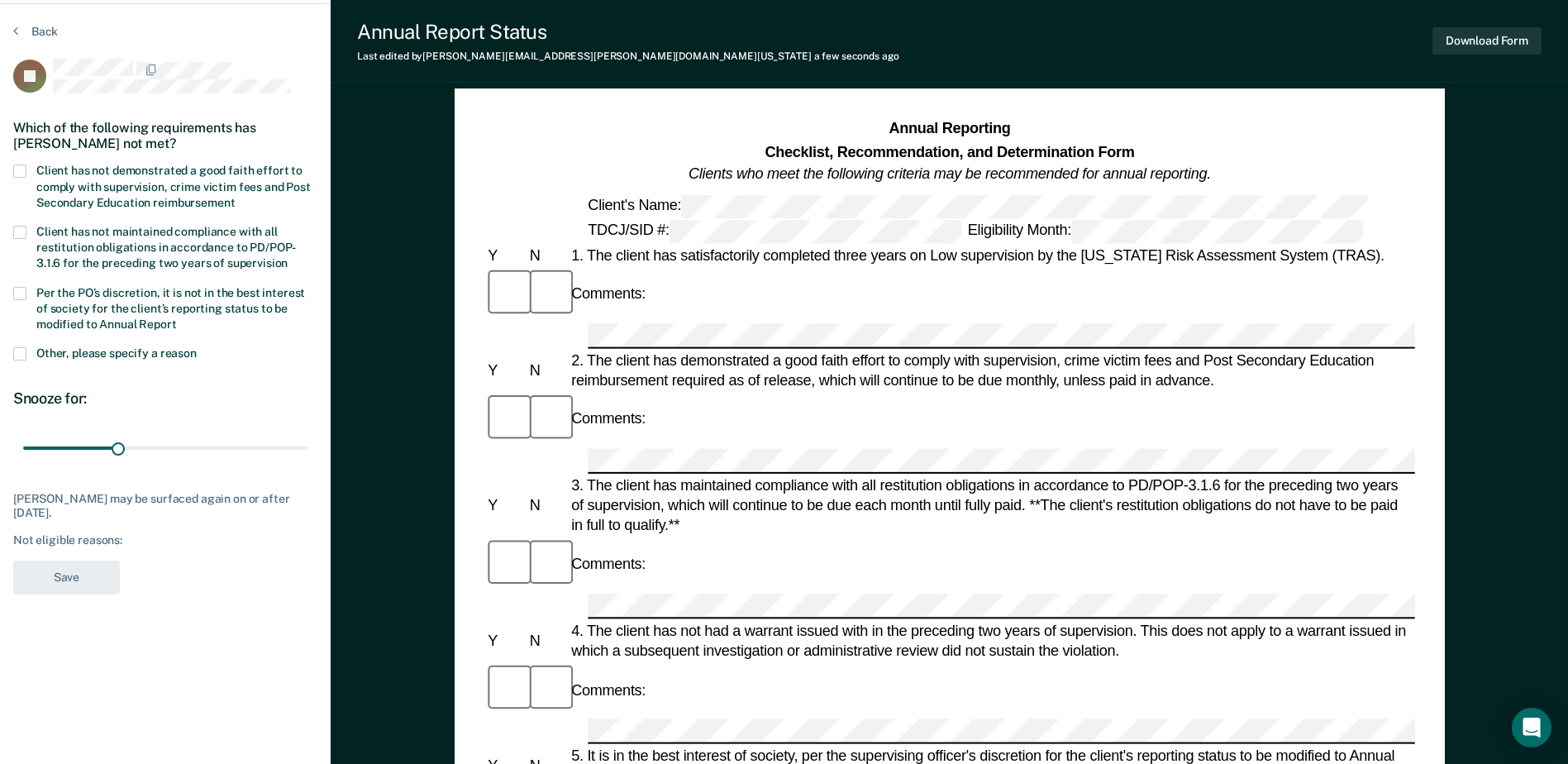
click at [23, 170] on span at bounding box center [19, 170] width 13 height 13
click at [234, 197] on input "Client has not demonstrated a good faith effort to comply with supervision, cri…" at bounding box center [234, 197] width 0 height 0
click at [24, 286] on span at bounding box center [19, 292] width 13 height 13
click at [177, 318] on input "Per the PO’s discretion, it is not in the best interest of society for the clie…" at bounding box center [177, 318] width 0 height 0
click at [52, 575] on button "Save" at bounding box center [66, 577] width 106 height 33
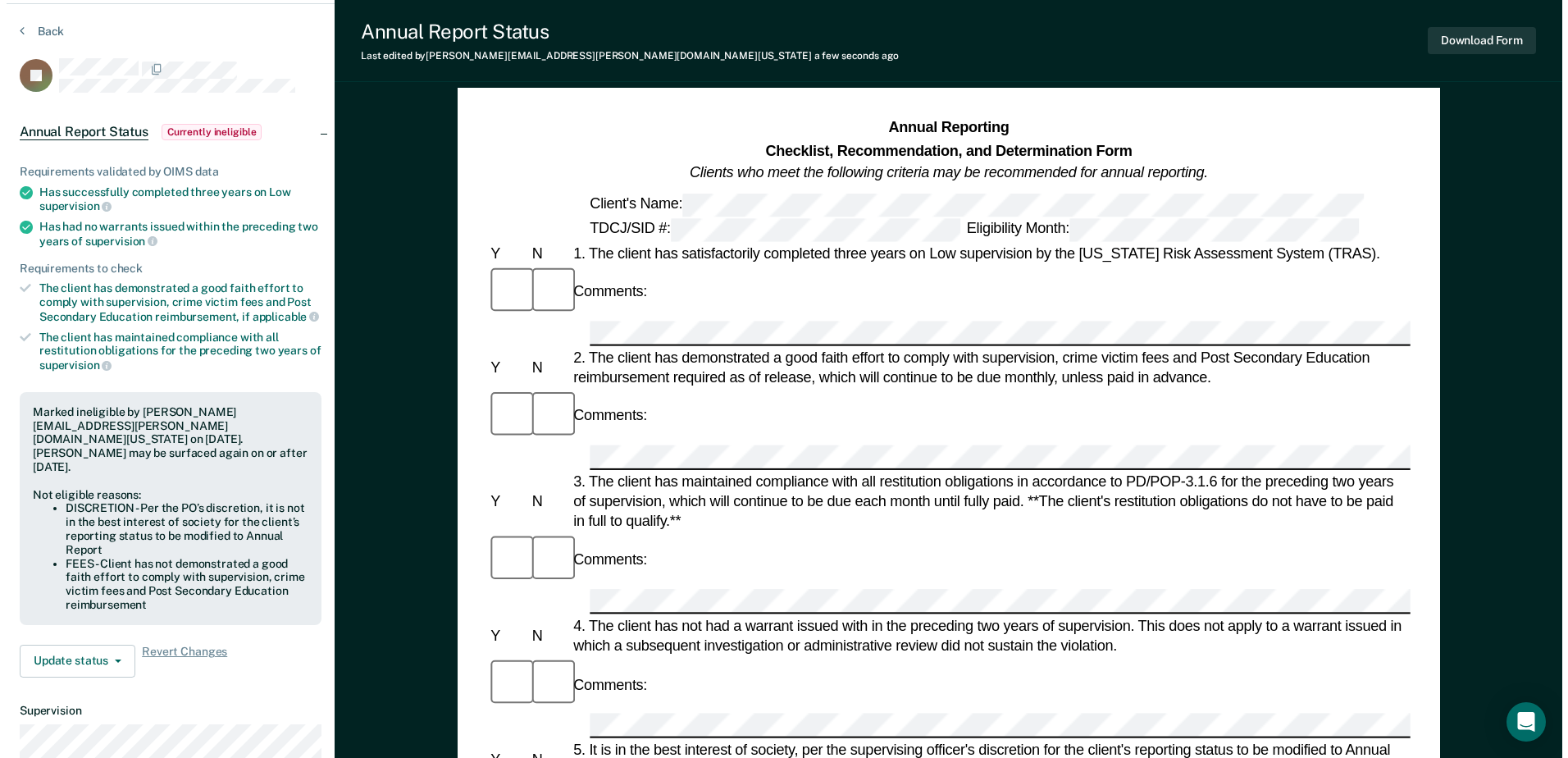
scroll to position [0, 0]
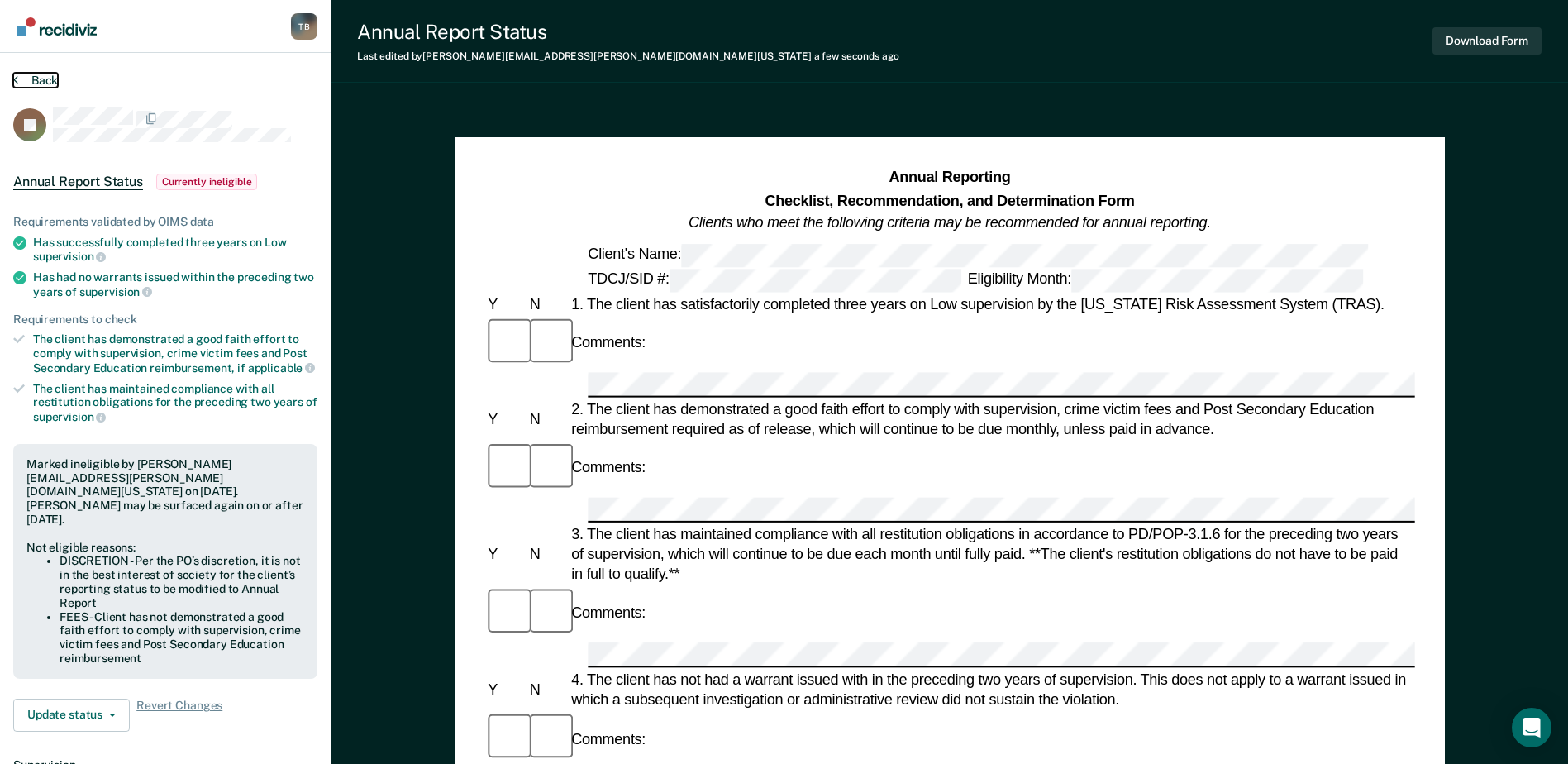
click at [38, 76] on button "Back" at bounding box center [34, 80] width 44 height 15
